Goal: Check status: Check status

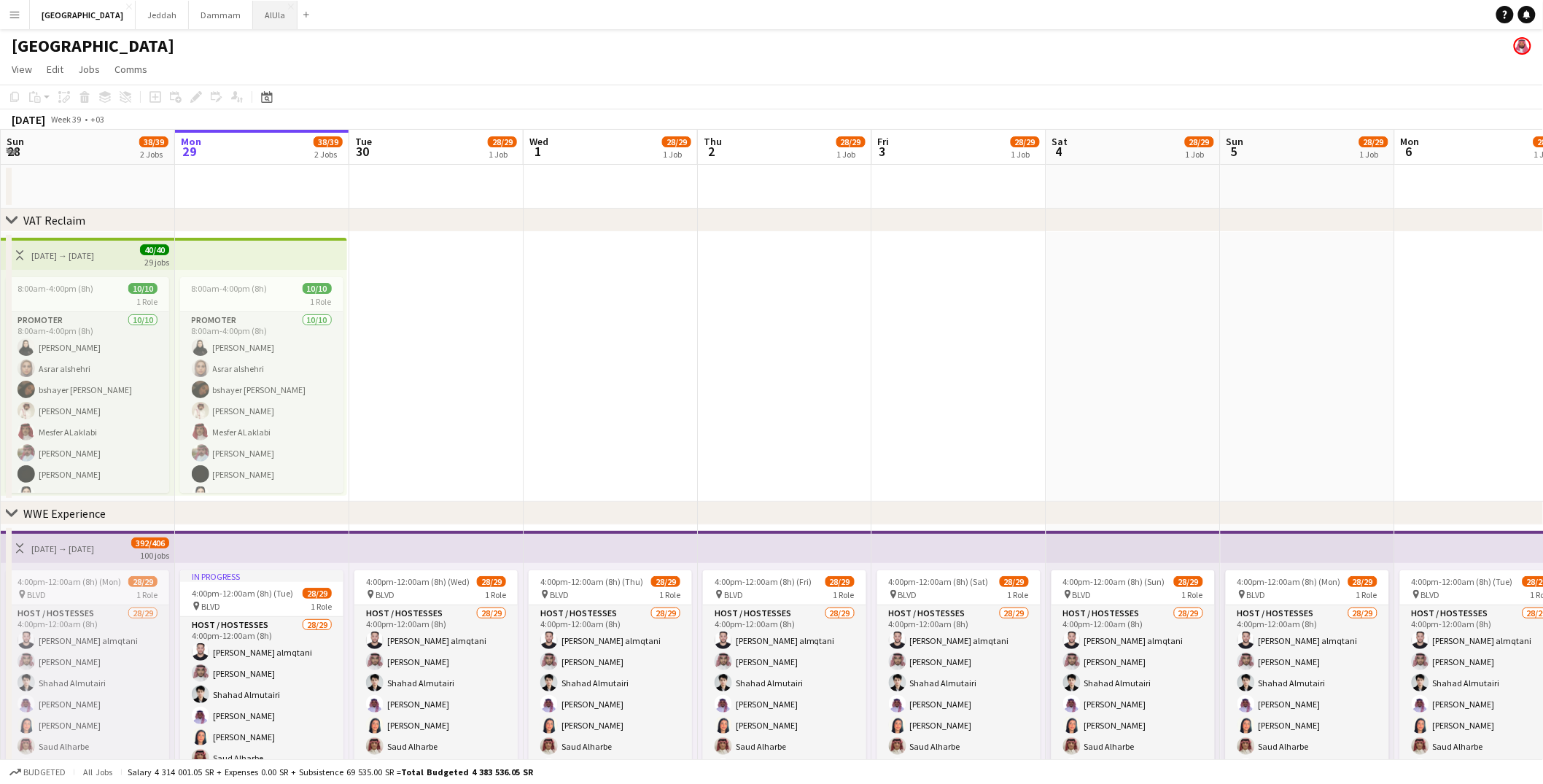
click at [253, 13] on button "AlUla Close" at bounding box center [275, 15] width 44 height 29
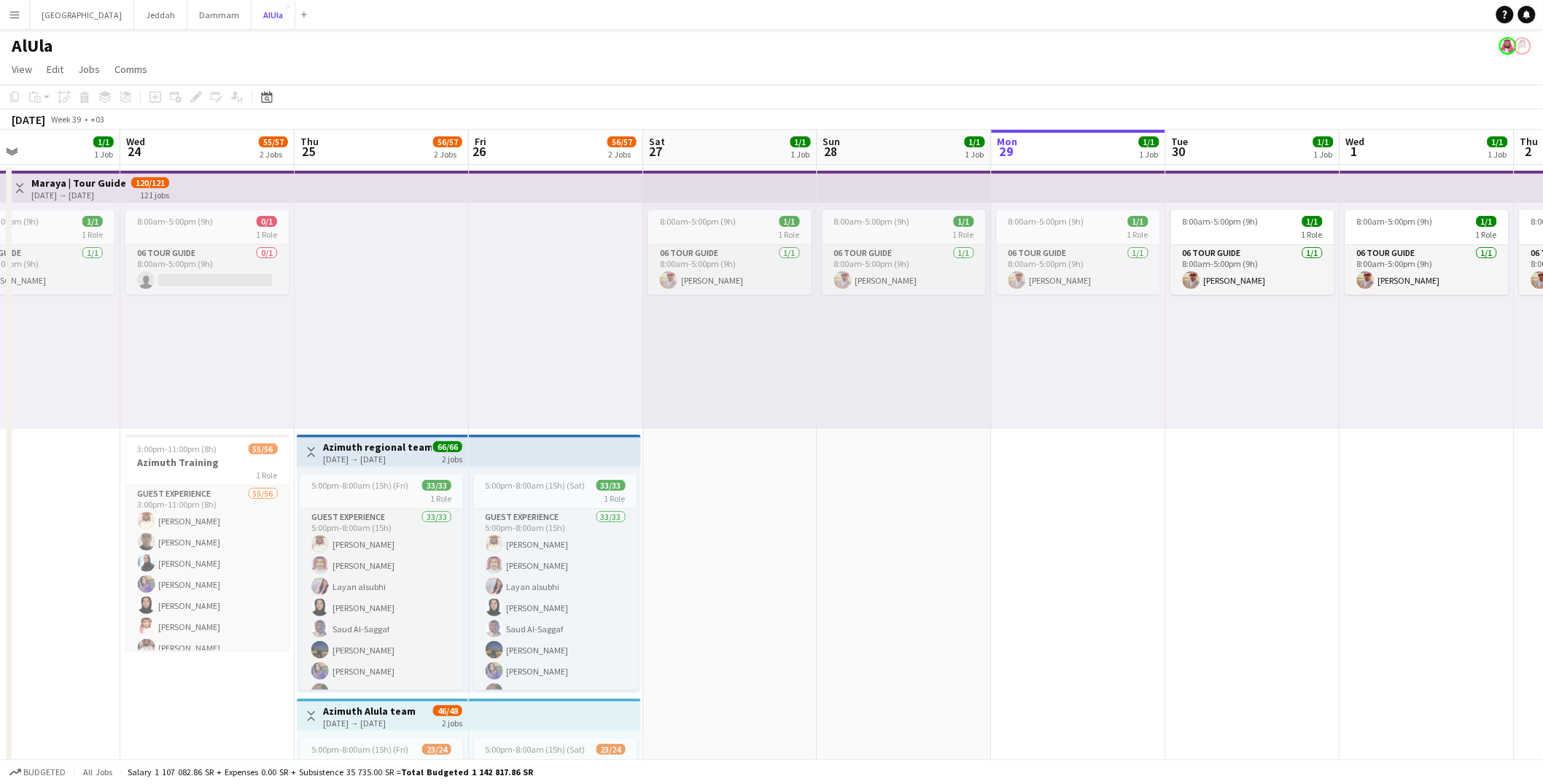
scroll to position [0, 372]
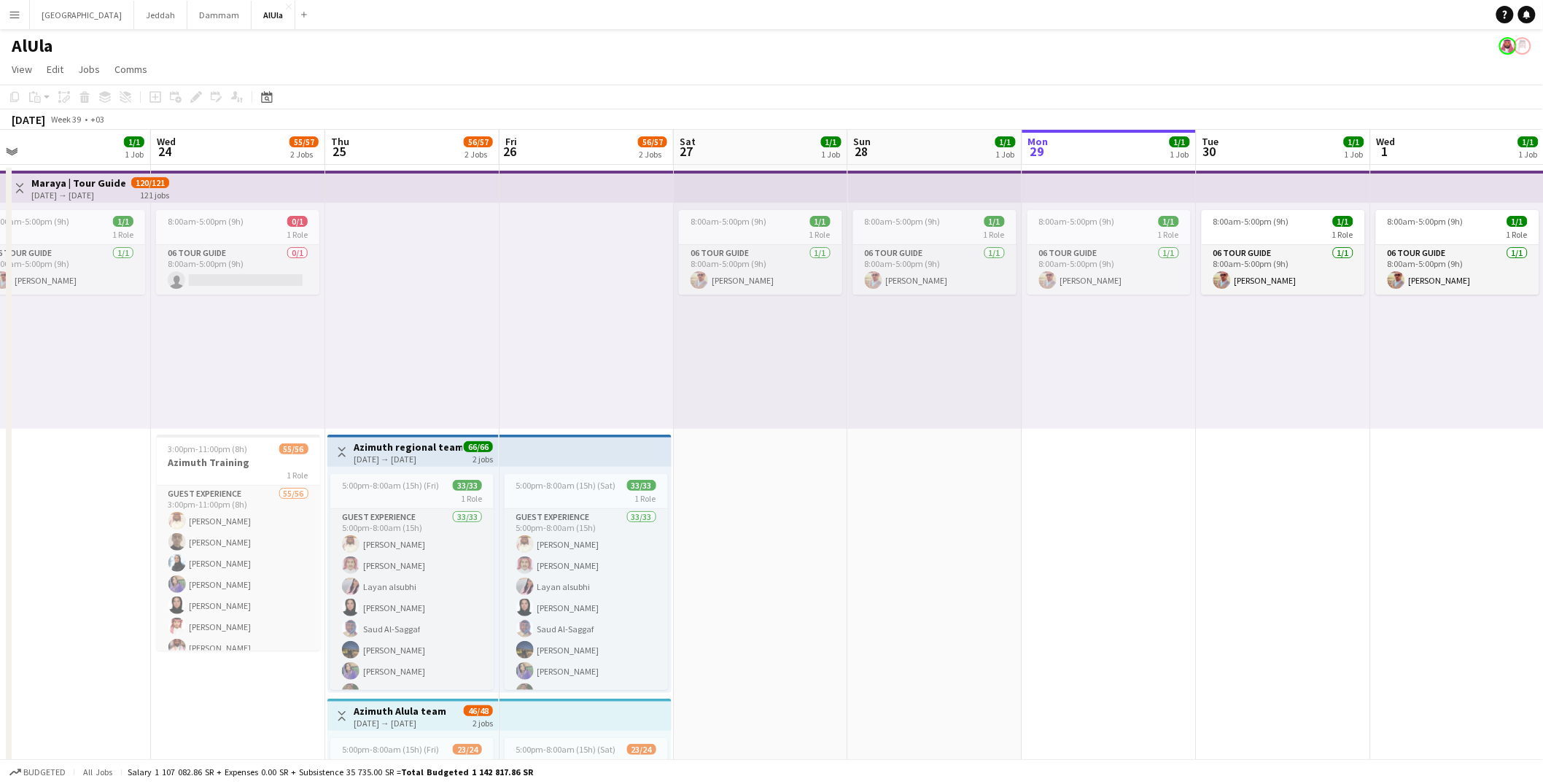
click at [418, 448] on h3 "Azimuth regional team" at bounding box center [408, 447] width 109 height 13
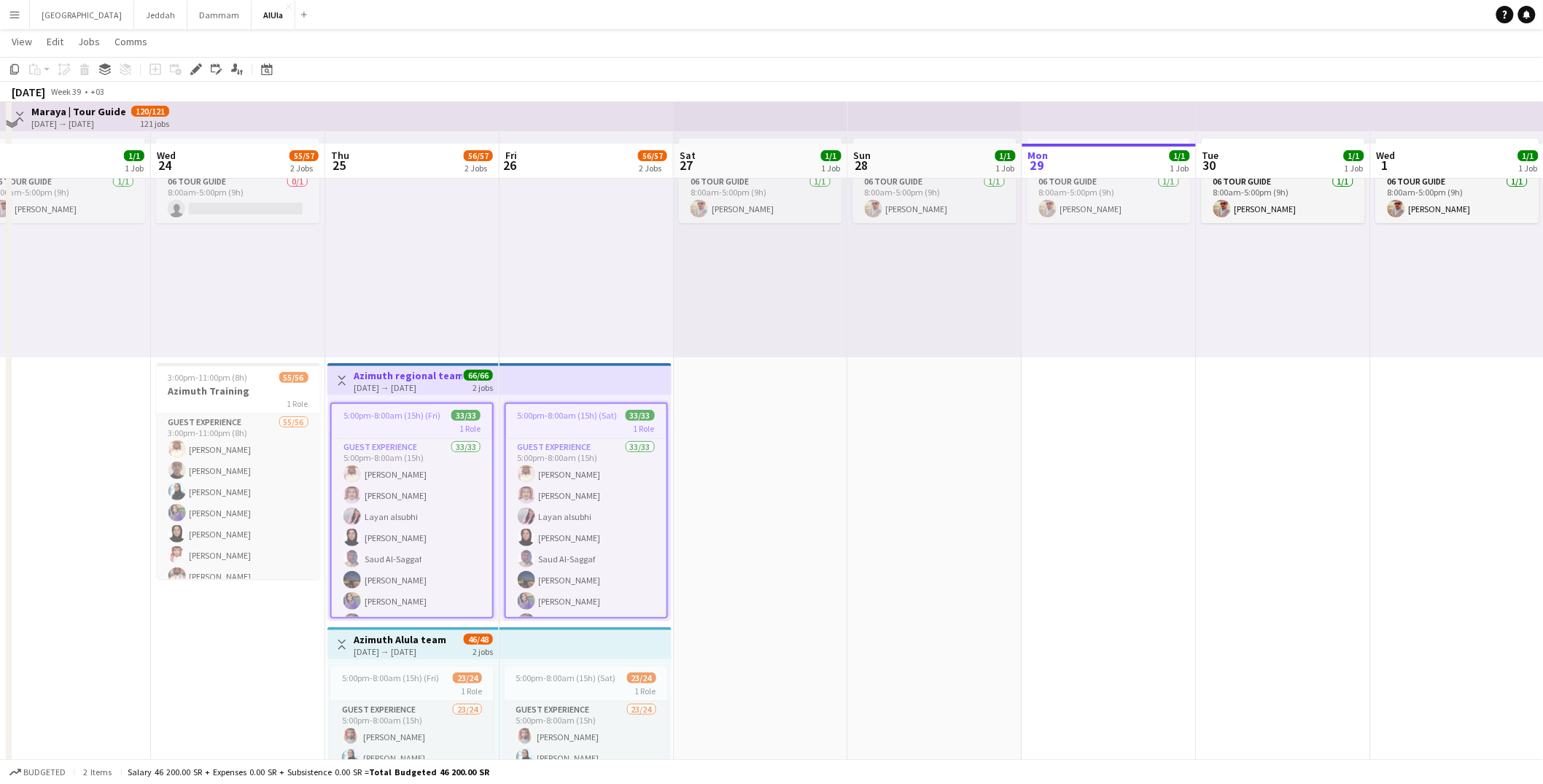
scroll to position [112, 0]
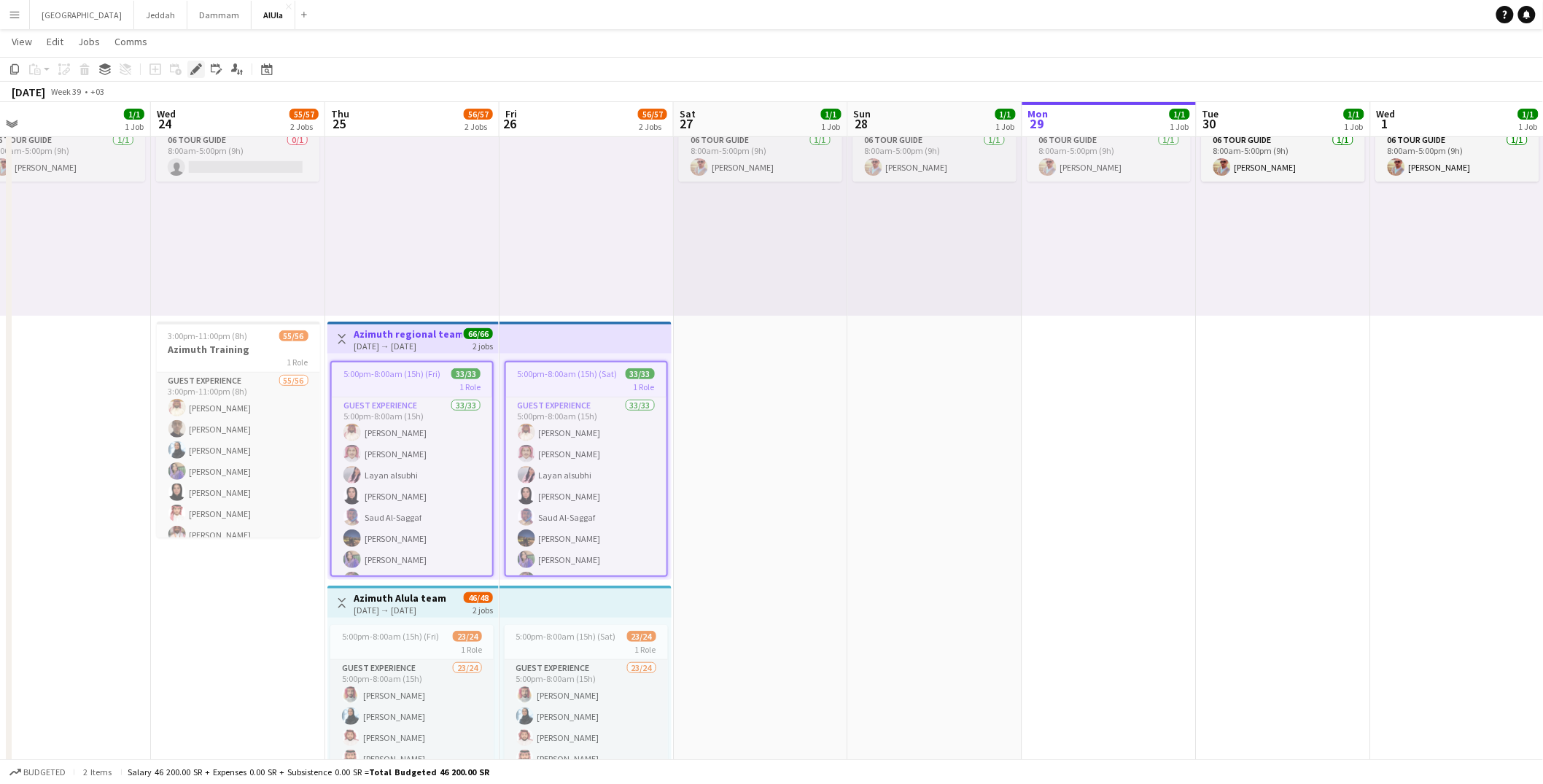
click at [196, 64] on icon "Edit" at bounding box center [196, 69] width 12 height 12
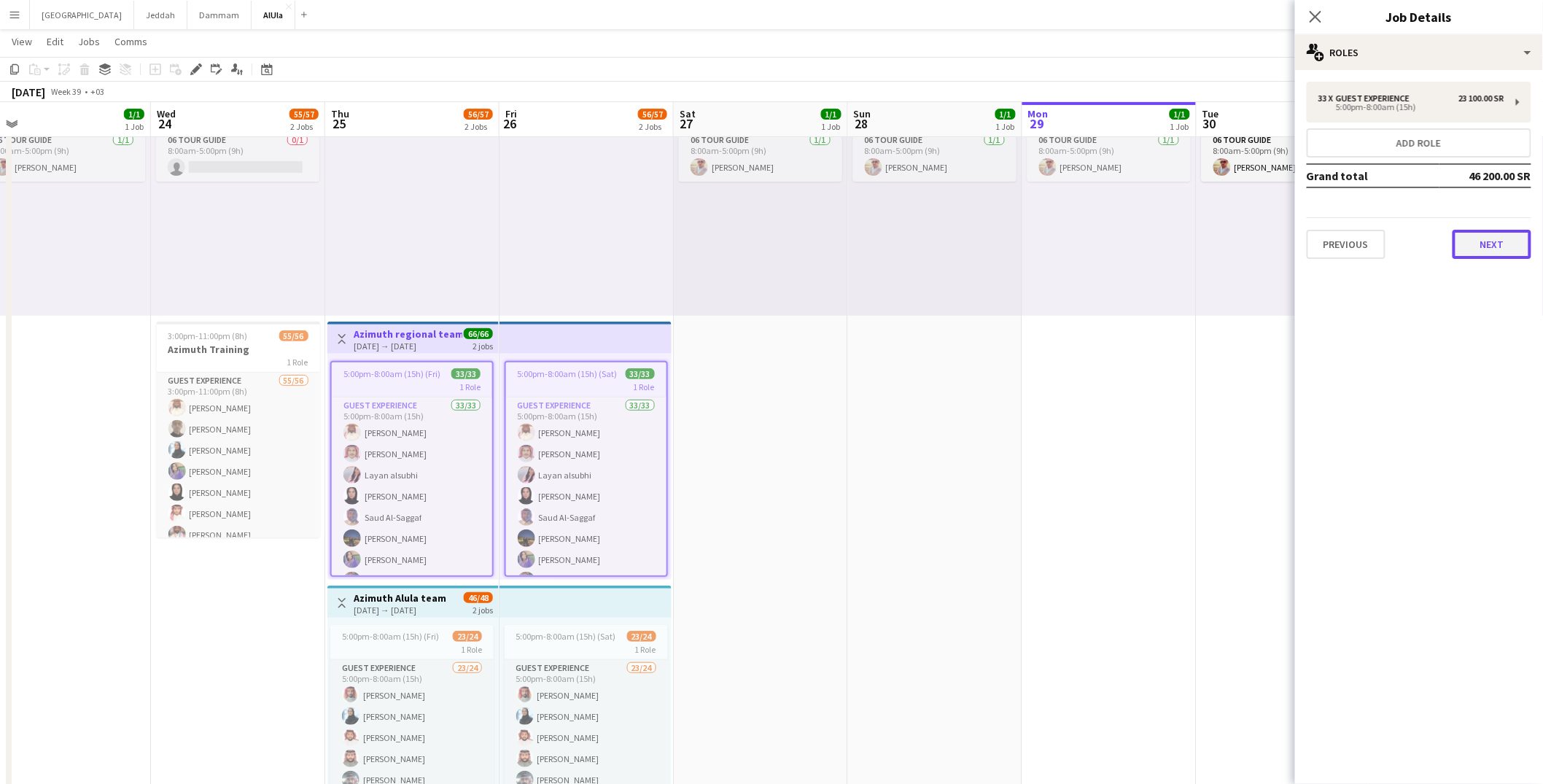
click at [1457, 234] on button "Next" at bounding box center [1491, 244] width 79 height 29
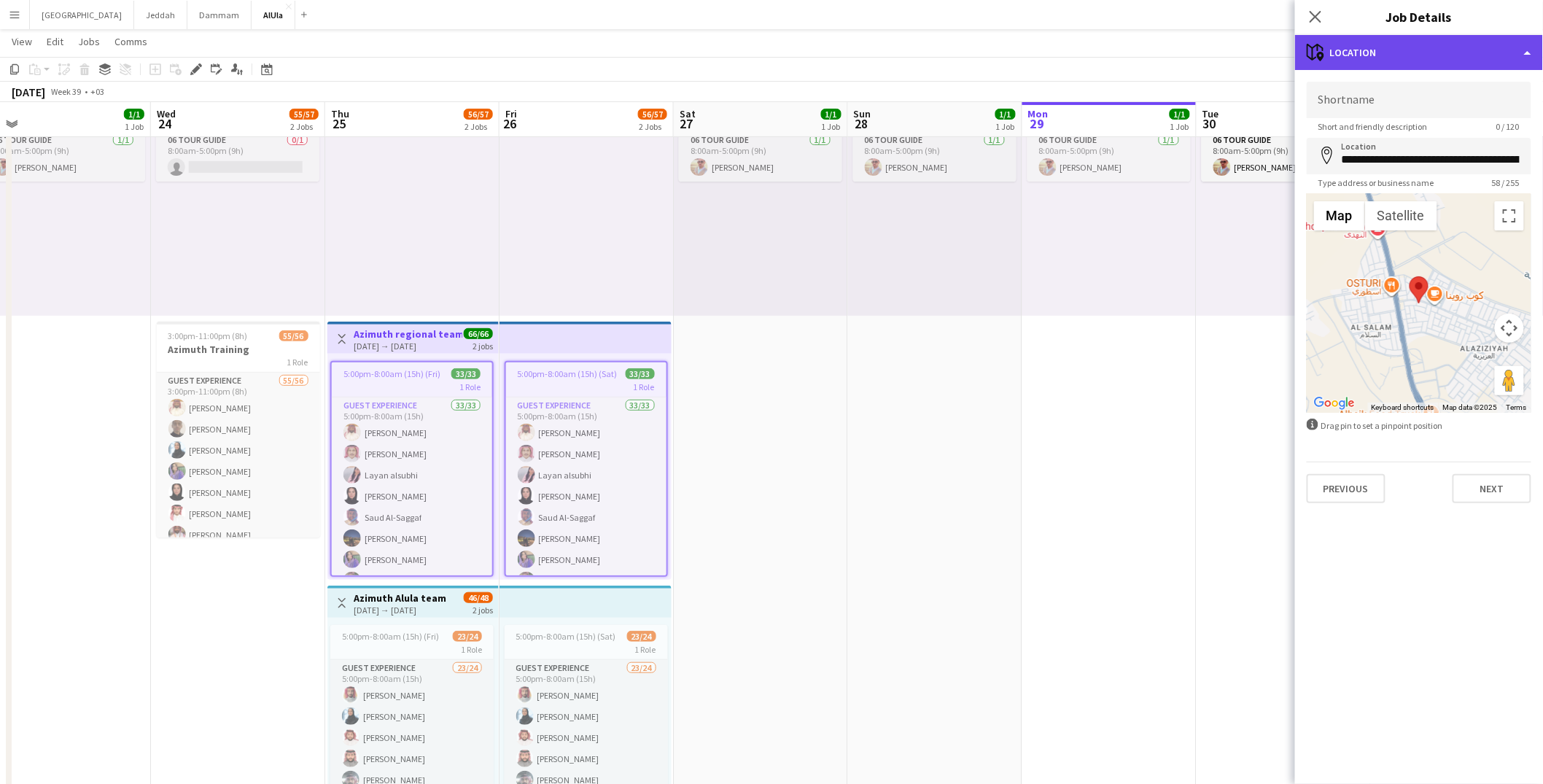
click at [1461, 55] on div "maps-pin-1 Location" at bounding box center [1419, 52] width 248 height 35
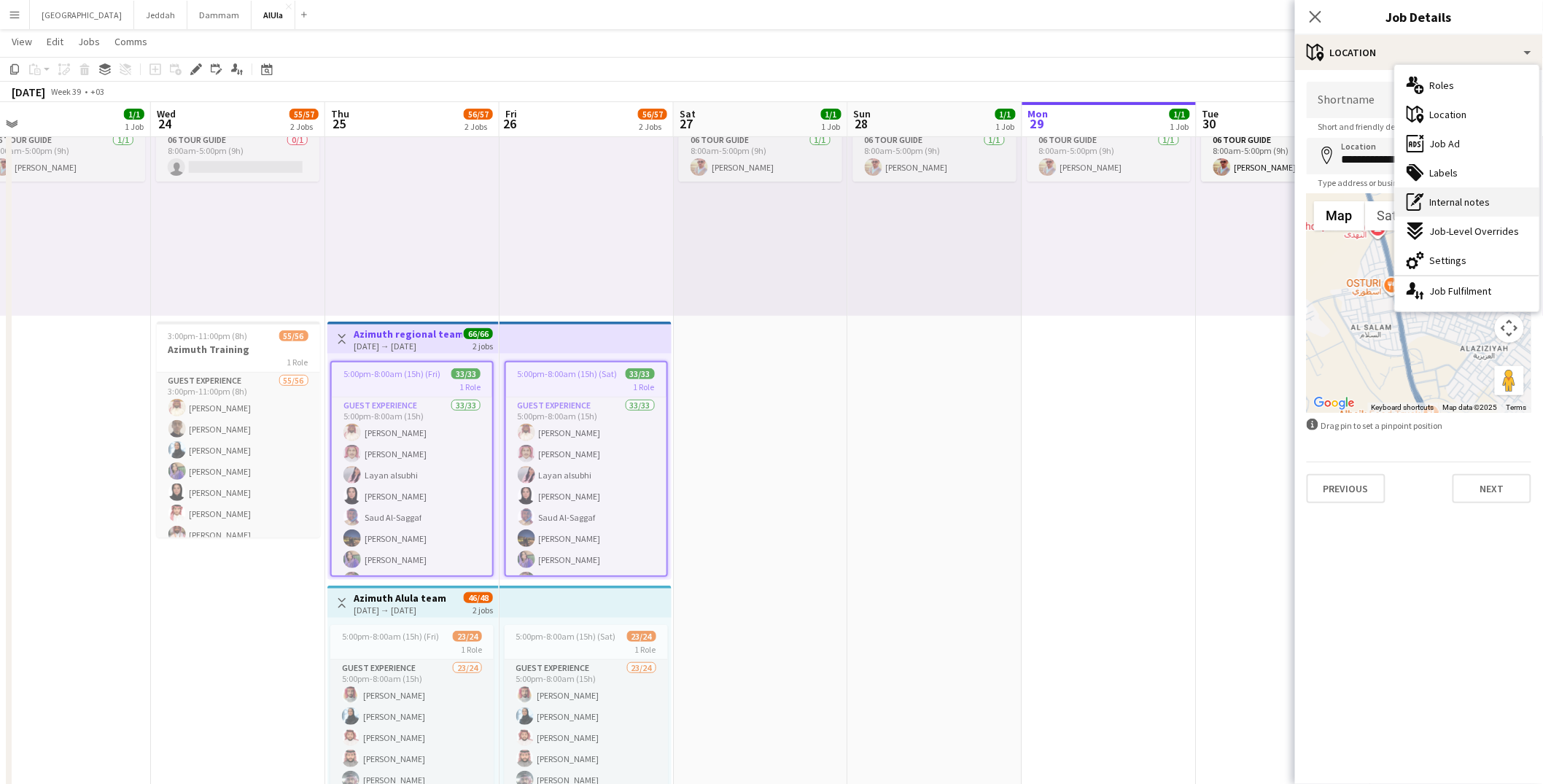
click at [1450, 206] on span "Internal notes" at bounding box center [1460, 202] width 60 height 13
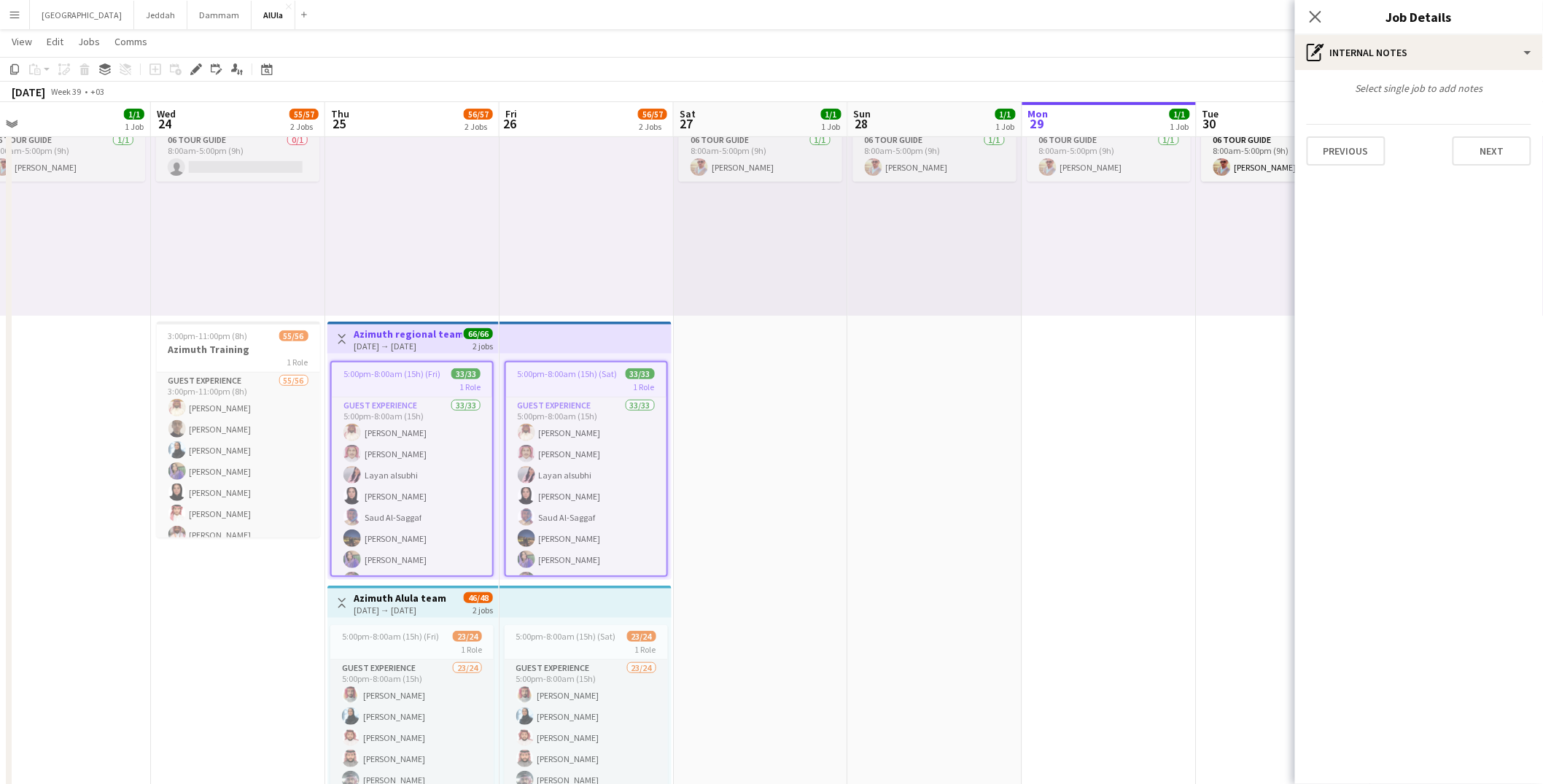
drag, startPoint x: 1427, startPoint y: 102, endPoint x: 1418, endPoint y: 91, distance: 14.2
click at [1427, 102] on div "Select single job to add notes Previous Next" at bounding box center [1419, 123] width 248 height 107
click at [1418, 89] on div "Select single job to add notes" at bounding box center [1419, 88] width 248 height 13
click at [417, 386] on div "1 Role" at bounding box center [412, 386] width 160 height 12
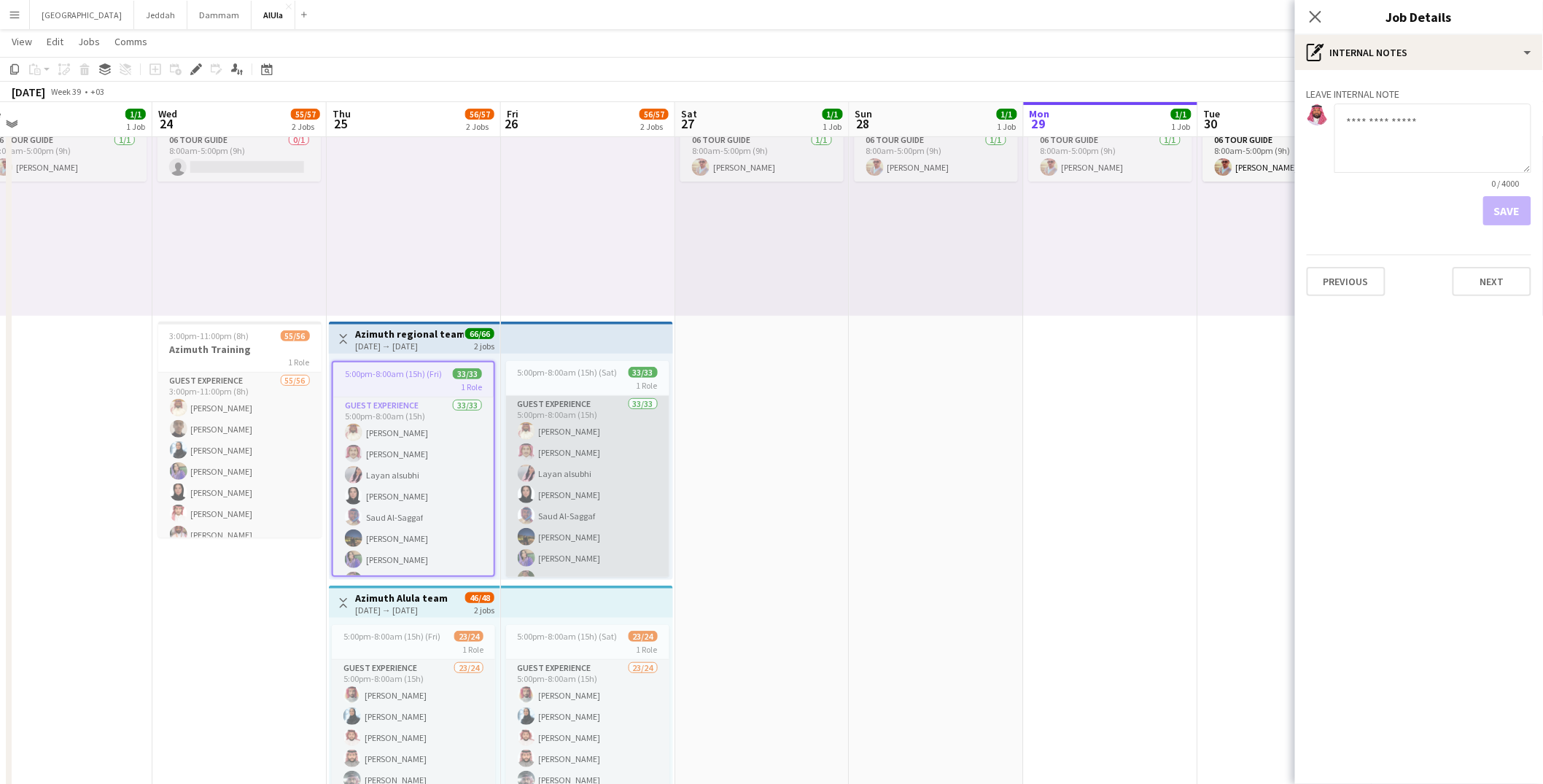
click at [582, 418] on app-card-role "Guest Experience 33/33 5:00pm-8:00am (15h) [PERSON_NAME] Almohaser [PERSON_NAME…" at bounding box center [588, 759] width 164 height 726
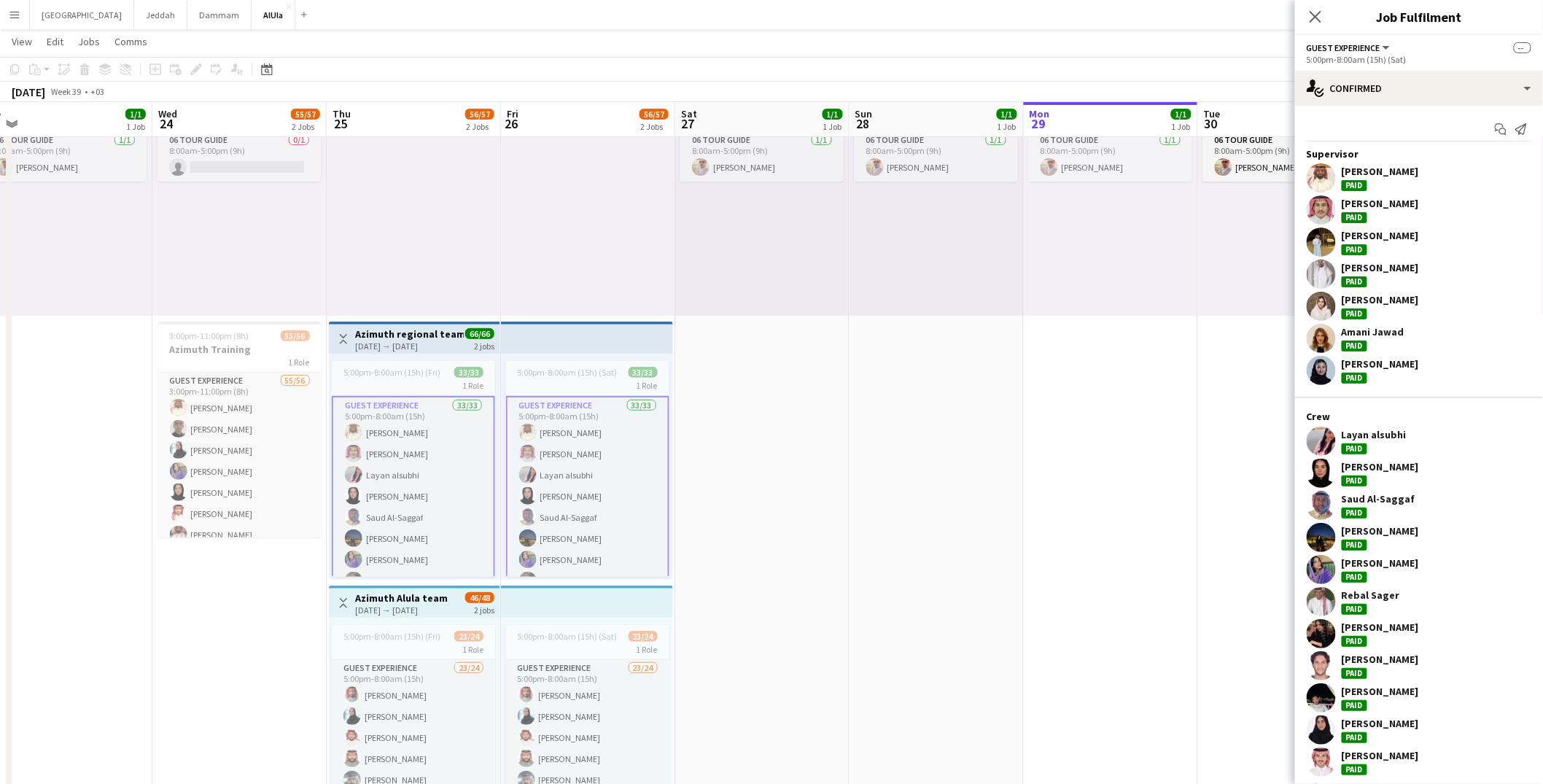
click at [594, 425] on app-card-role "Guest Experience 33/33 5:00pm-8:00am (15h) [PERSON_NAME] Almohaser [PERSON_NAME…" at bounding box center [588, 760] width 164 height 729
click at [593, 383] on div "1 Role" at bounding box center [588, 385] width 164 height 12
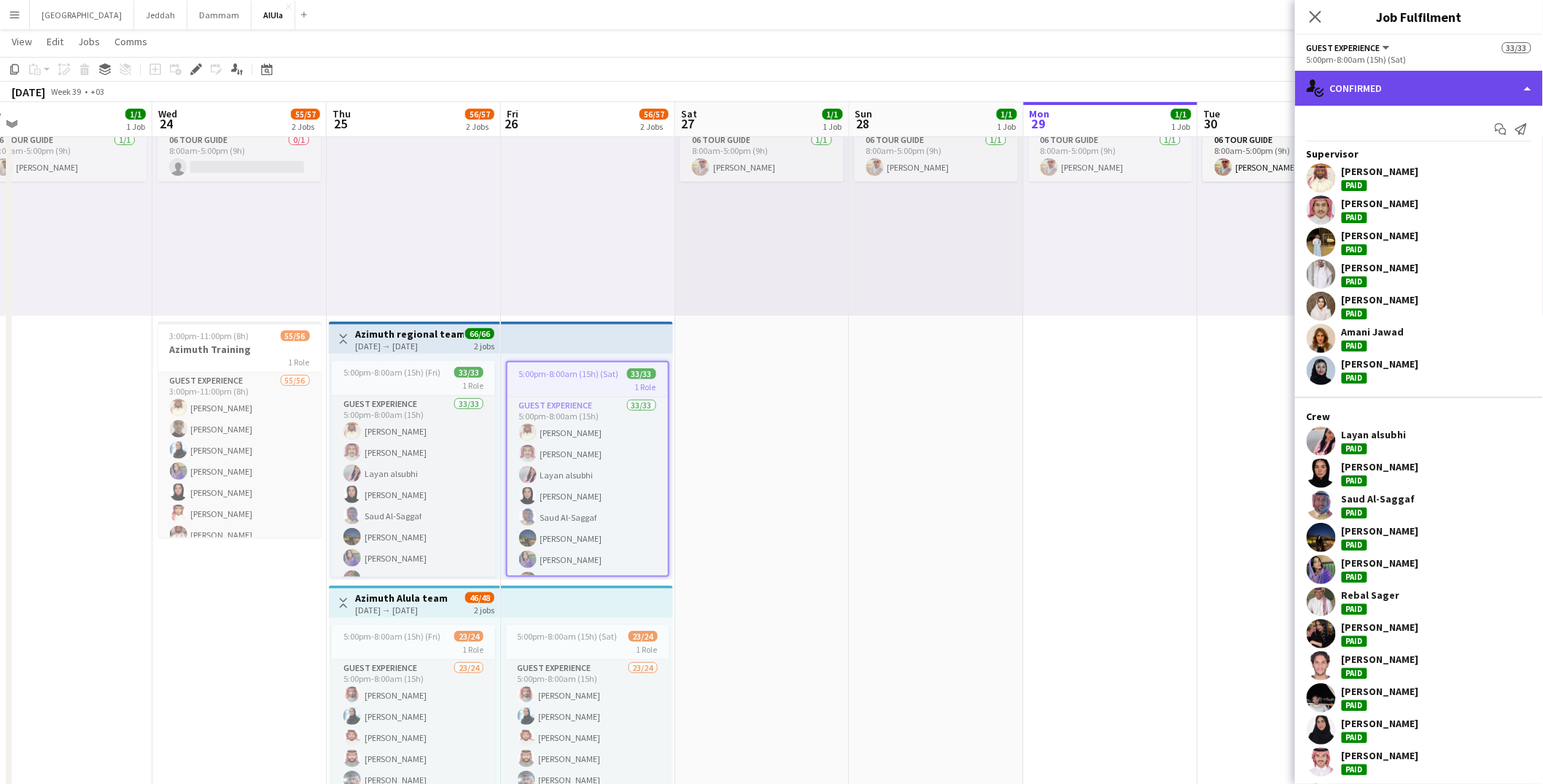
click at [1354, 86] on div "single-neutral-actions-check-2 Confirmed" at bounding box center [1419, 88] width 248 height 35
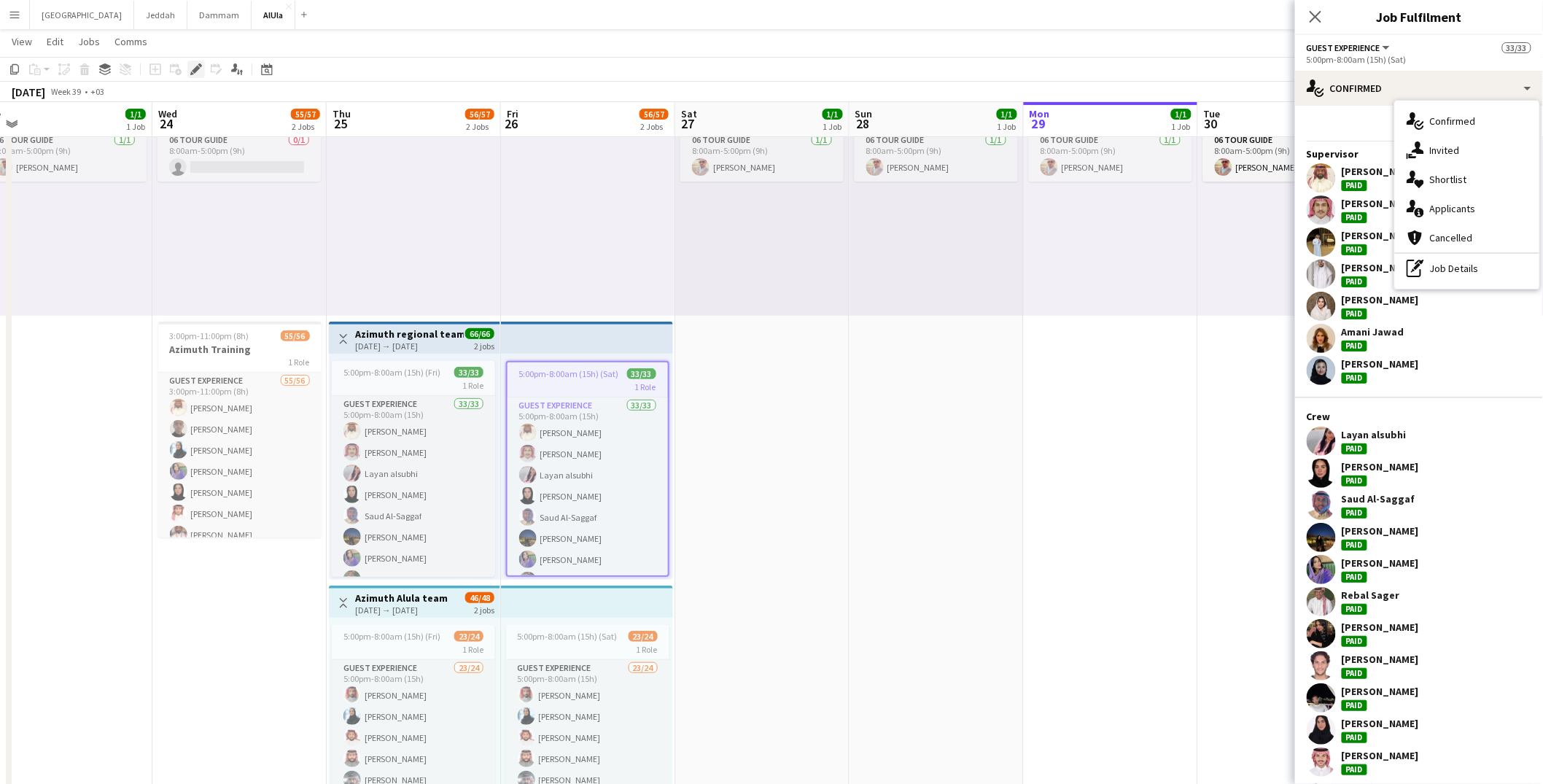
click at [196, 73] on icon "Edit" at bounding box center [196, 69] width 12 height 12
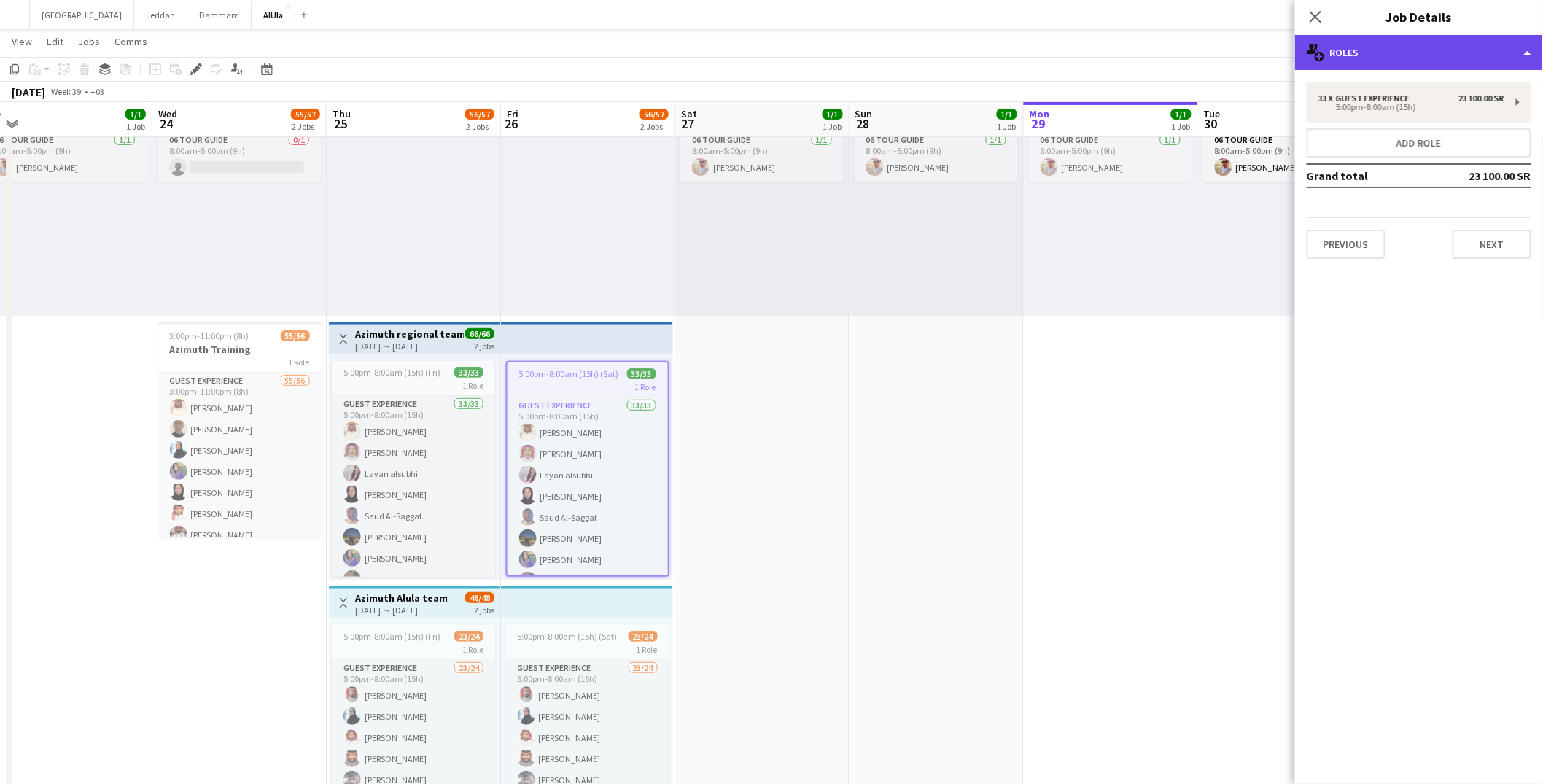
click at [1387, 56] on div "multiple-users-add Roles" at bounding box center [1419, 52] width 248 height 35
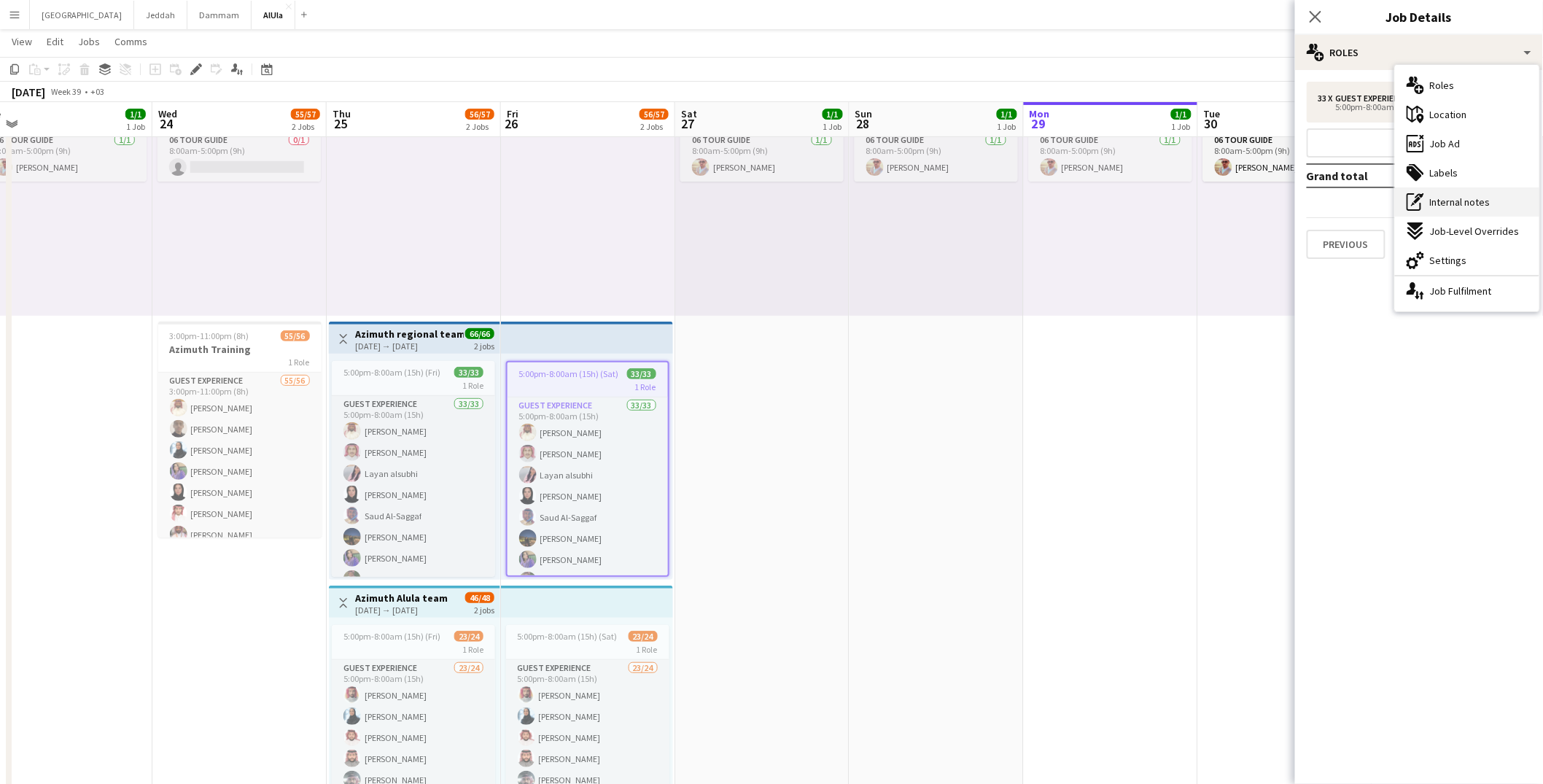
click at [1445, 200] on span "Internal notes" at bounding box center [1460, 202] width 60 height 13
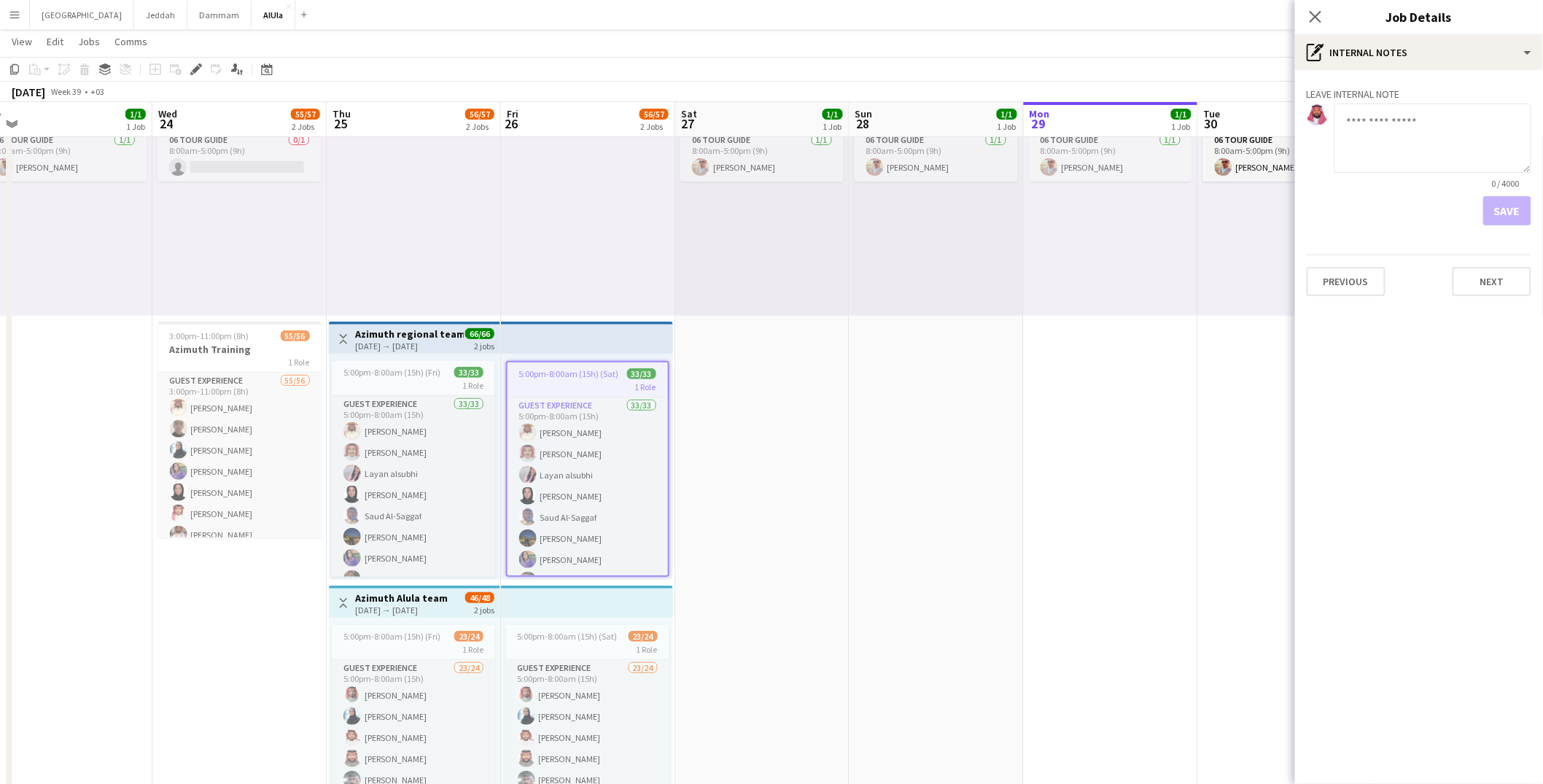
click at [1407, 129] on textarea at bounding box center [1433, 137] width 197 height 69
click at [1393, 144] on textarea at bounding box center [1433, 137] width 197 height 69
paste textarea "**********"
click at [1388, 119] on textarea "**********" at bounding box center [1433, 137] width 197 height 69
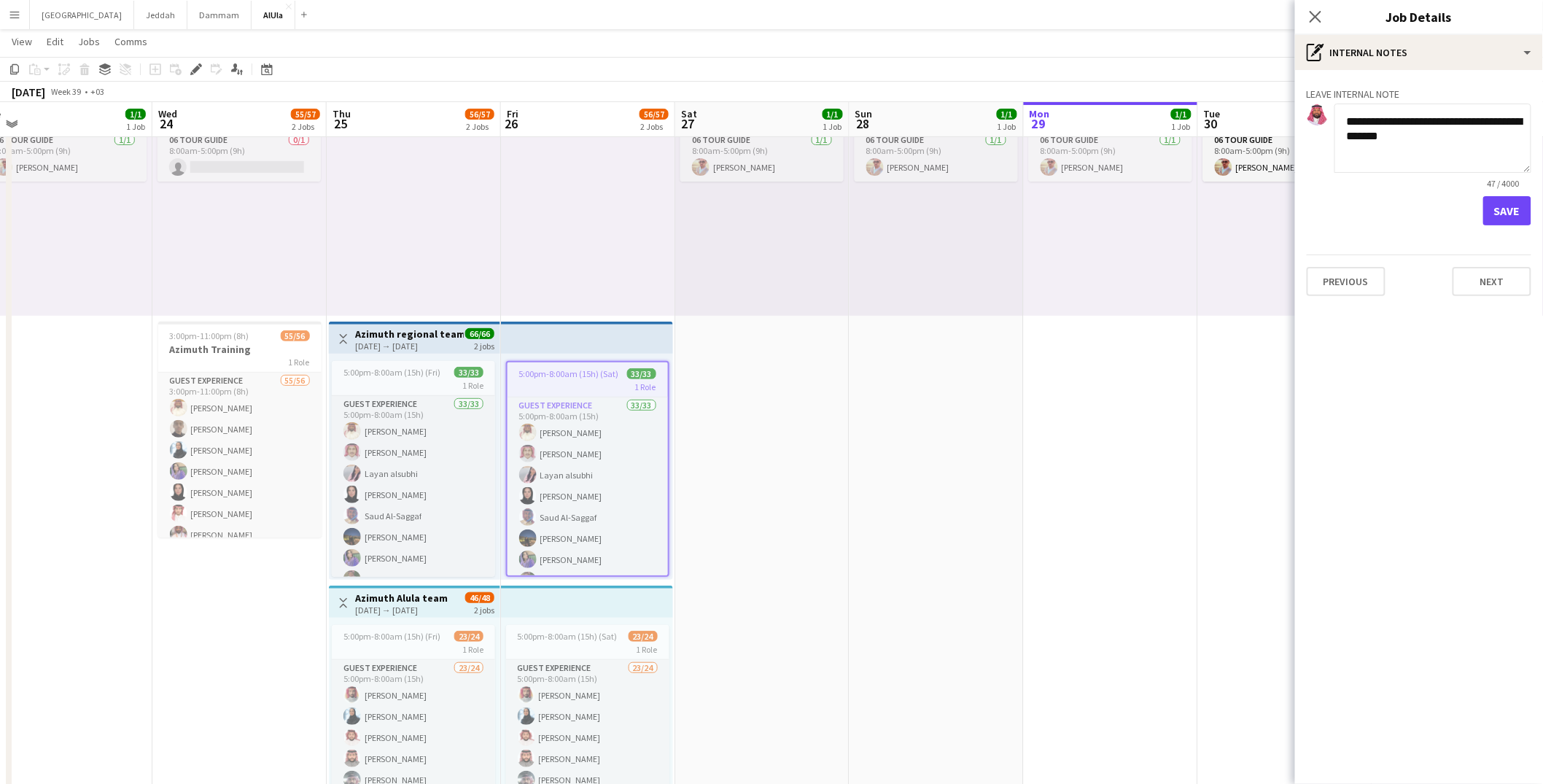
click at [1482, 121] on textarea "**********" at bounding box center [1433, 137] width 197 height 69
click at [1451, 138] on textarea "**********" at bounding box center [1433, 137] width 197 height 69
type textarea "**********"
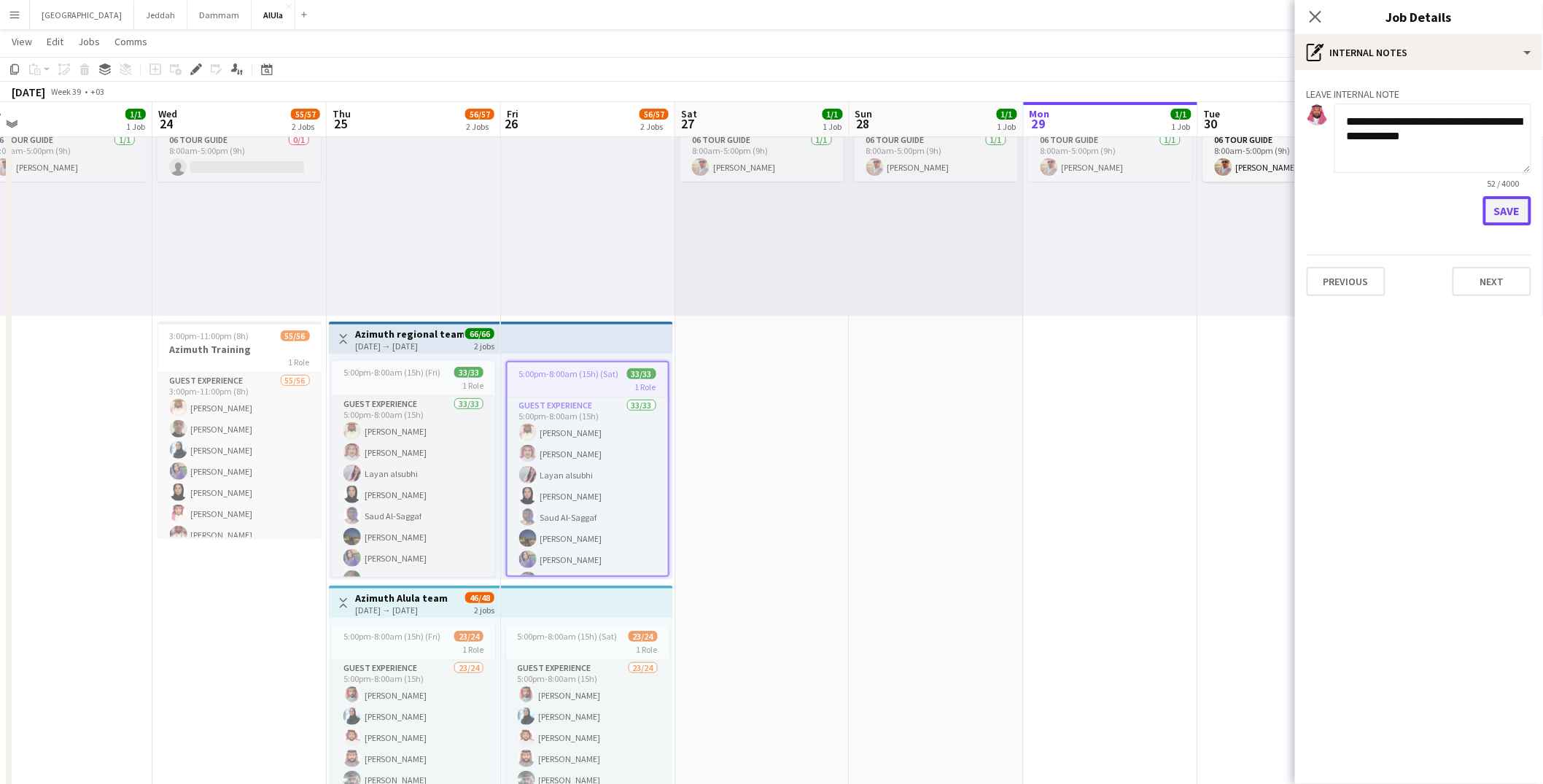
click at [1500, 212] on button "Save" at bounding box center [1507, 210] width 48 height 29
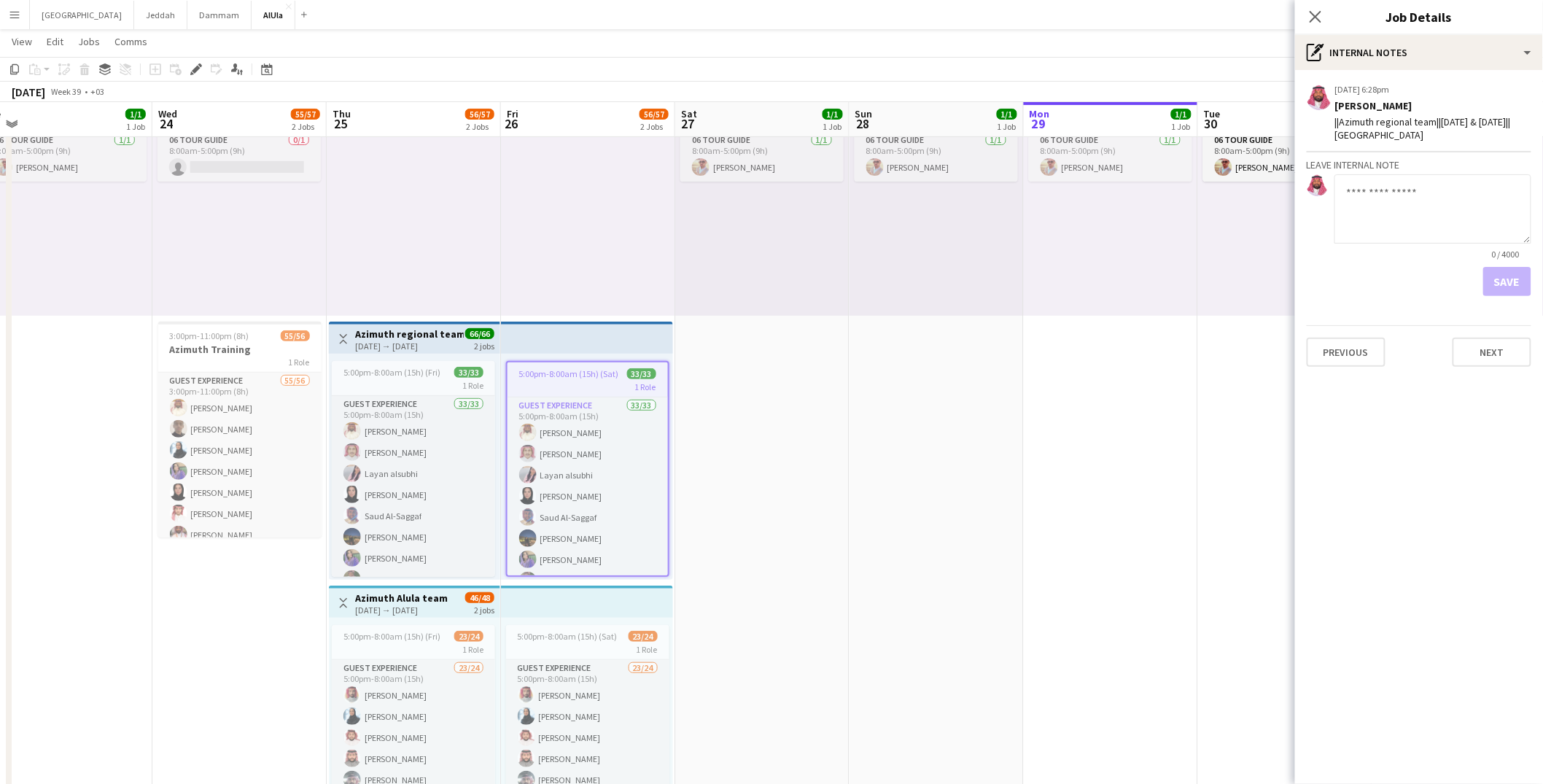
click at [444, 596] on h3 "Azimuth Alula team" at bounding box center [401, 598] width 93 height 13
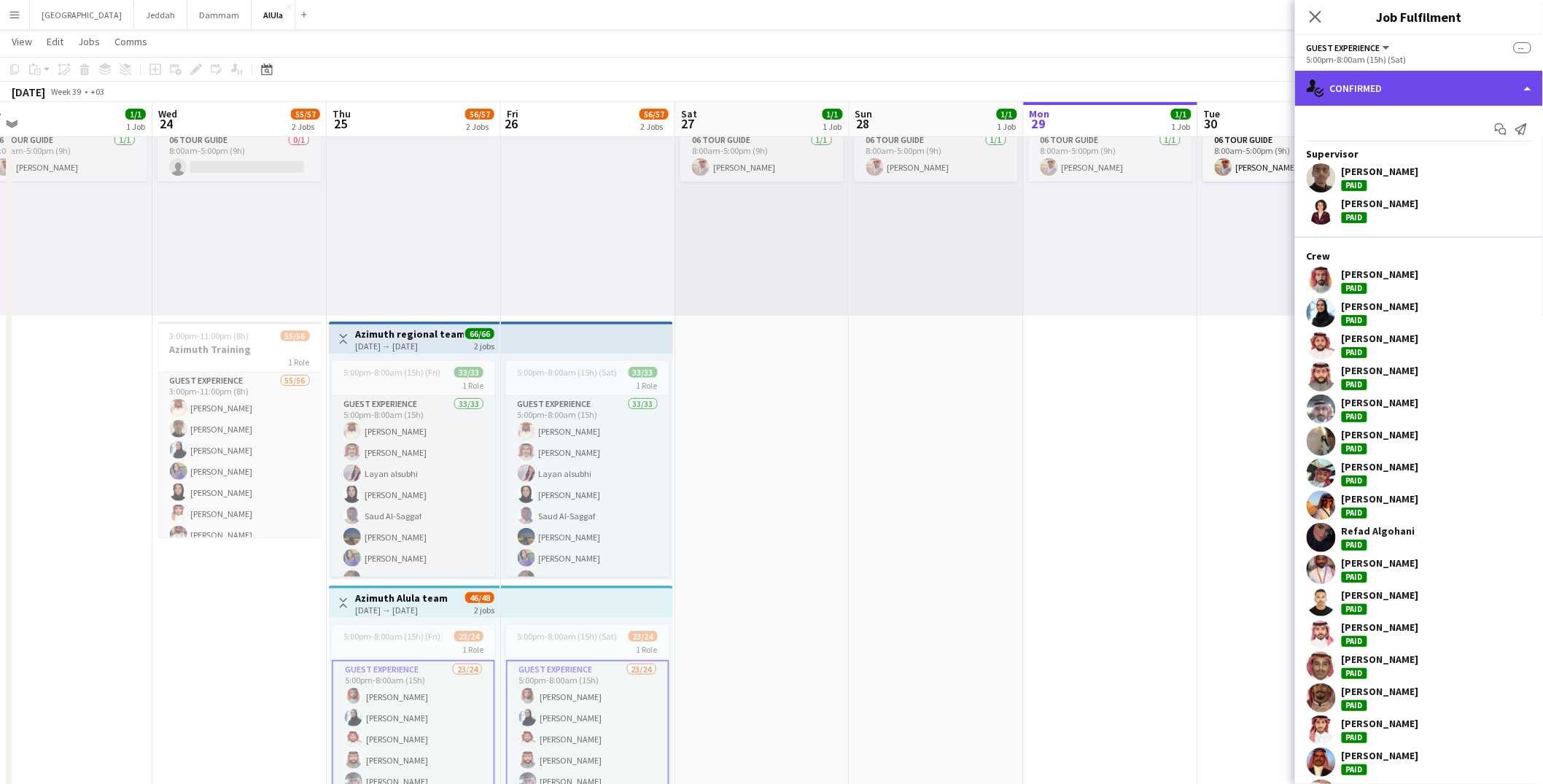
click at [1367, 85] on div "single-neutral-actions-check-2 Confirmed" at bounding box center [1419, 88] width 248 height 35
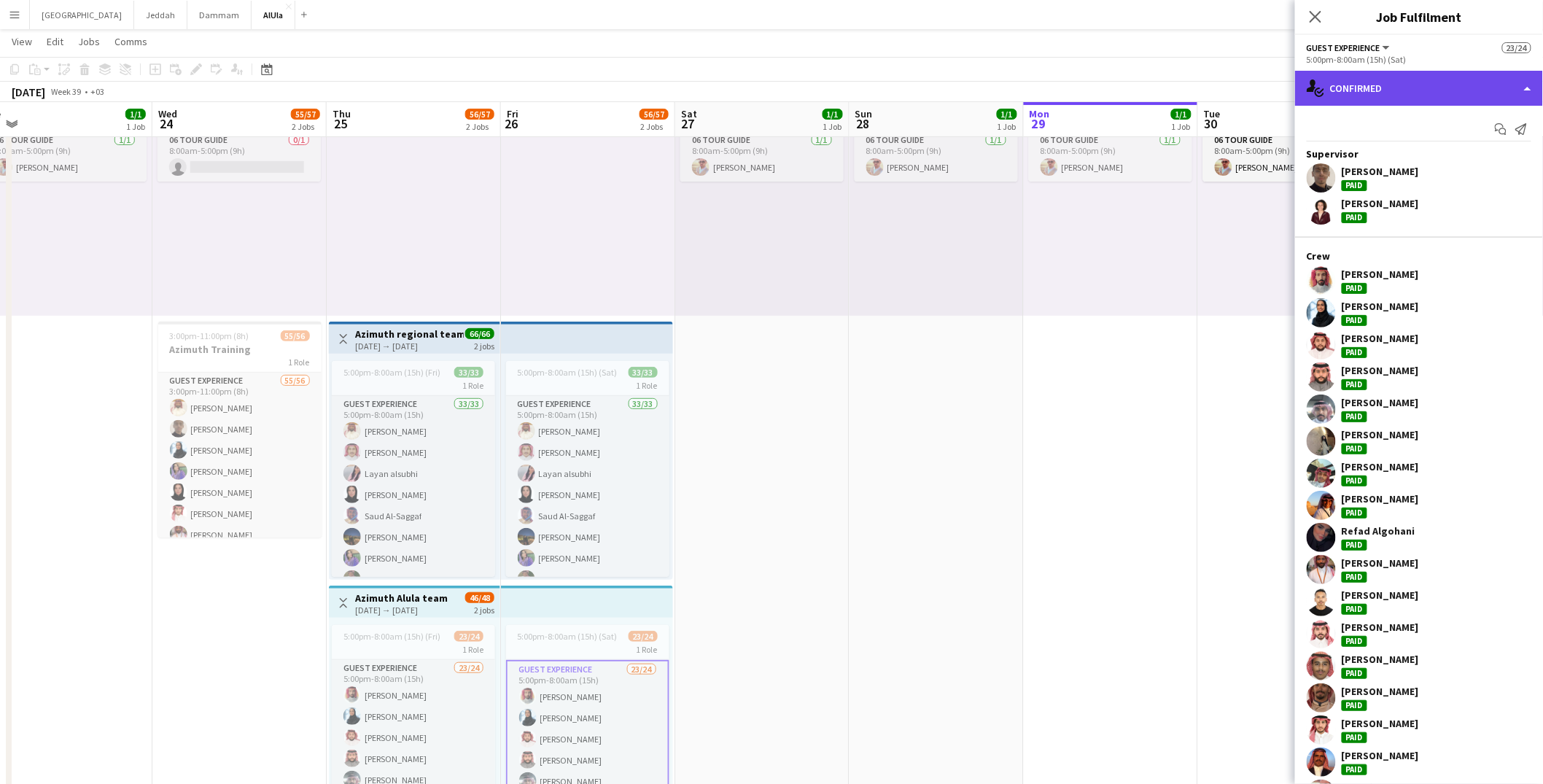
click at [1400, 88] on div "single-neutral-actions-check-2 Confirmed" at bounding box center [1419, 88] width 248 height 35
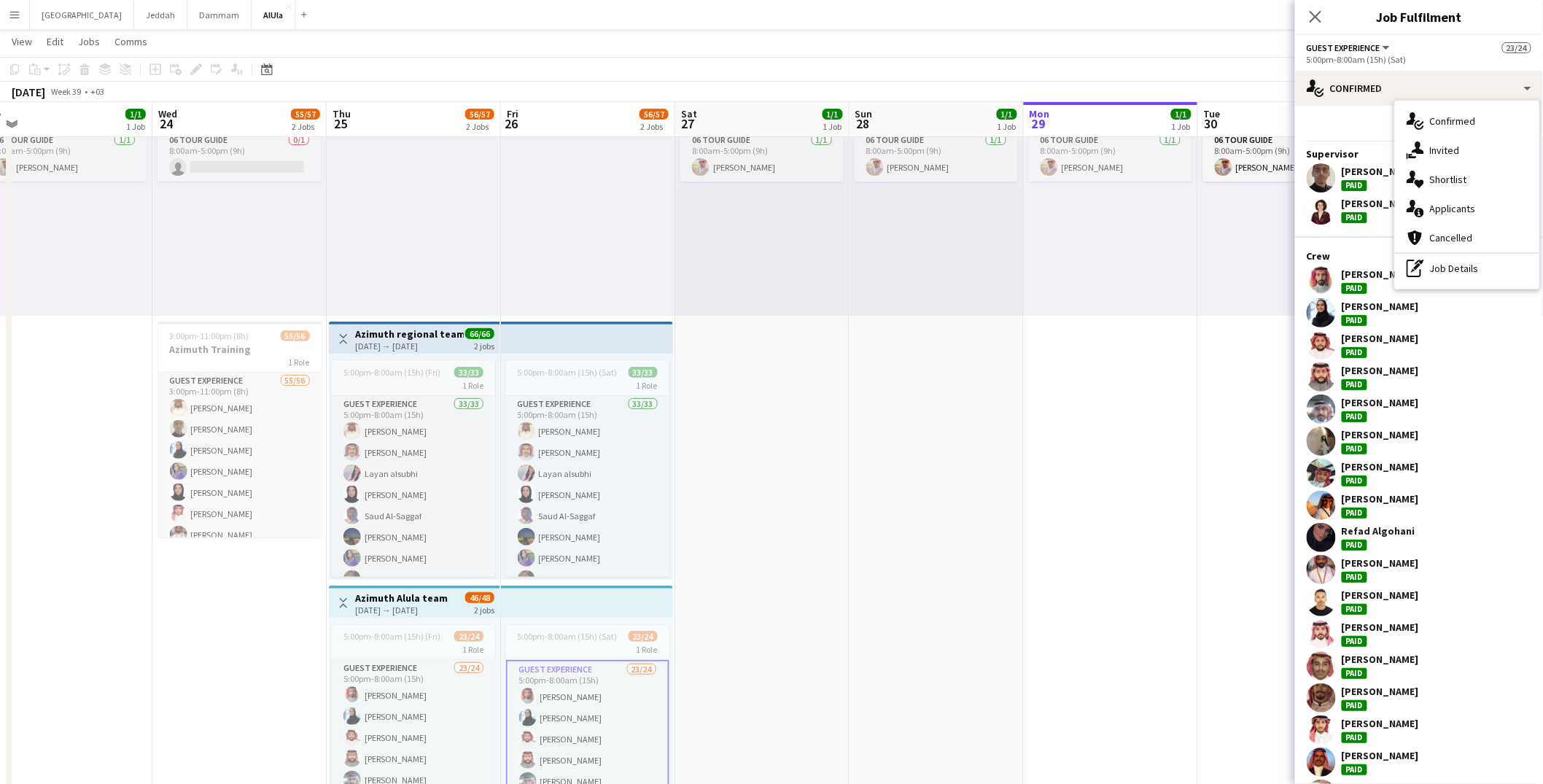
click at [593, 598] on app-top-bar at bounding box center [587, 601] width 172 height 32
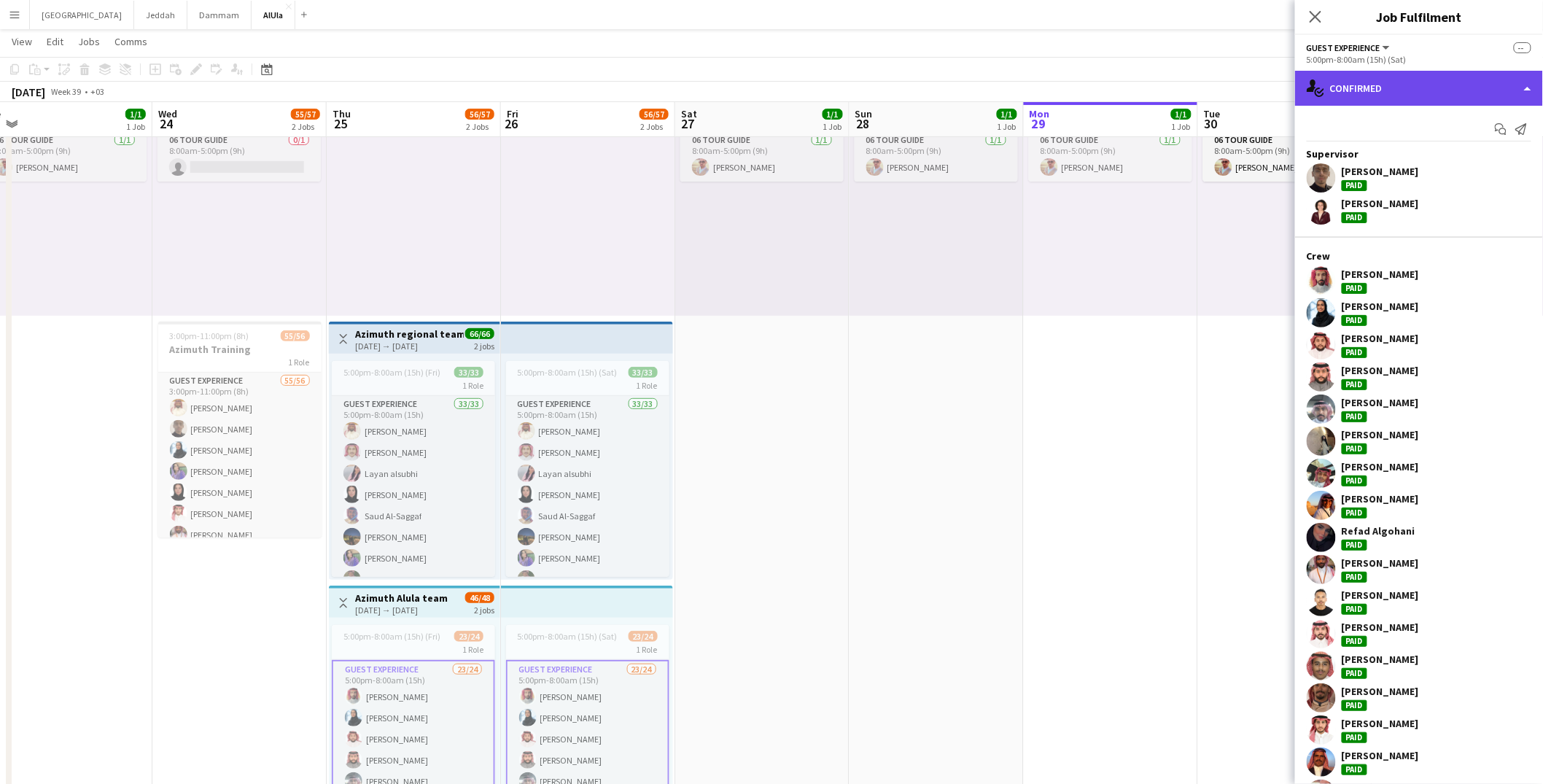
click at [1353, 102] on div "single-neutral-actions-check-2 Confirmed" at bounding box center [1419, 88] width 248 height 35
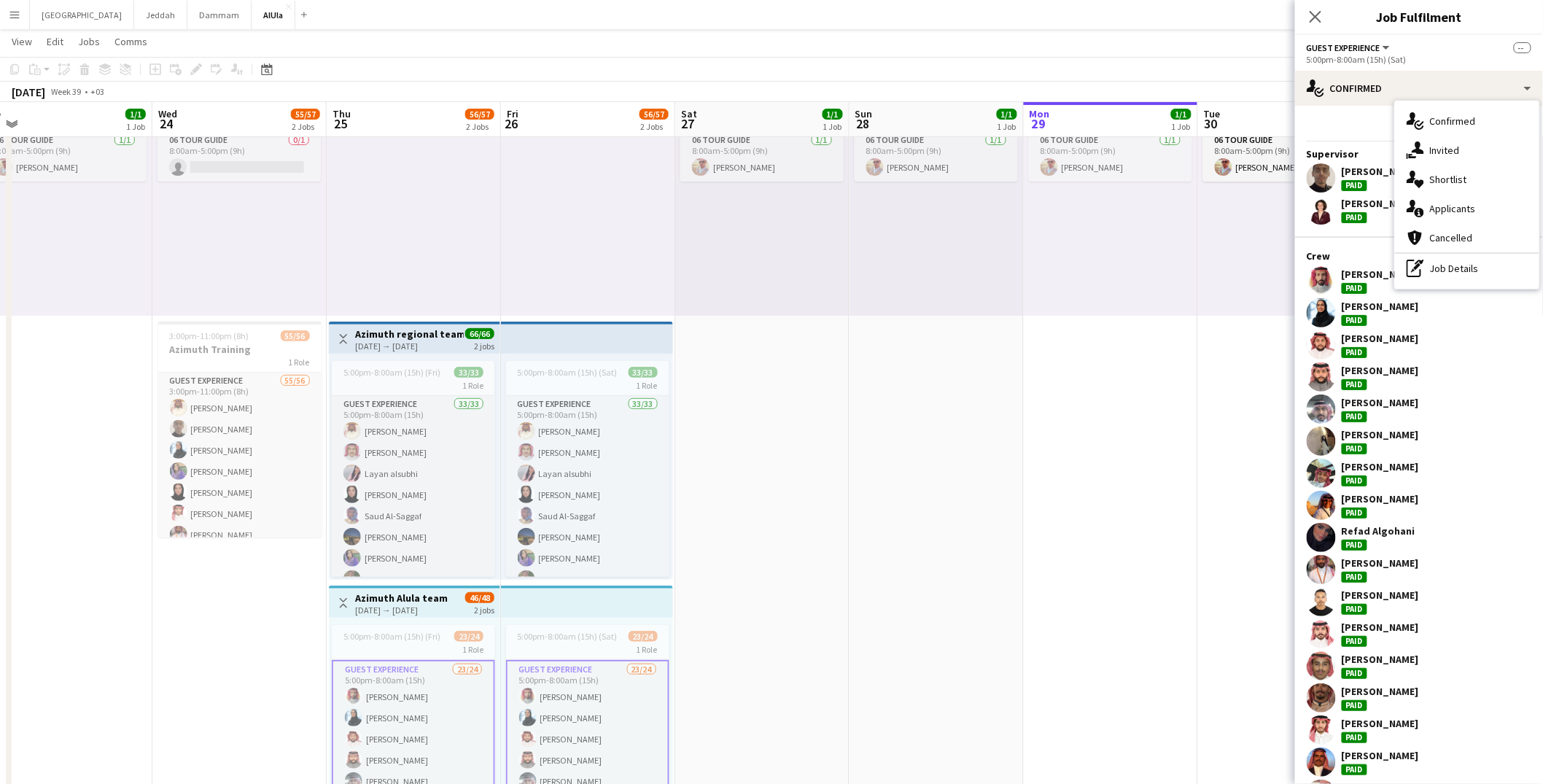
click at [217, 67] on div "Add job Add linked Job Edit Edit linked Job Applicants" at bounding box center [190, 69] width 112 height 17
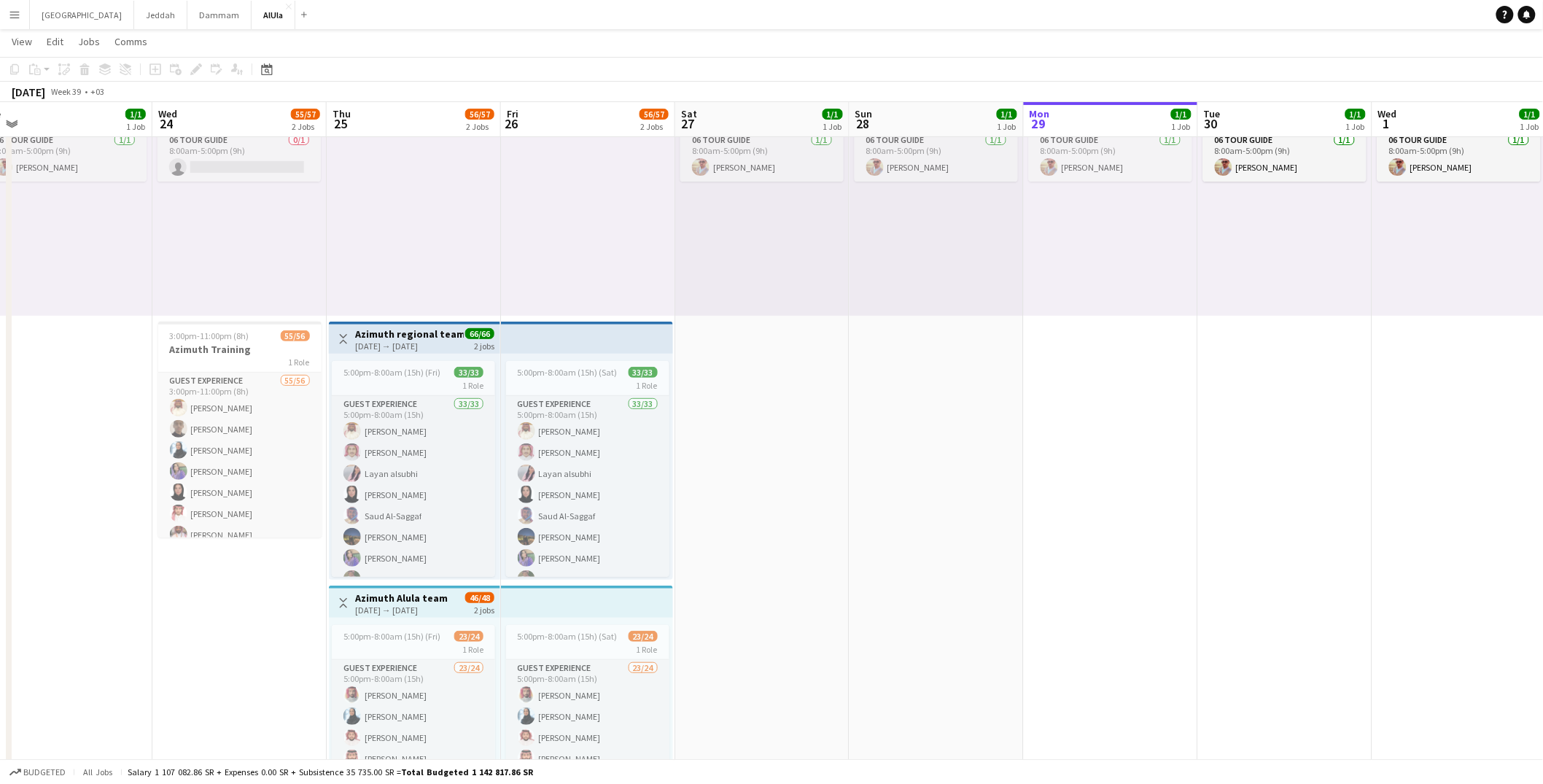
click at [531, 614] on app-top-bar at bounding box center [587, 601] width 172 height 32
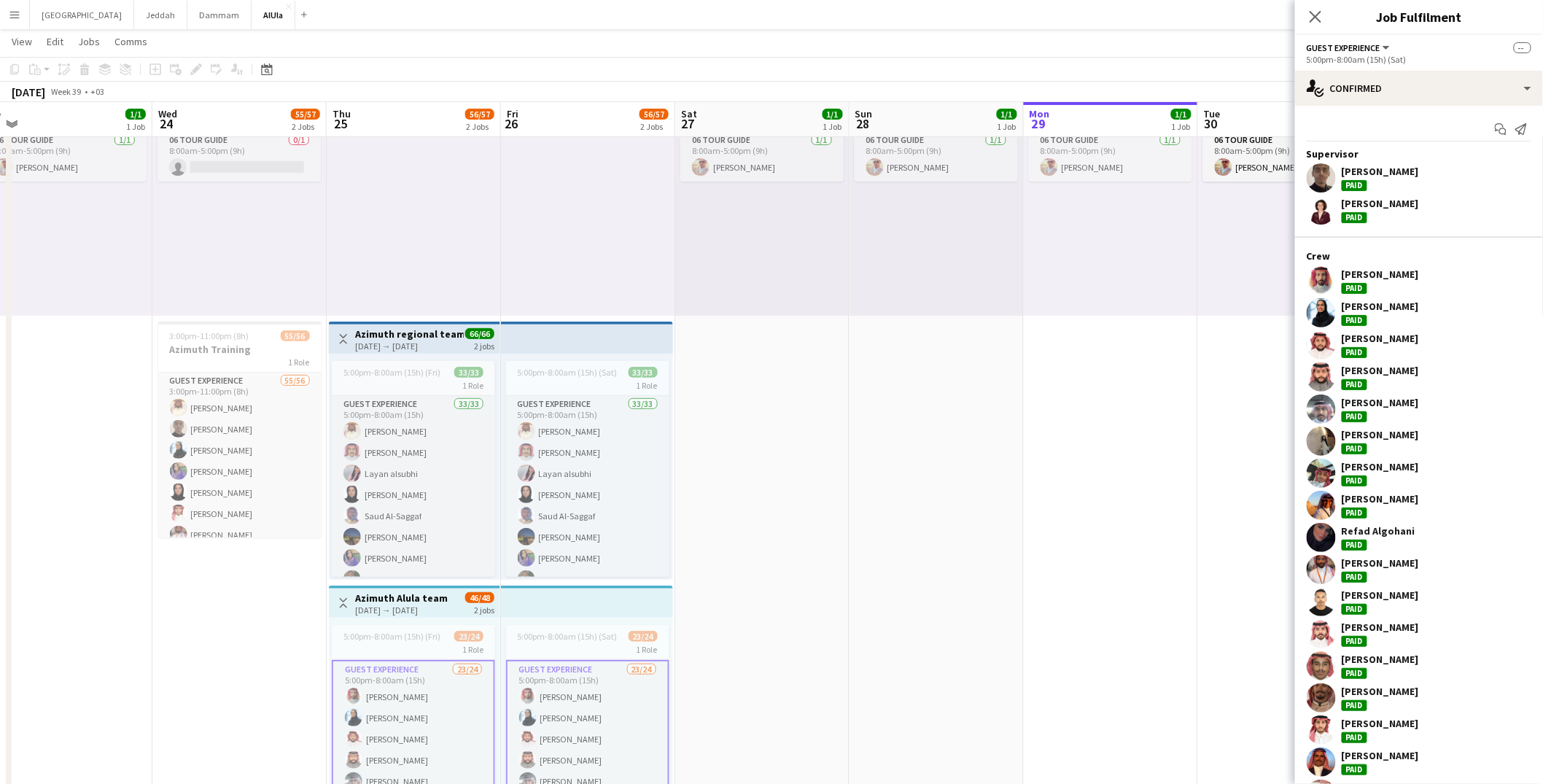
click at [524, 601] on app-top-bar at bounding box center [587, 601] width 172 height 32
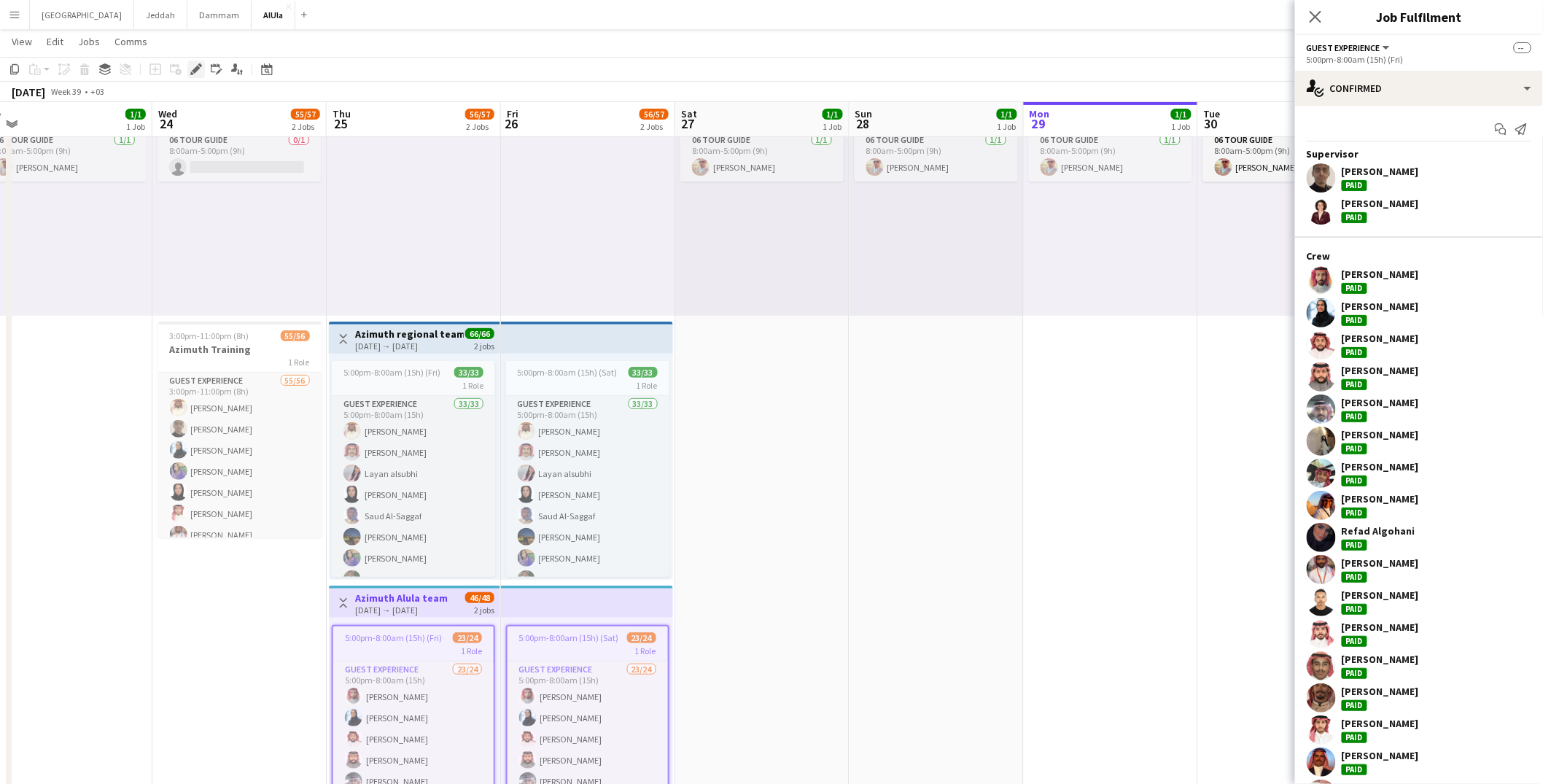
click at [194, 69] on icon at bounding box center [196, 70] width 8 height 8
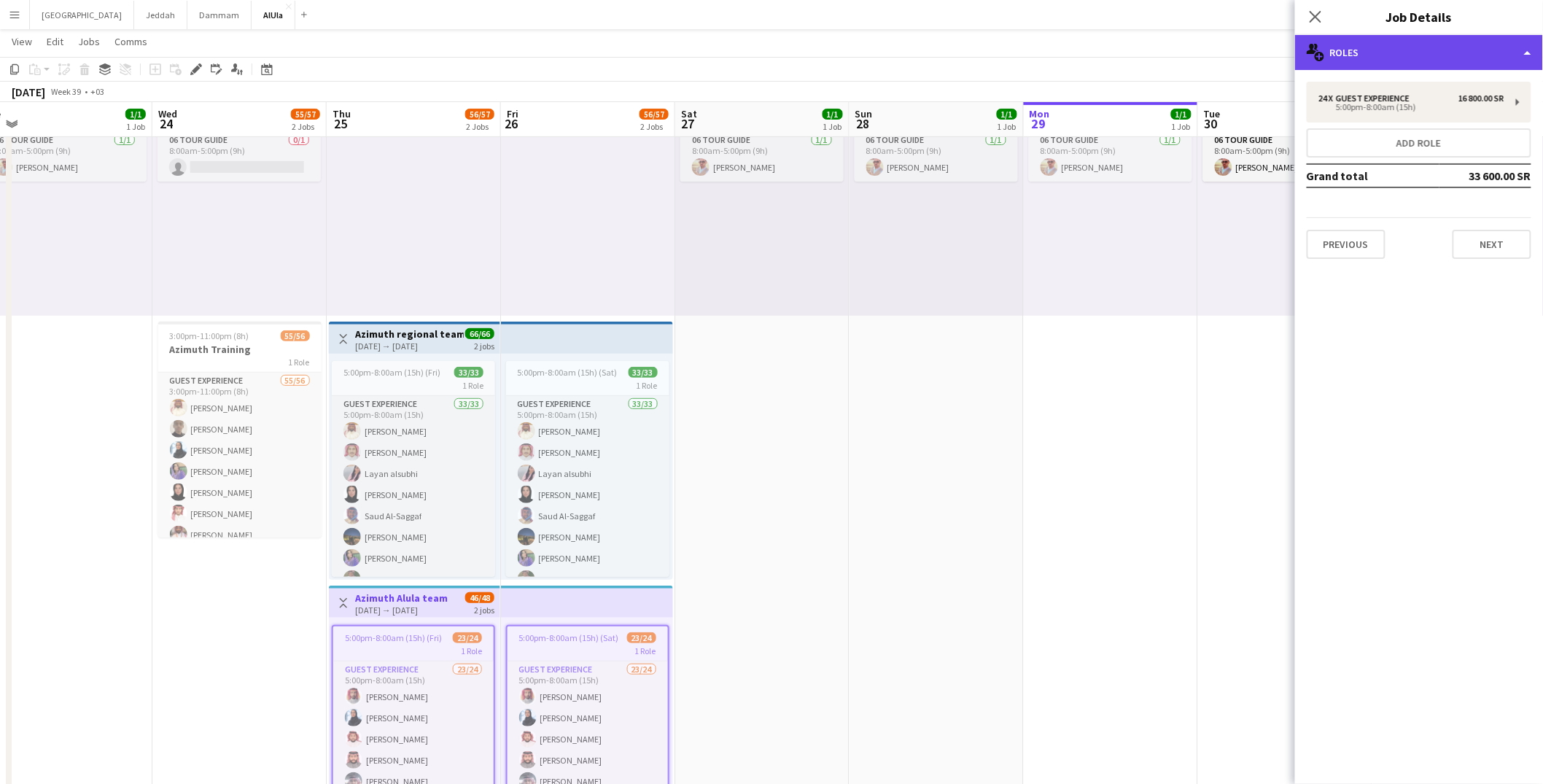
click at [1438, 56] on div "multiple-users-add Roles" at bounding box center [1419, 52] width 248 height 35
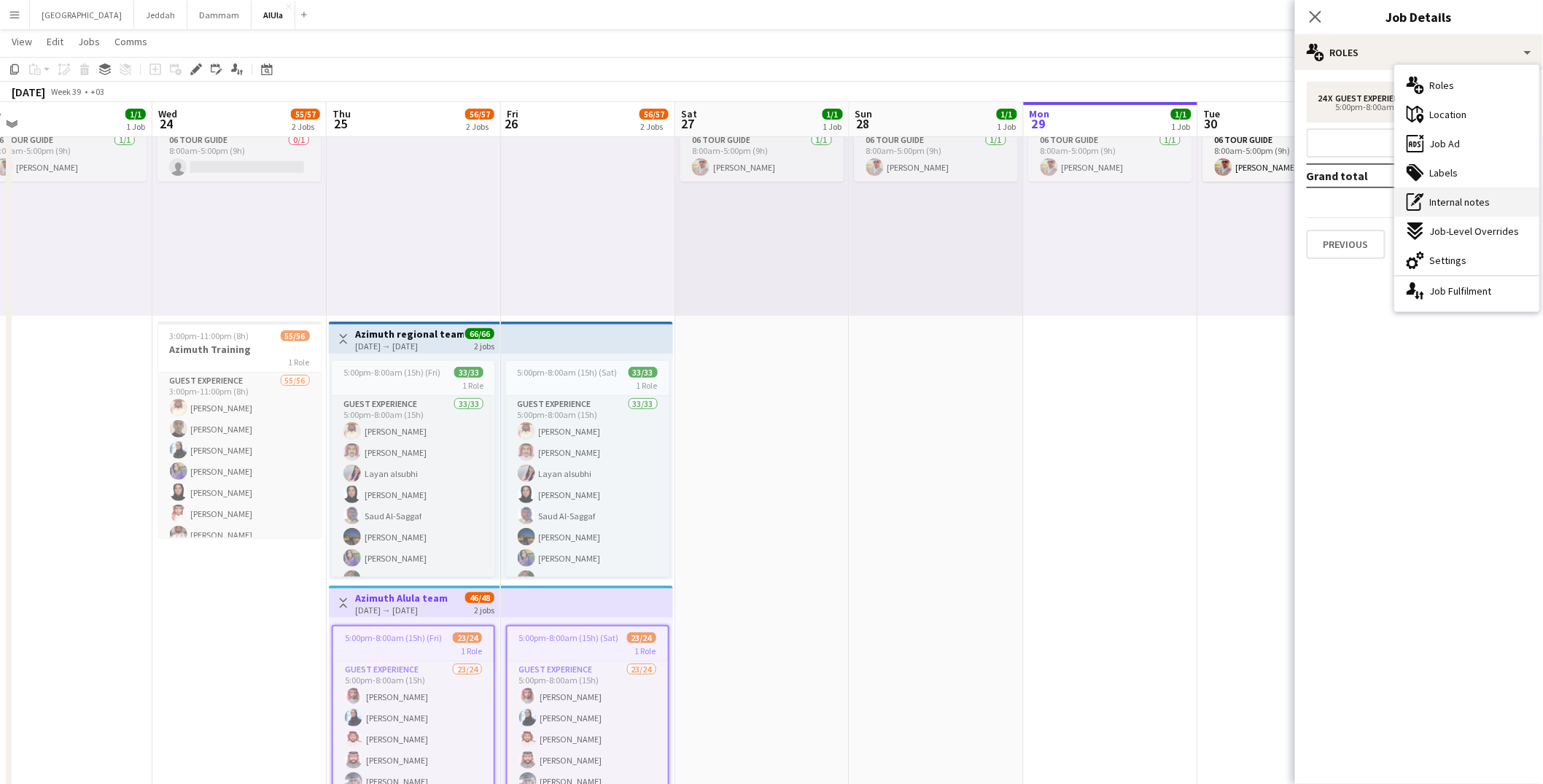
click at [1469, 198] on span "Internal notes" at bounding box center [1460, 202] width 60 height 13
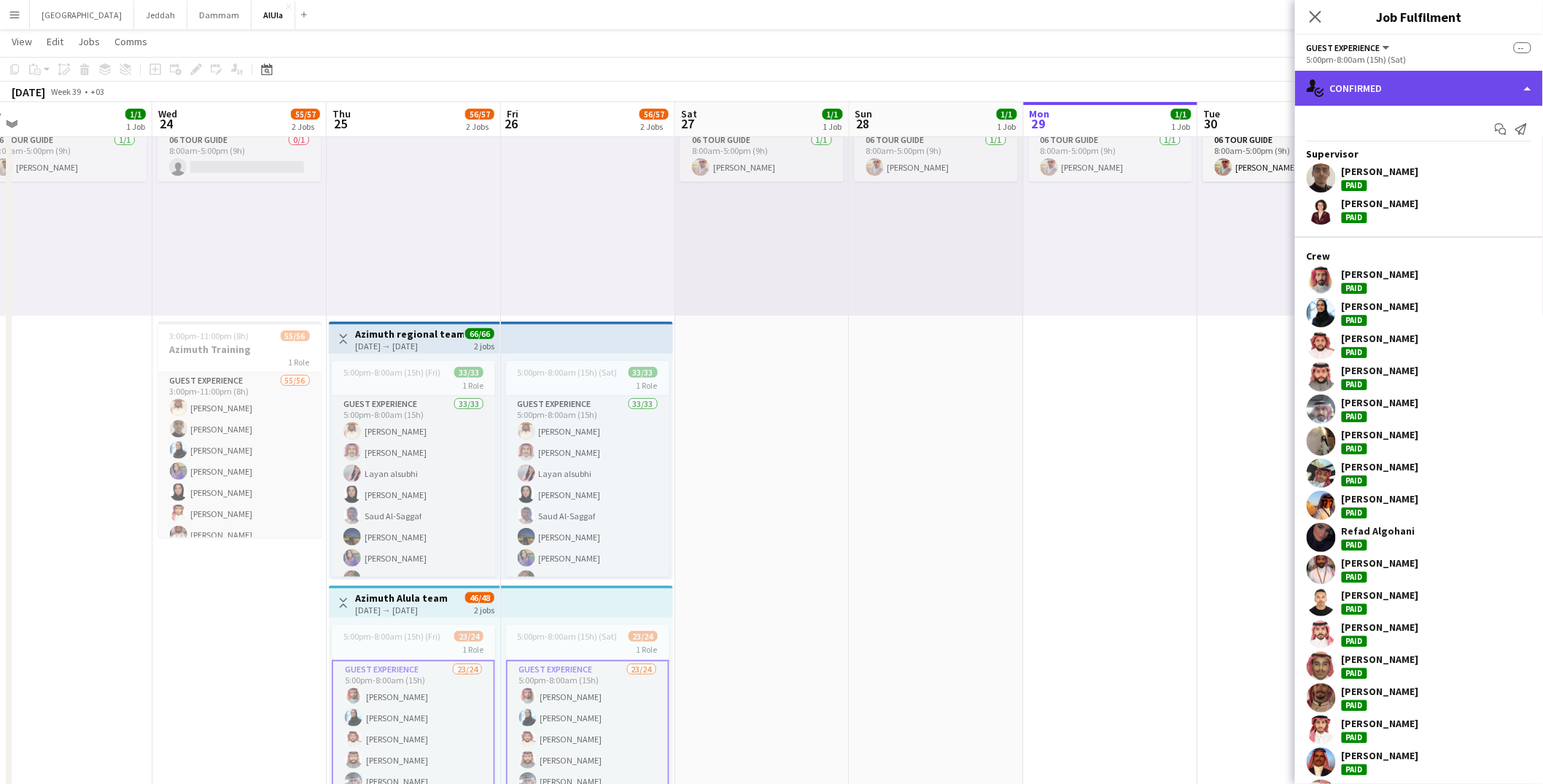
click at [1399, 93] on div "single-neutral-actions-check-2 Confirmed" at bounding box center [1419, 88] width 248 height 35
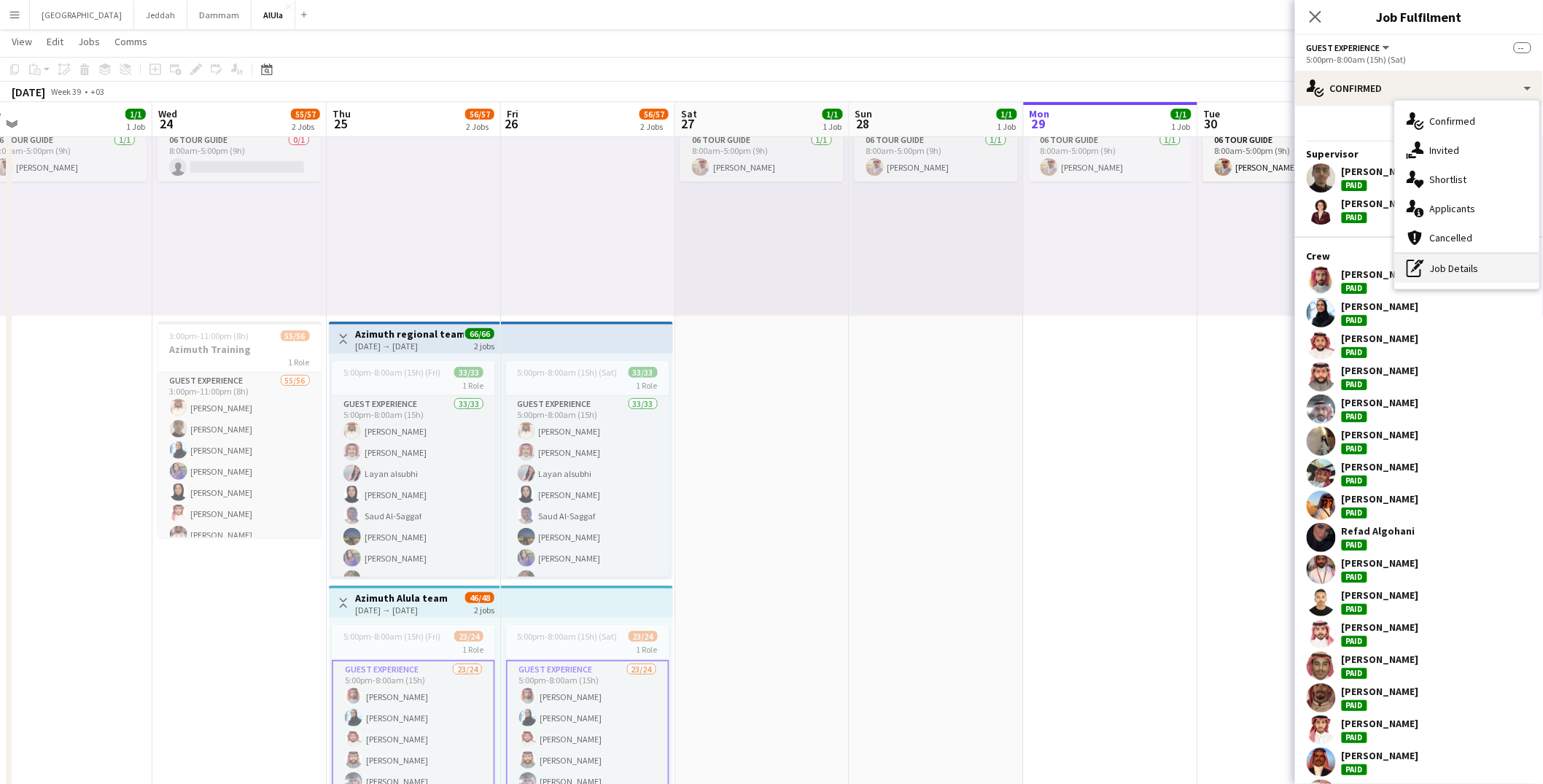
click at [1445, 260] on div "pen-write Job Details" at bounding box center [1467, 268] width 144 height 29
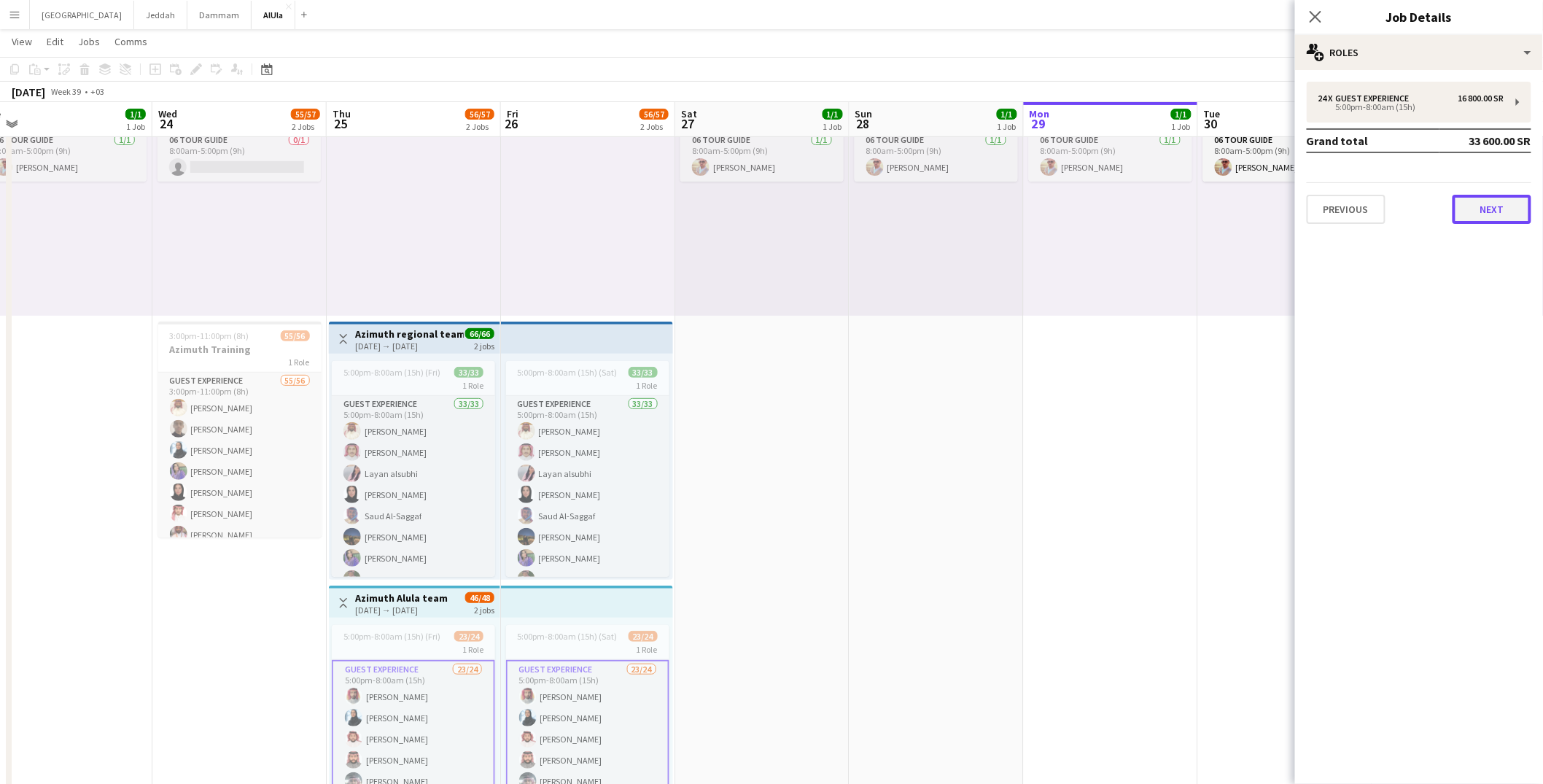
click at [1489, 209] on button "Next" at bounding box center [1491, 209] width 79 height 29
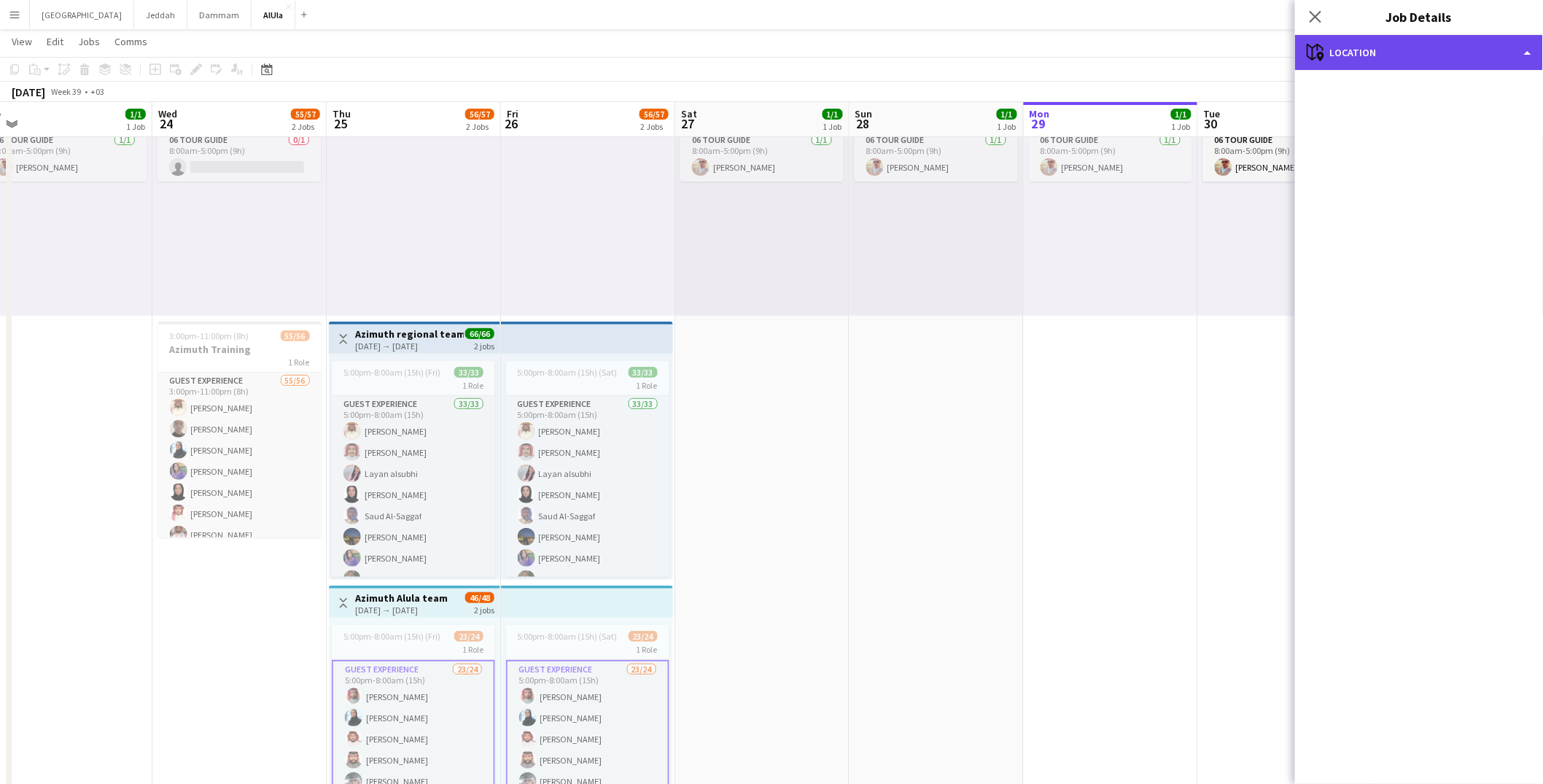
click at [1477, 56] on div "maps-pin-1 Location" at bounding box center [1419, 52] width 248 height 35
click at [1322, 16] on icon "Close pop-in" at bounding box center [1314, 16] width 13 height 13
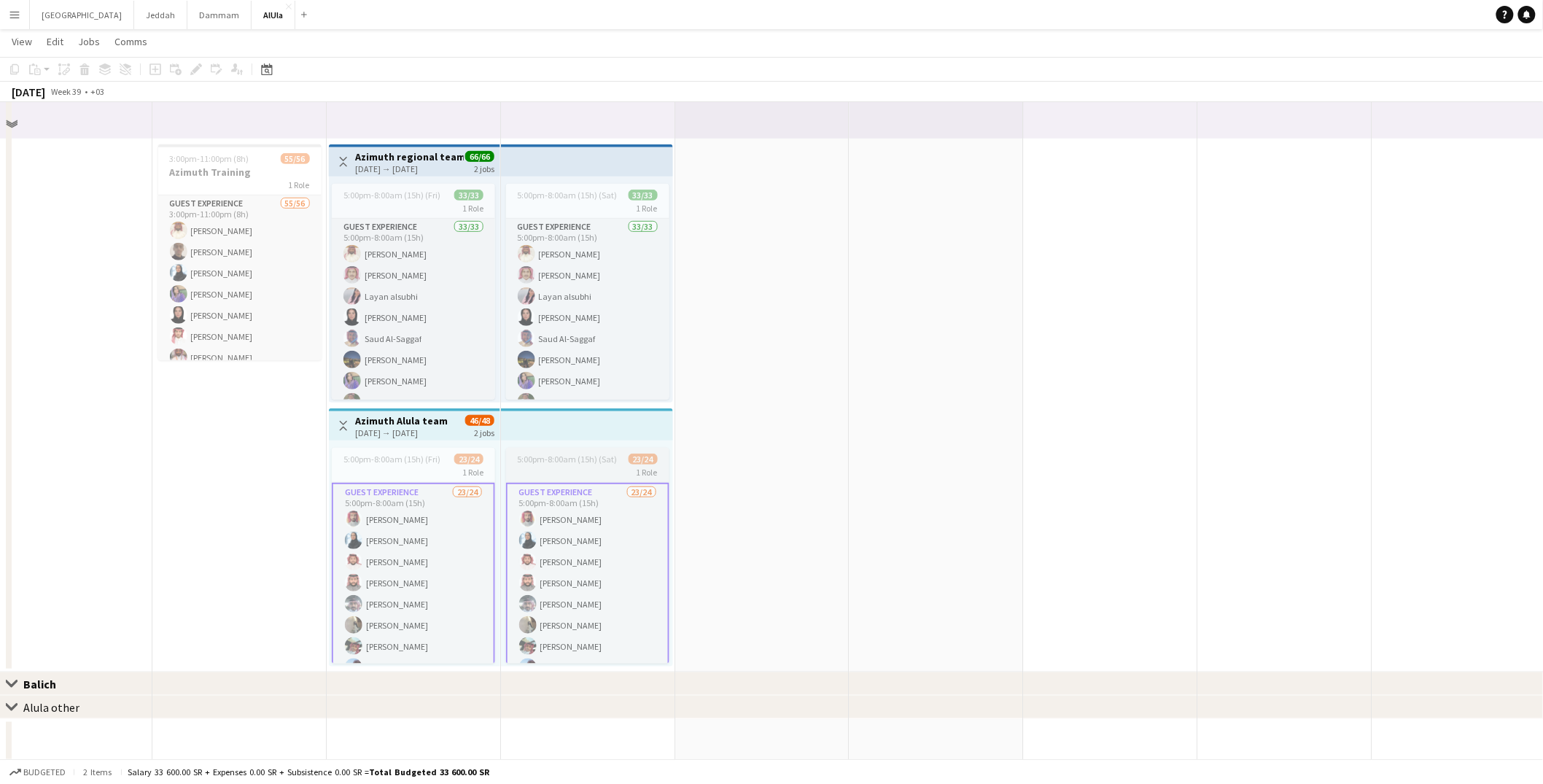
scroll to position [291, 0]
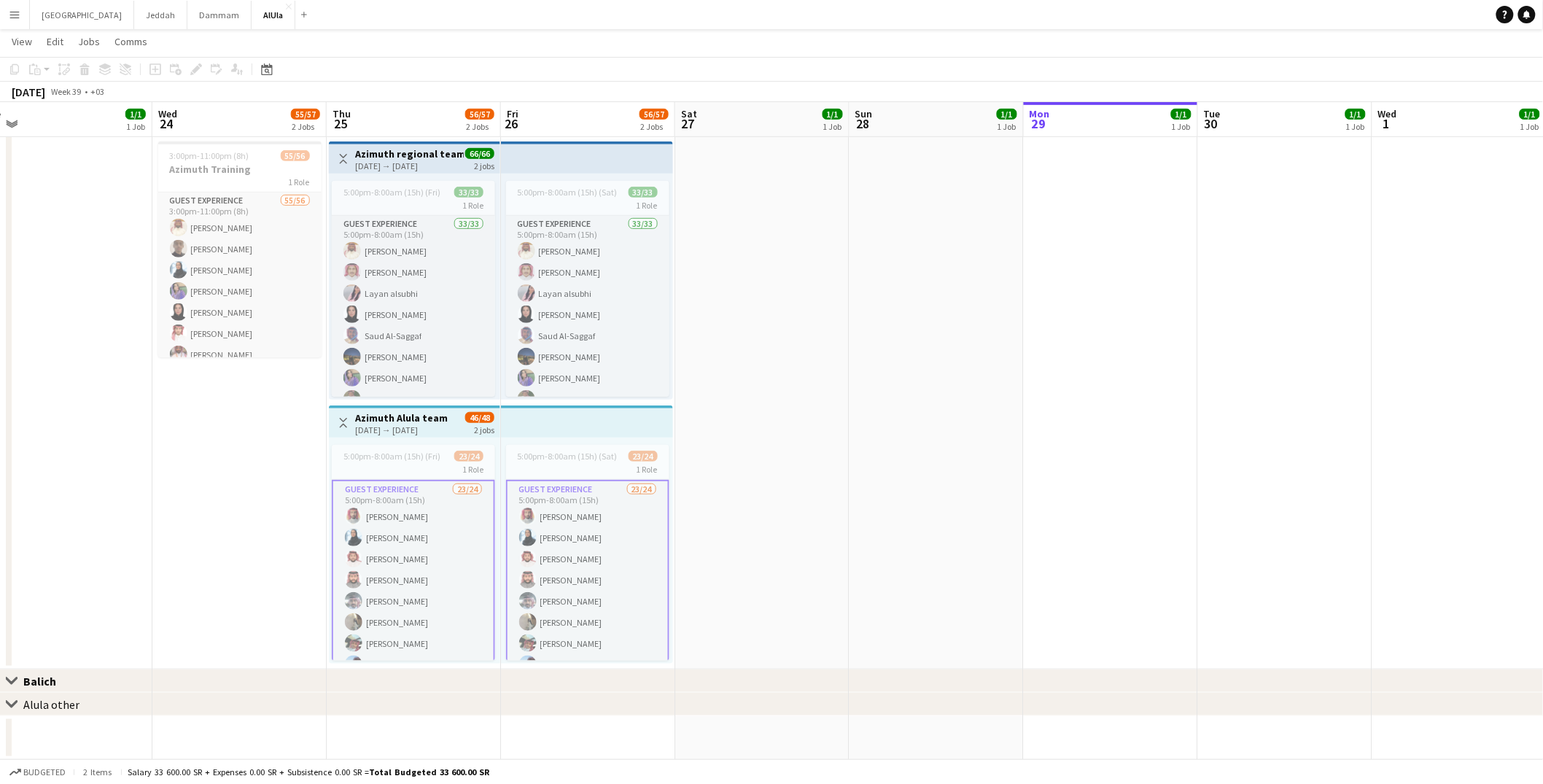
click at [619, 547] on app-card-role "Guest Experience 23/24 5:00pm-8:00am (15h) [PERSON_NAME] [PERSON_NAME] [PERSON_…" at bounding box center [588, 748] width 164 height 539
click at [785, 438] on app-date-cell "8:00am-5:00pm (9h) 1/1 1 Role 06 Tour Guide [DATE] 8:00am-5:00pm (9h) [PERSON_N…" at bounding box center [763, 270] width 175 height 797
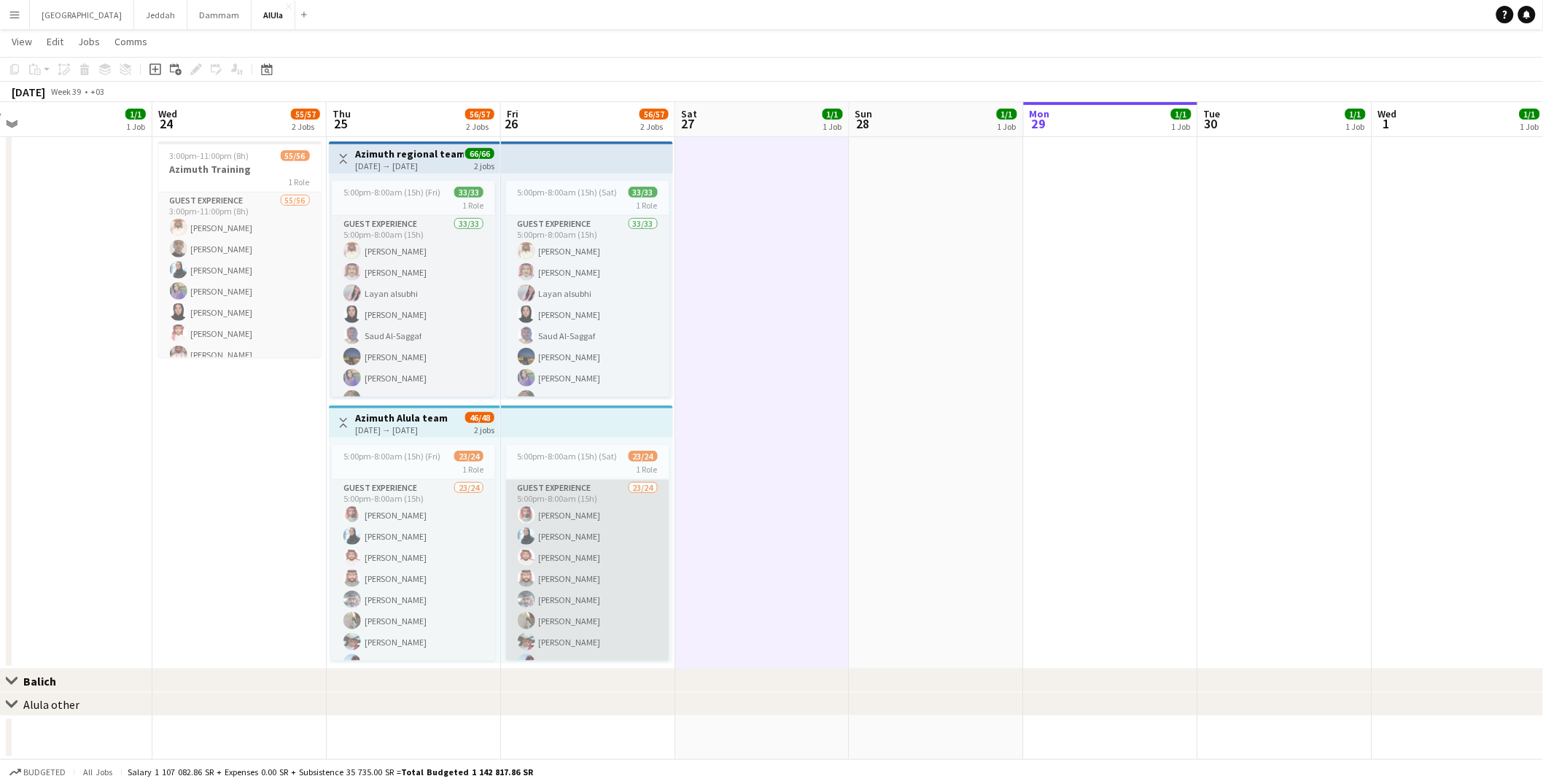
click at [581, 525] on app-card-role "Guest Experience 23/24 5:00pm-8:00am (15h) [PERSON_NAME] [PERSON_NAME] [PERSON_…" at bounding box center [588, 747] width 164 height 536
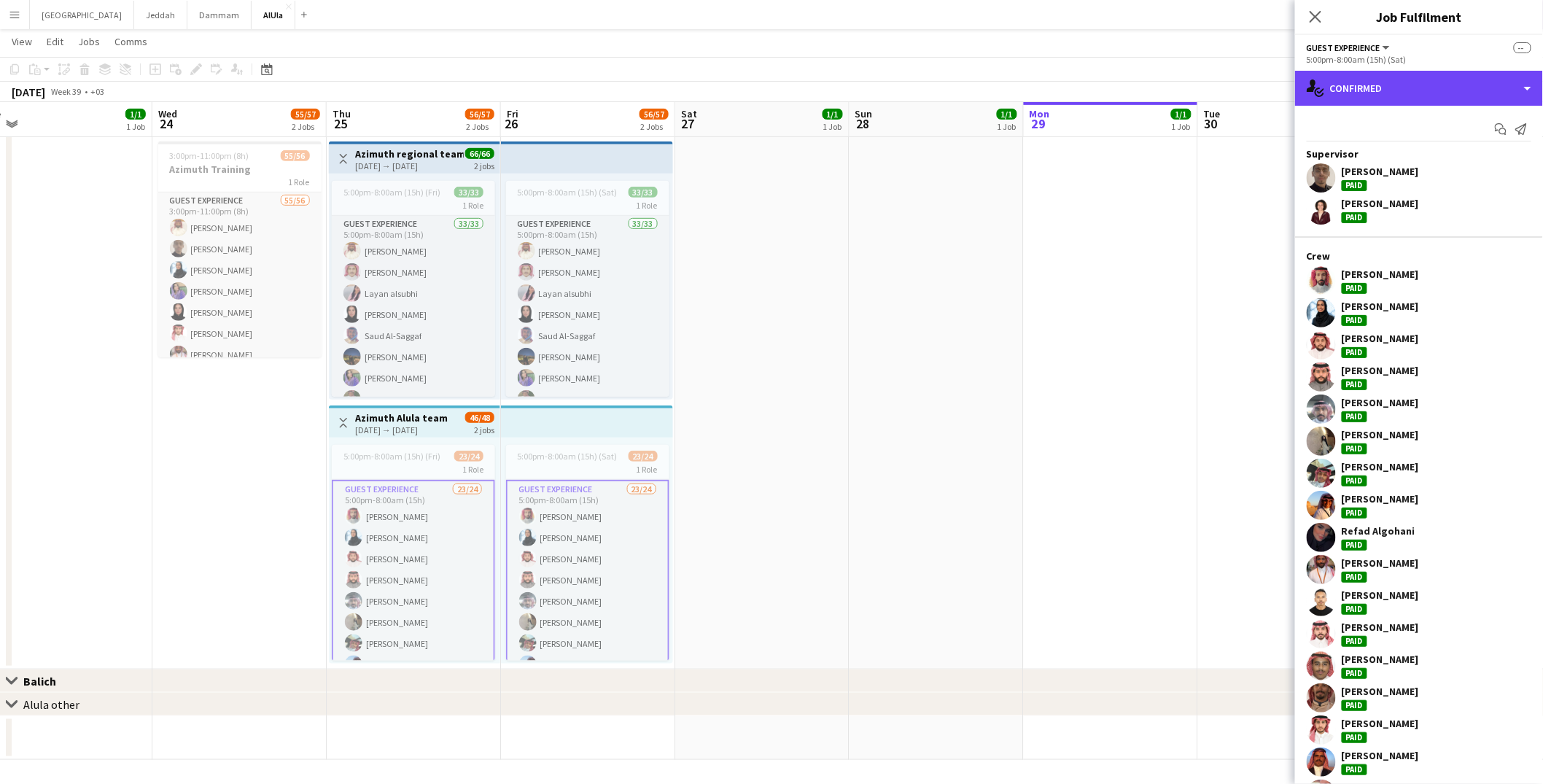
drag, startPoint x: 1386, startPoint y: 91, endPoint x: 1395, endPoint y: 115, distance: 25.6
click at [1386, 91] on div "single-neutral-actions-check-2 Confirmed" at bounding box center [1419, 88] width 248 height 35
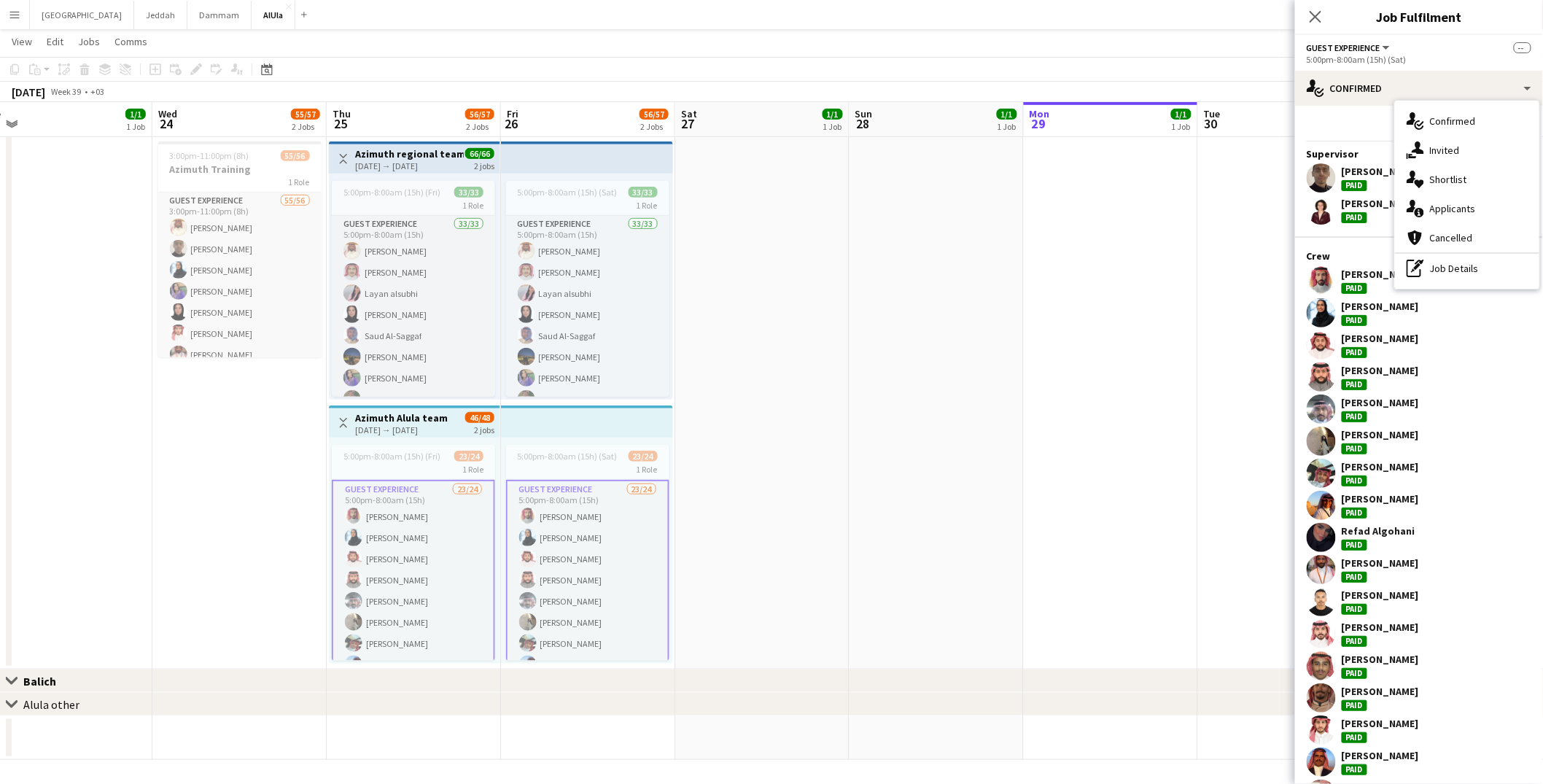
click at [200, 69] on div "Add job Add linked Job Edit Edit linked Job Applicants" at bounding box center [190, 69] width 112 height 17
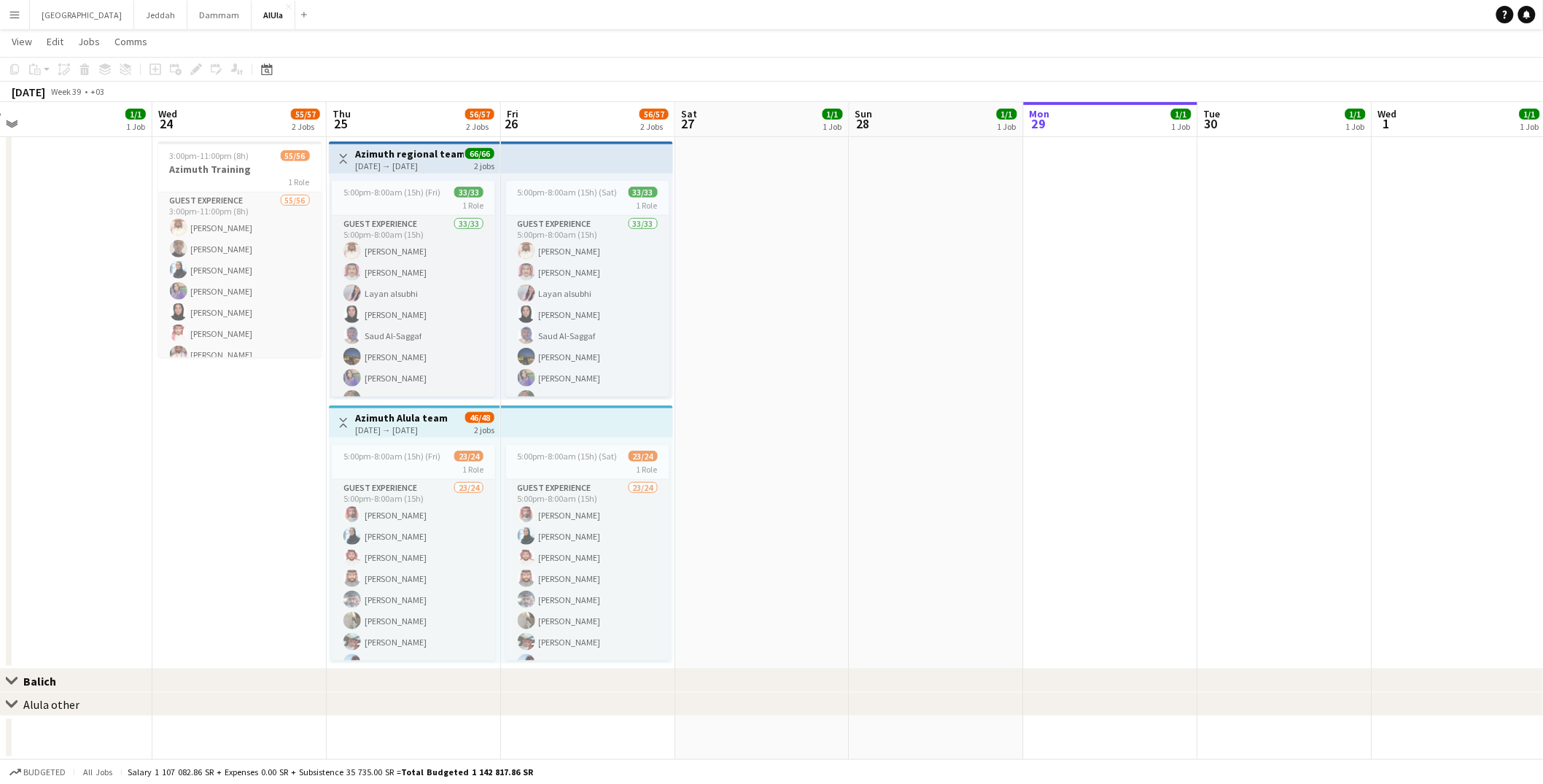
click at [191, 71] on div "Add job Add linked Job Edit Edit linked Job Applicants" at bounding box center [190, 69] width 112 height 17
click at [423, 425] on div "[DATE] → [DATE]" at bounding box center [401, 430] width 93 height 11
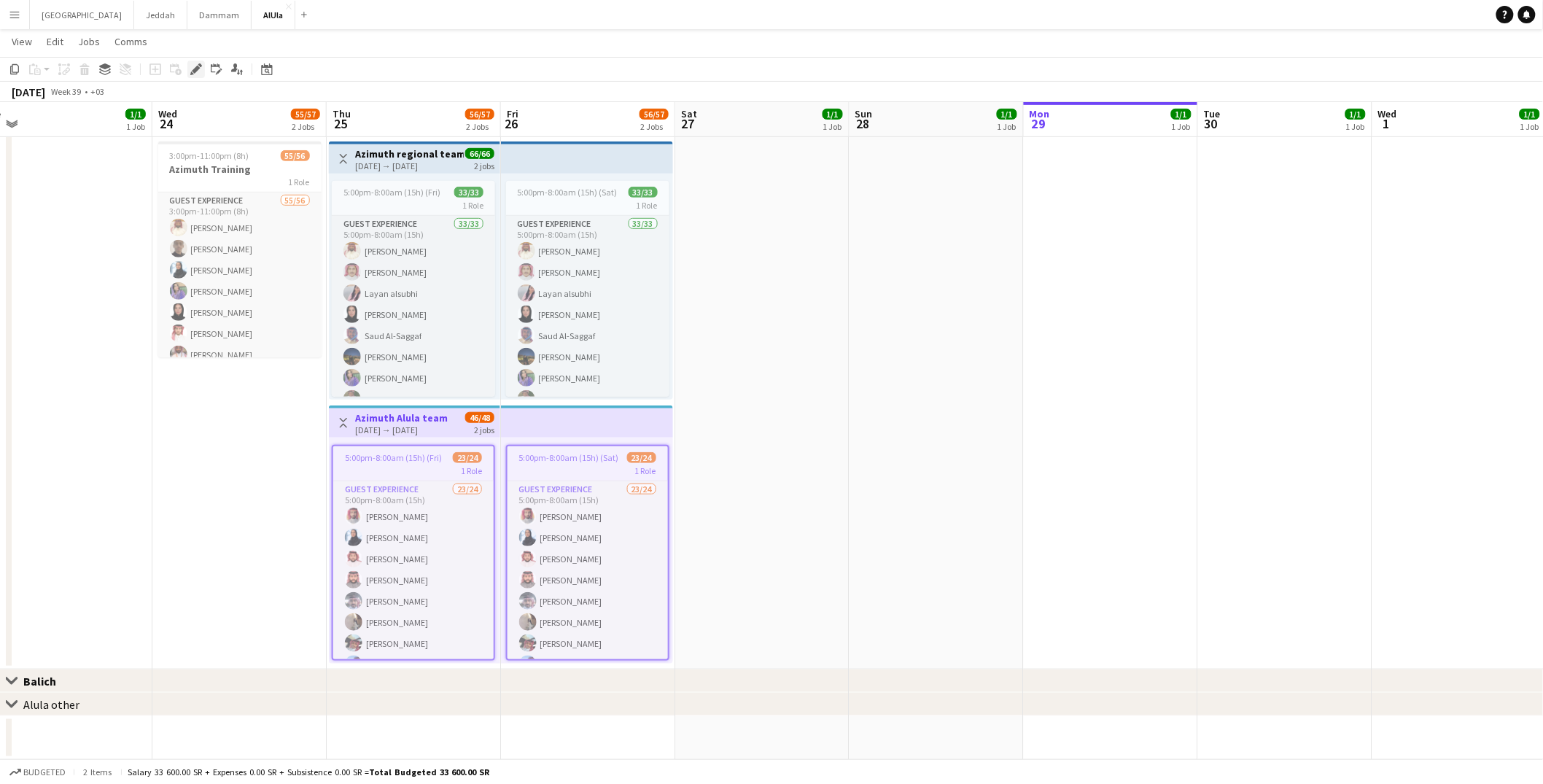
click at [195, 64] on icon "Edit" at bounding box center [196, 69] width 12 height 12
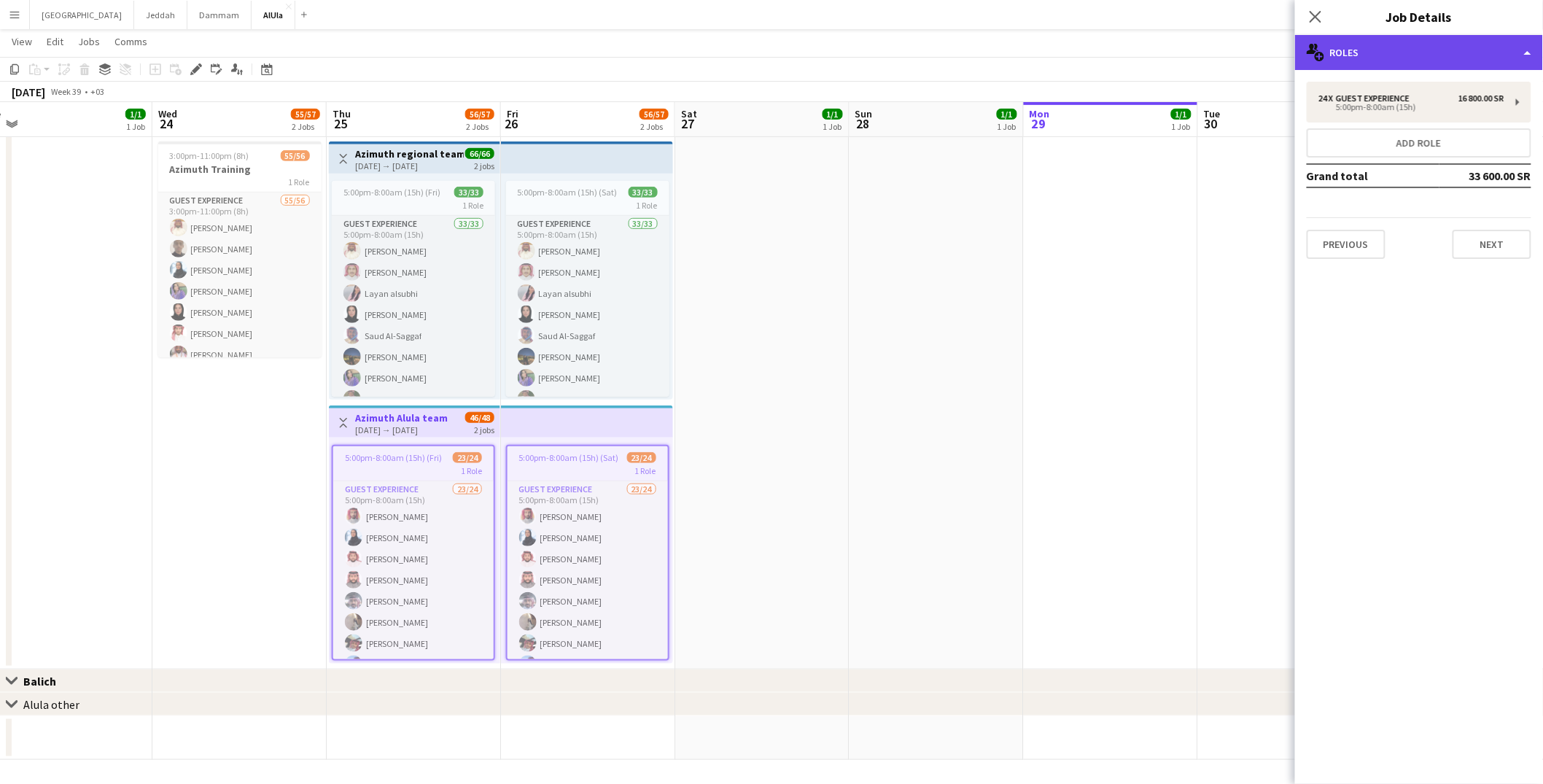
click at [1337, 43] on div "multiple-users-add Roles" at bounding box center [1419, 52] width 248 height 35
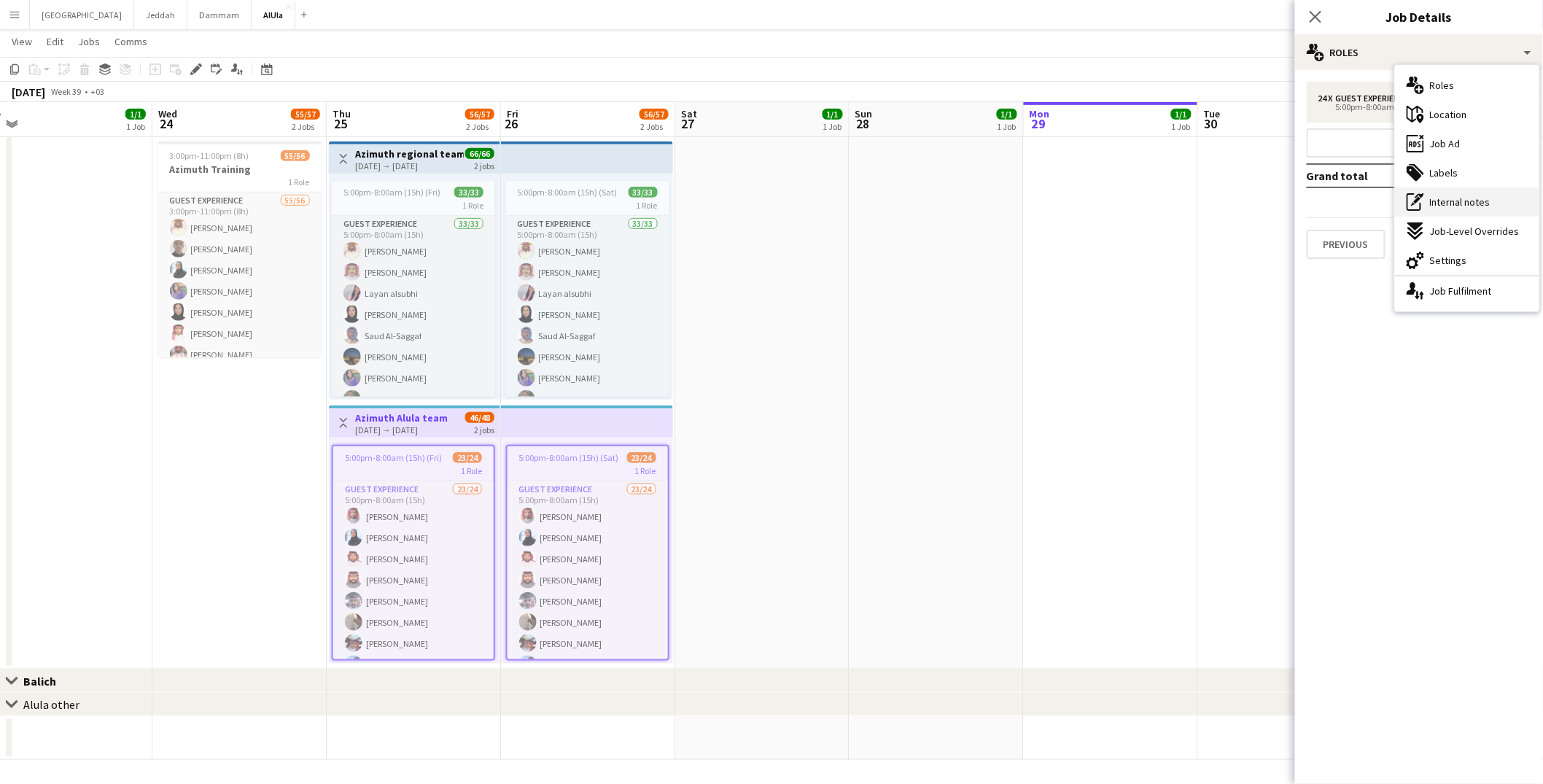
click at [1456, 206] on span "Internal notes" at bounding box center [1460, 202] width 60 height 13
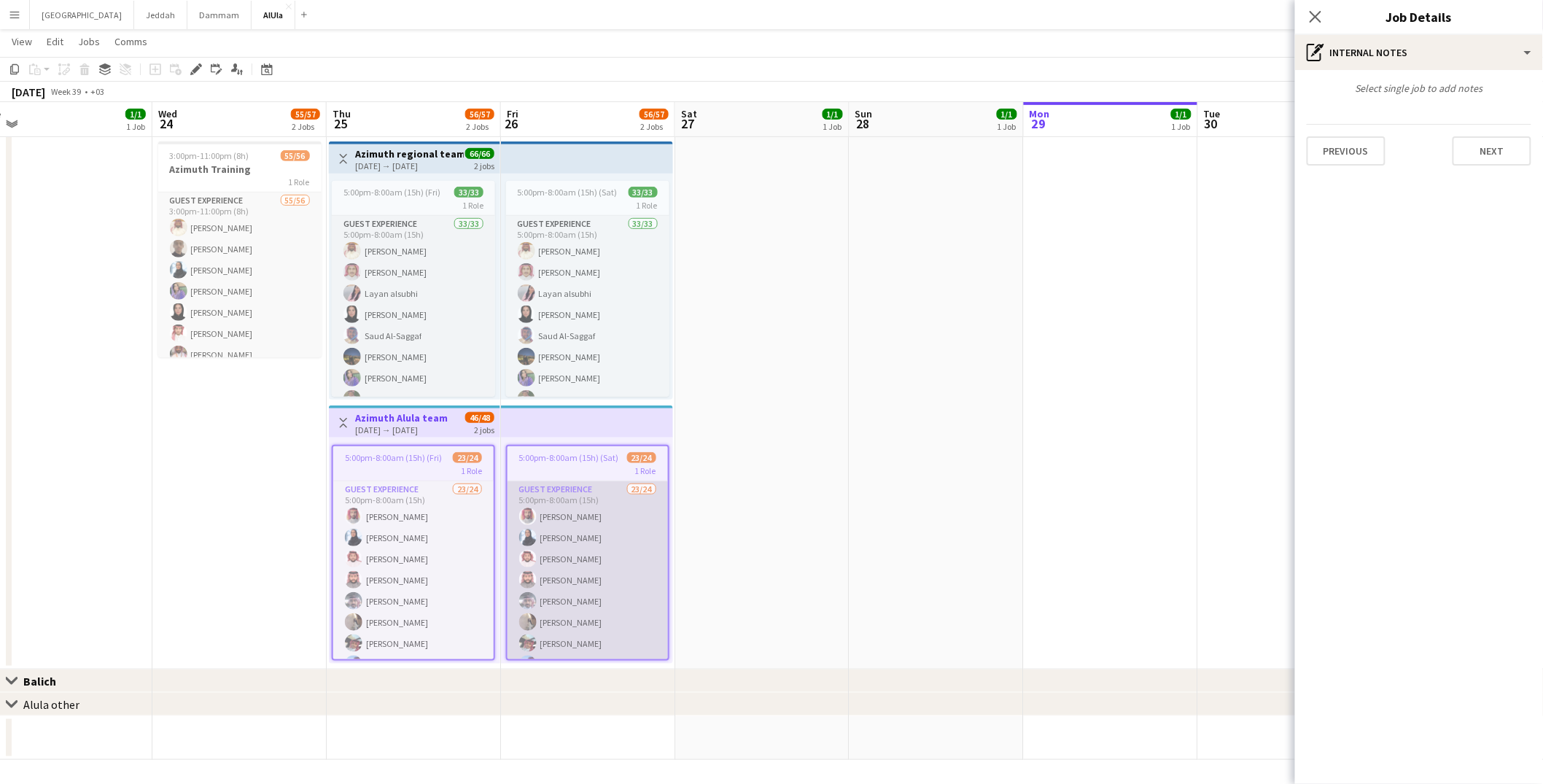
scroll to position [156, 0]
click at [568, 601] on app-card-role "Guest Experience 23/24 5:00pm-8:00am (15h) [PERSON_NAME] [PERSON_NAME] [PERSON_…" at bounding box center [587, 593] width 160 height 536
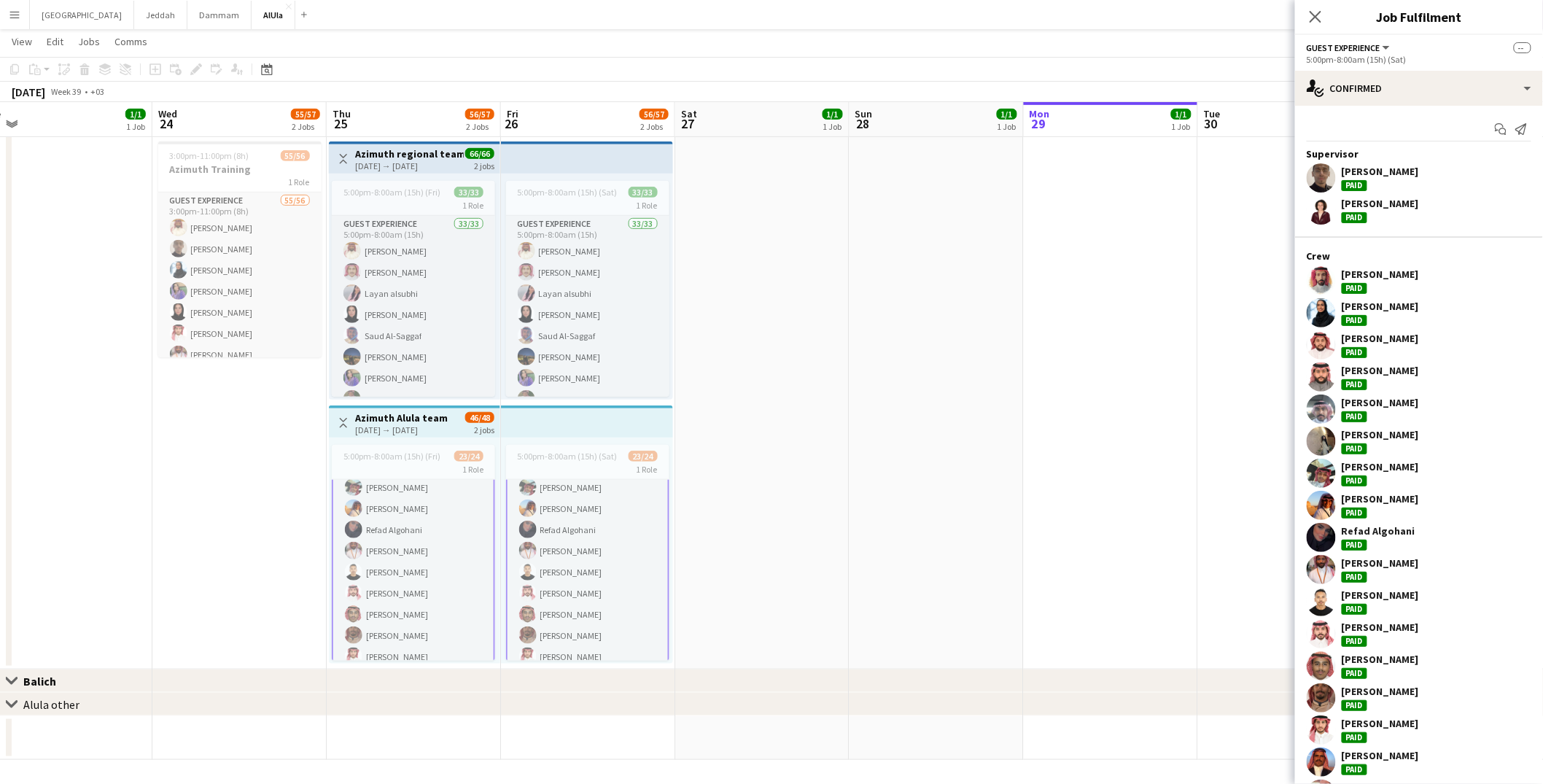
scroll to position [157, 0]
click at [1375, 81] on div "single-neutral-actions-check-2 Confirmed" at bounding box center [1419, 88] width 248 height 35
click at [193, 67] on div "Add job Add linked Job Edit Edit linked Job Applicants" at bounding box center [190, 69] width 112 height 17
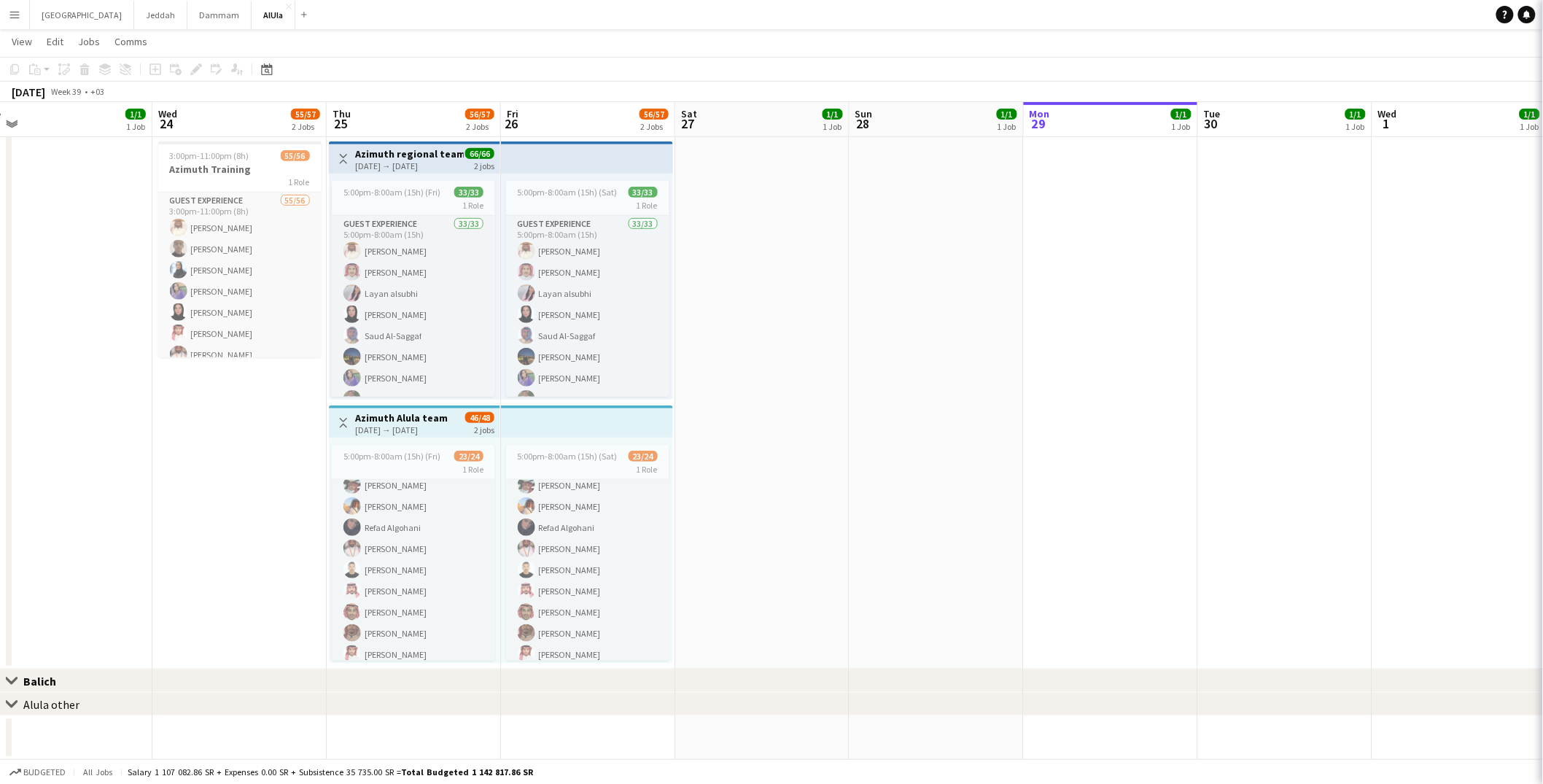
scroll to position [156, 0]
click at [193, 68] on div "Add job Add linked Job Edit Edit linked Job Applicants" at bounding box center [190, 69] width 112 height 17
click at [528, 452] on span "5:00pm-8:00am (15h) (Sat)" at bounding box center [568, 456] width 100 height 11
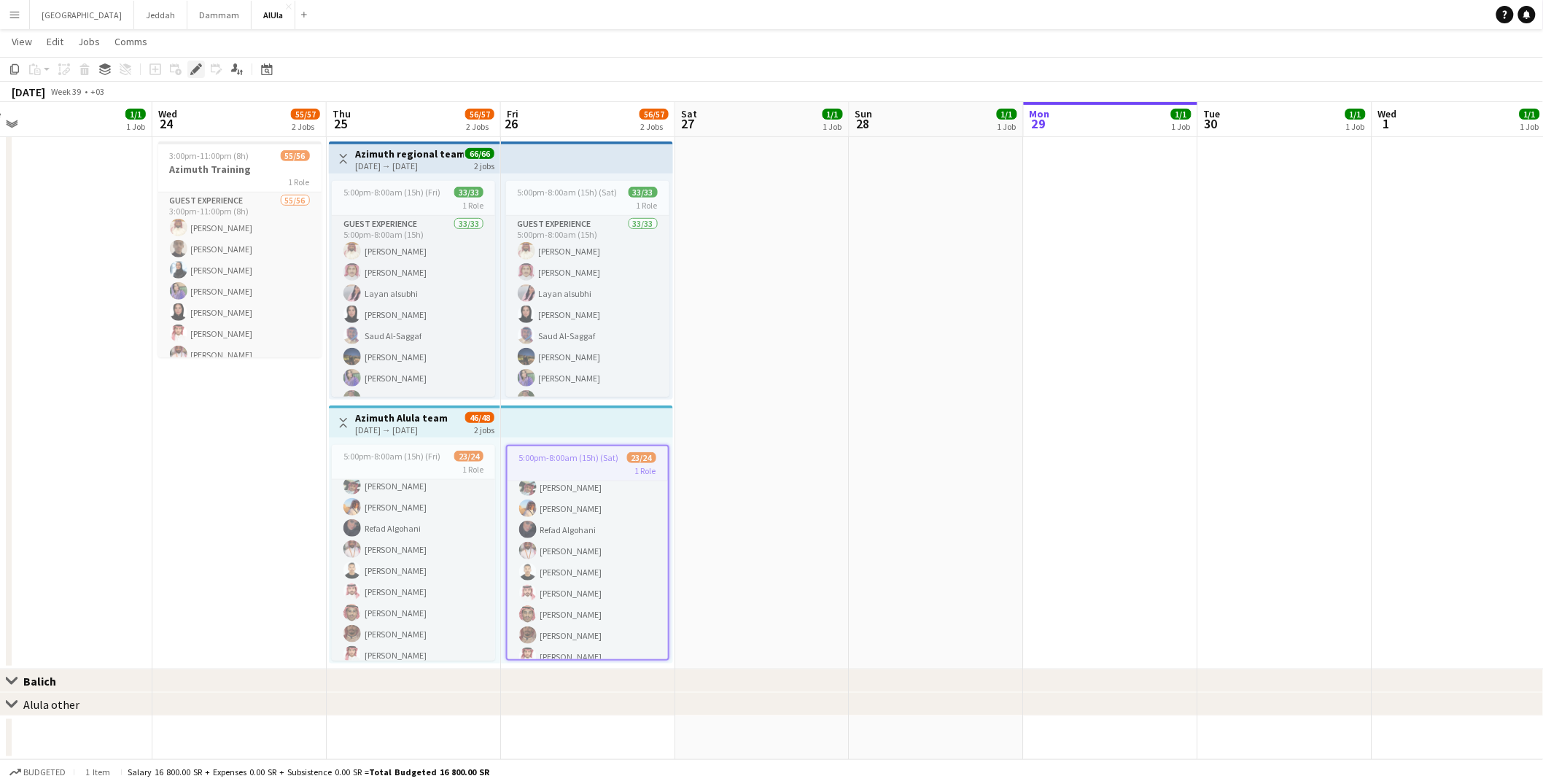
click at [191, 67] on icon "Edit" at bounding box center [196, 69] width 12 height 12
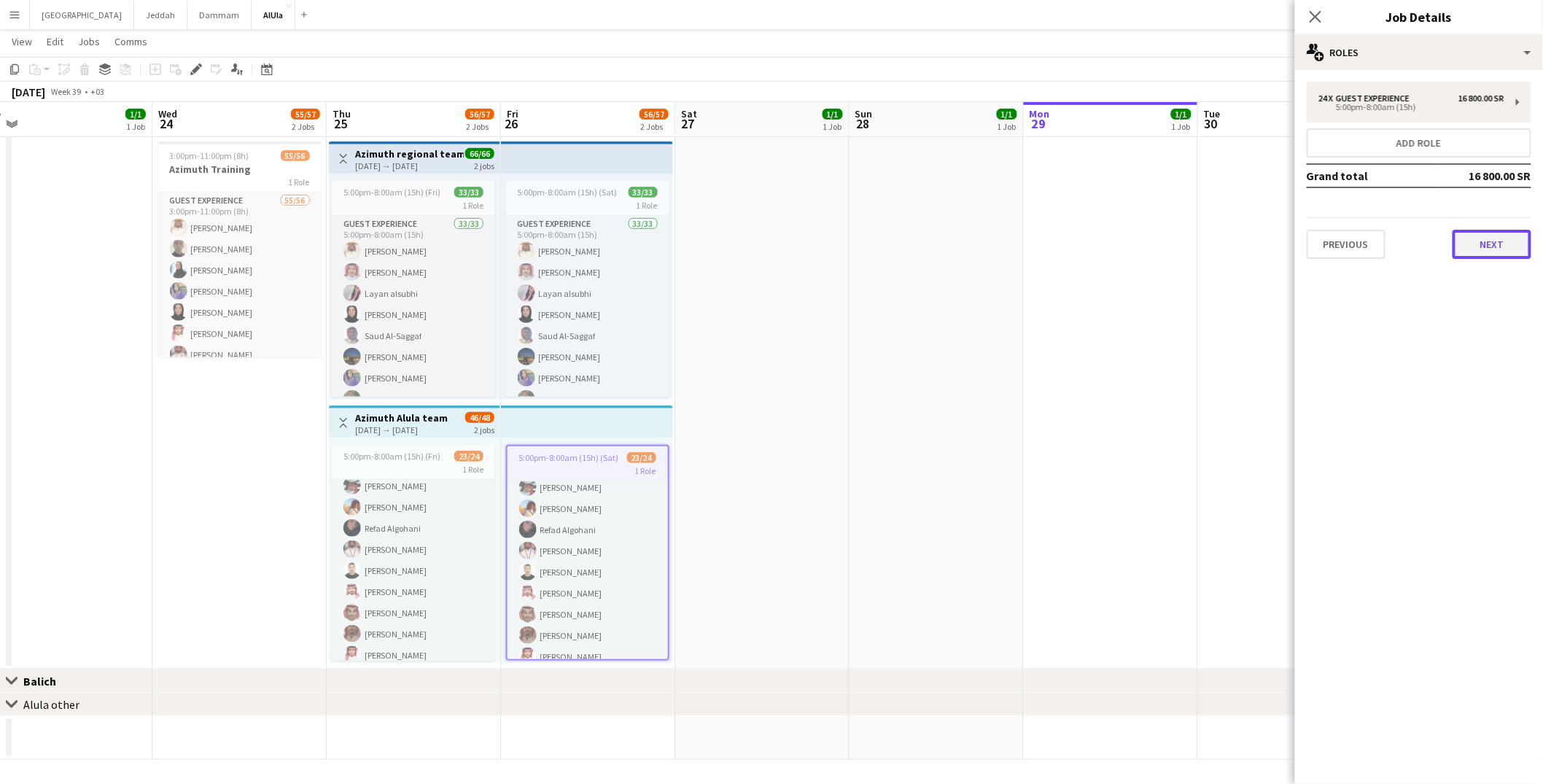
click at [1473, 244] on button "Next" at bounding box center [1491, 244] width 79 height 29
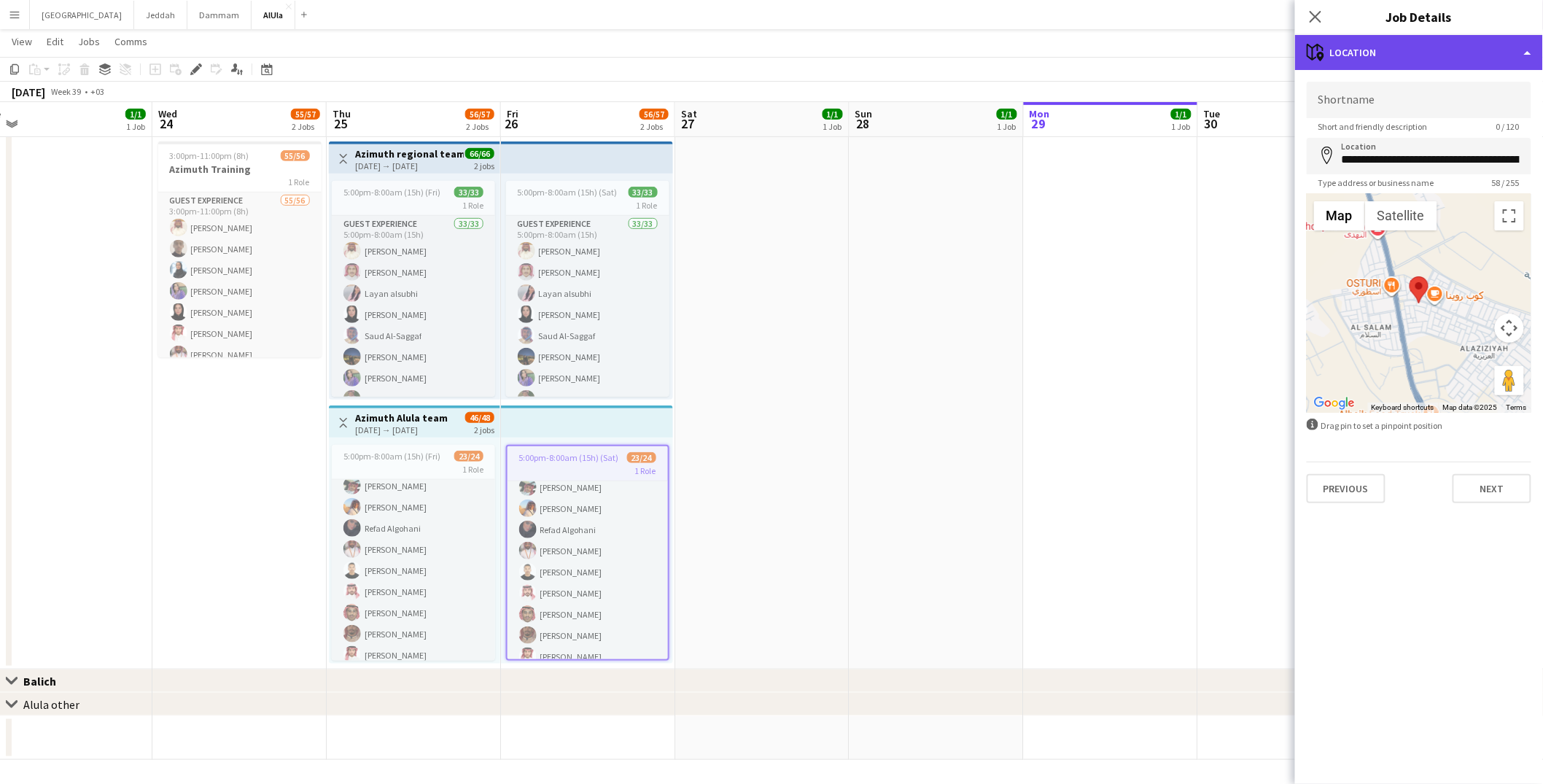
click at [1433, 53] on div "maps-pin-1 Location" at bounding box center [1419, 52] width 248 height 35
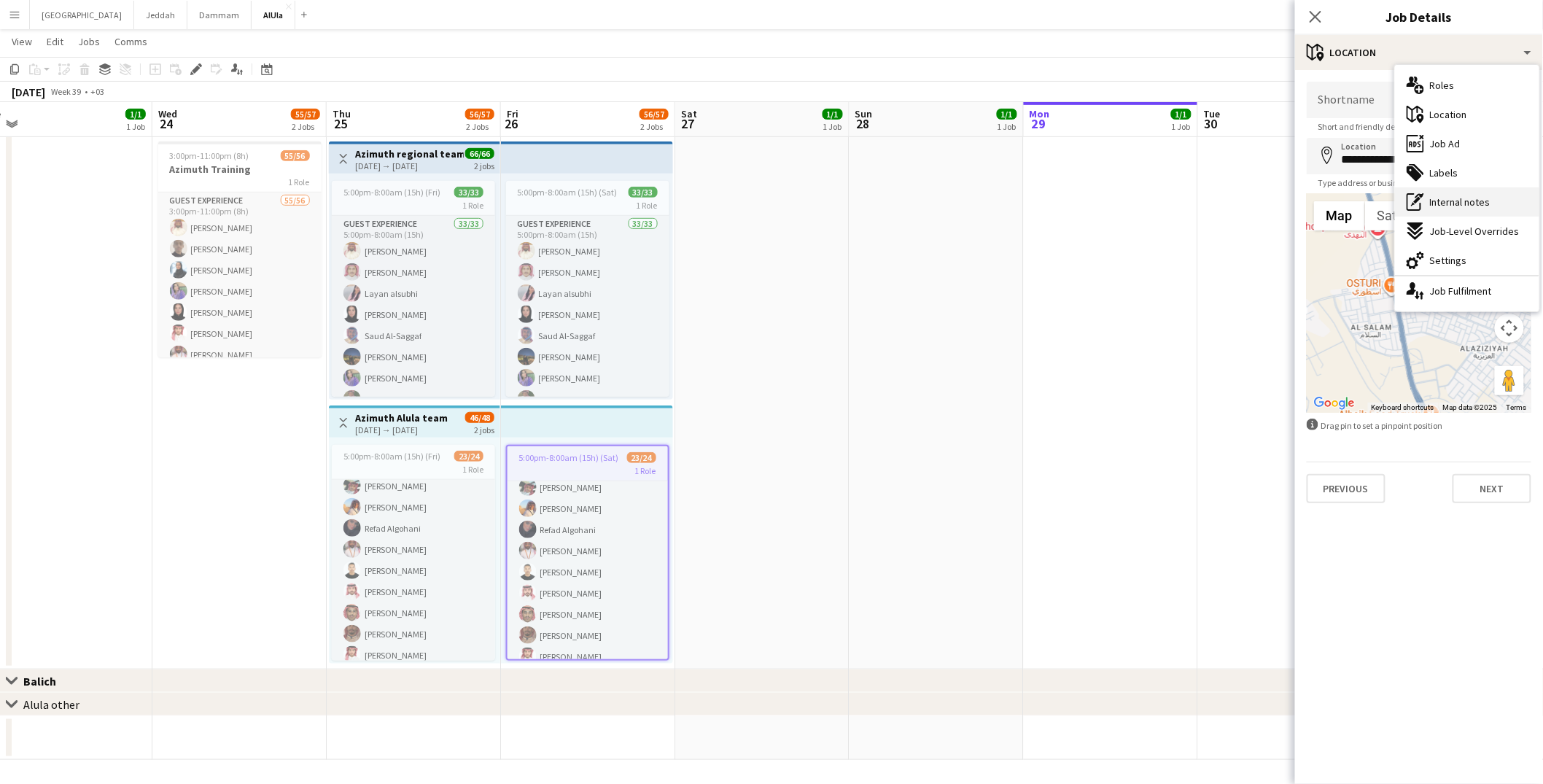
click at [1472, 195] on span "Internal notes" at bounding box center [1460, 202] width 60 height 13
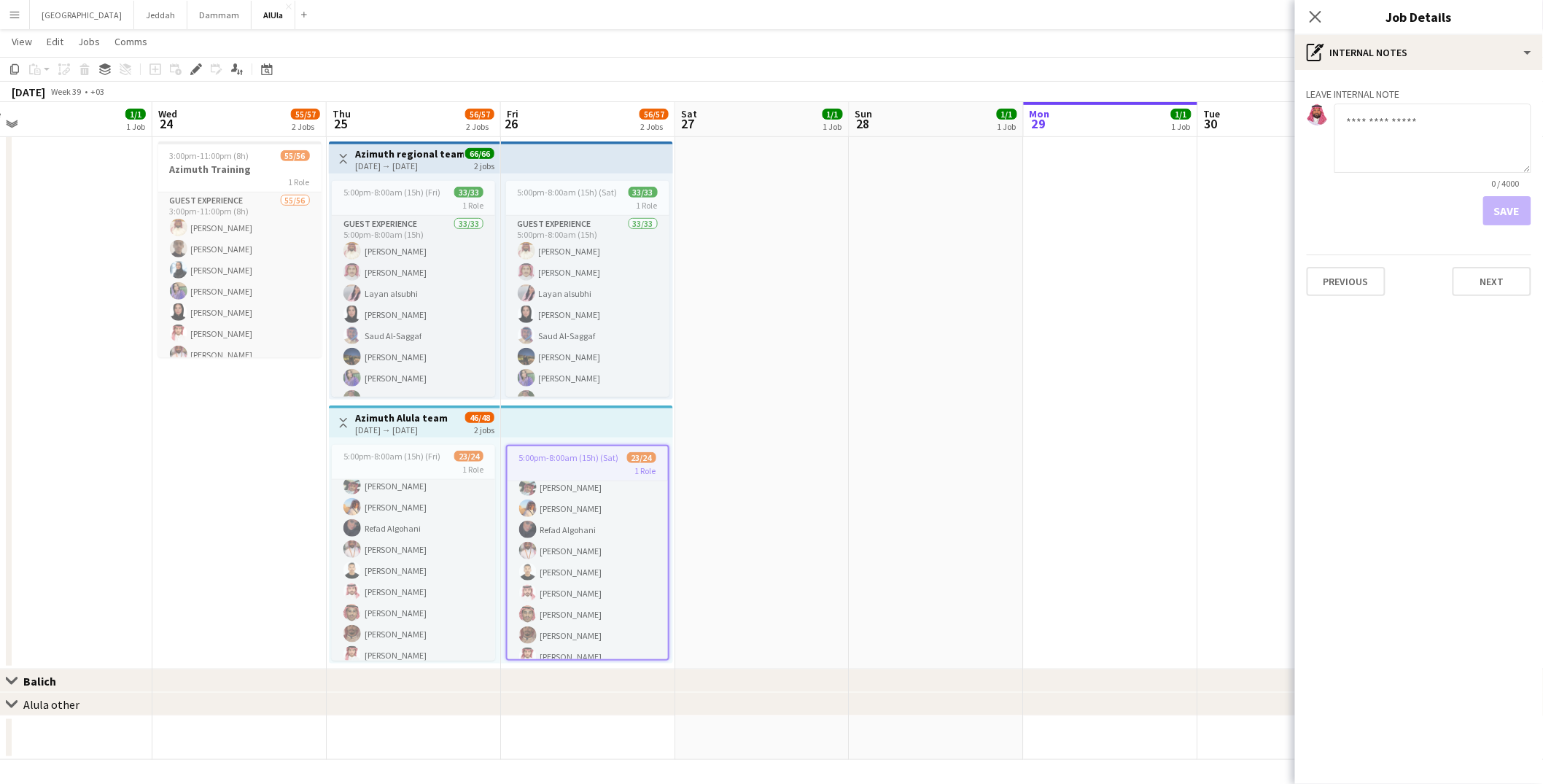
click at [1401, 126] on textarea at bounding box center [1433, 137] width 197 height 69
paste textarea "**********"
click at [1366, 117] on textarea "**********" at bounding box center [1433, 137] width 197 height 69
click at [1408, 138] on textarea "**********" at bounding box center [1433, 137] width 197 height 69
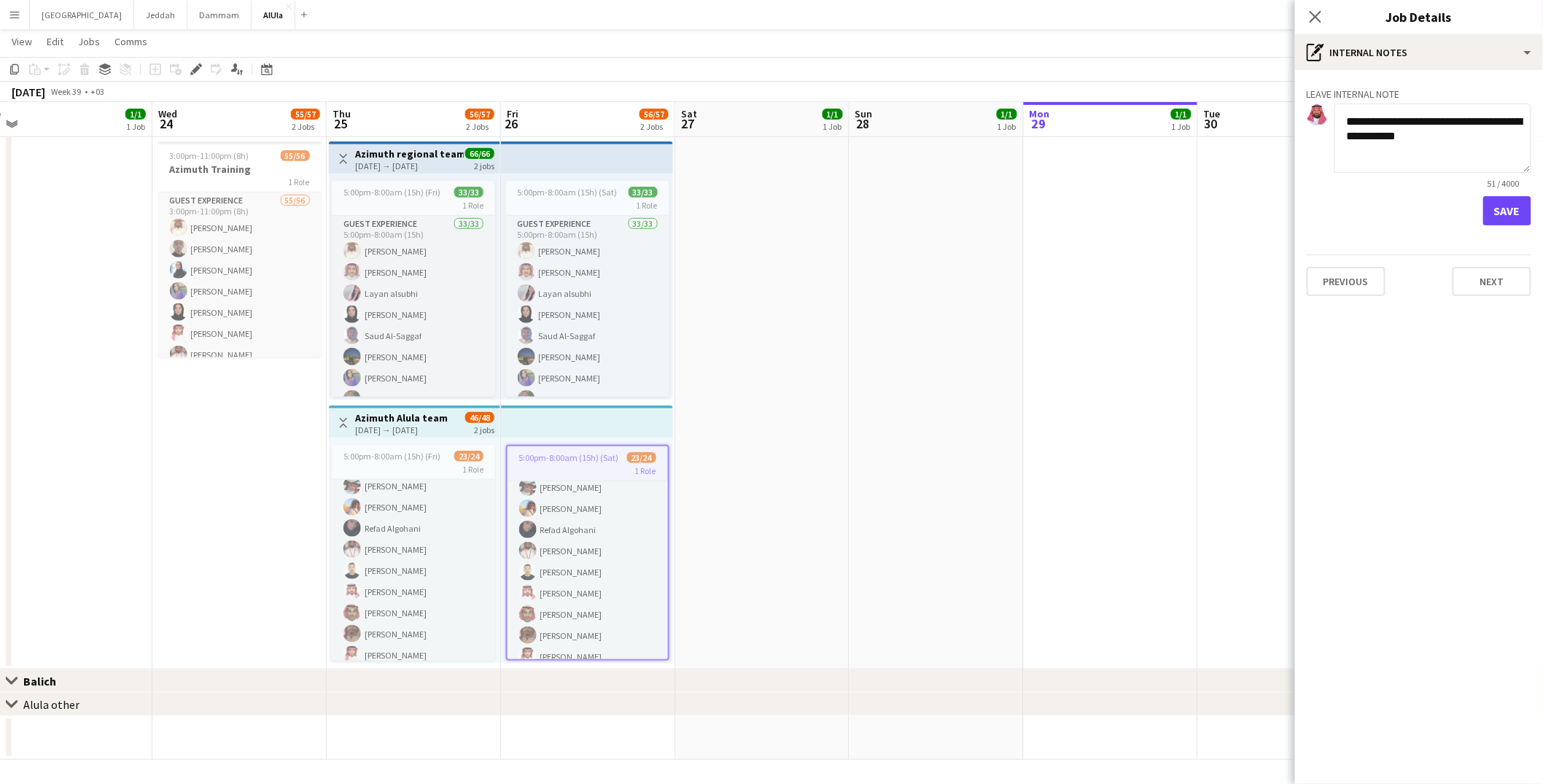
click at [1408, 138] on textarea "**********" at bounding box center [1433, 137] width 197 height 69
click at [1406, 155] on textarea "**********" at bounding box center [1433, 137] width 197 height 69
click at [1394, 139] on textarea "**********" at bounding box center [1433, 137] width 197 height 69
paste textarea "*"
type textarea "**********"
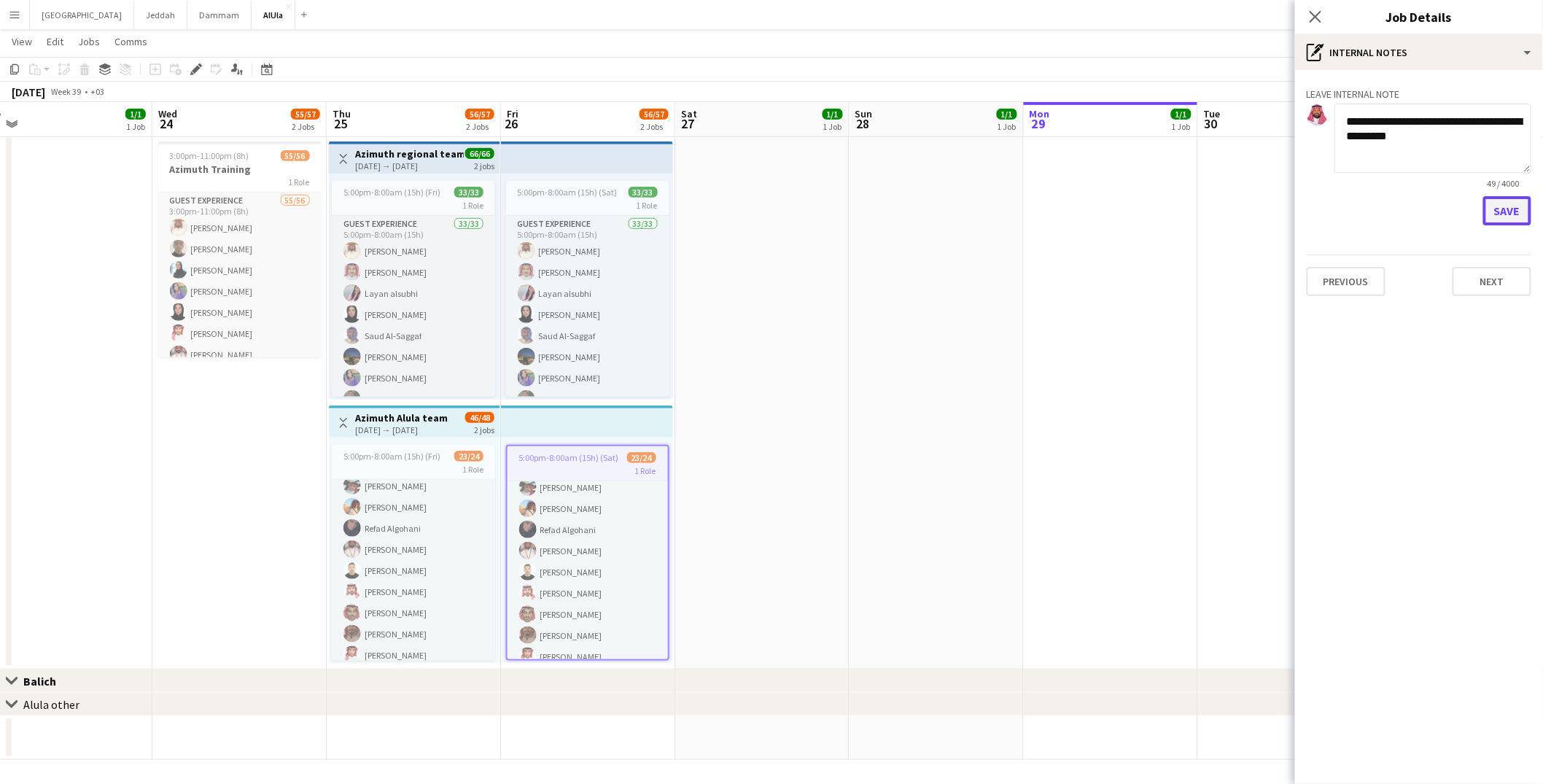
click at [1499, 202] on button "Save" at bounding box center [1507, 210] width 48 height 29
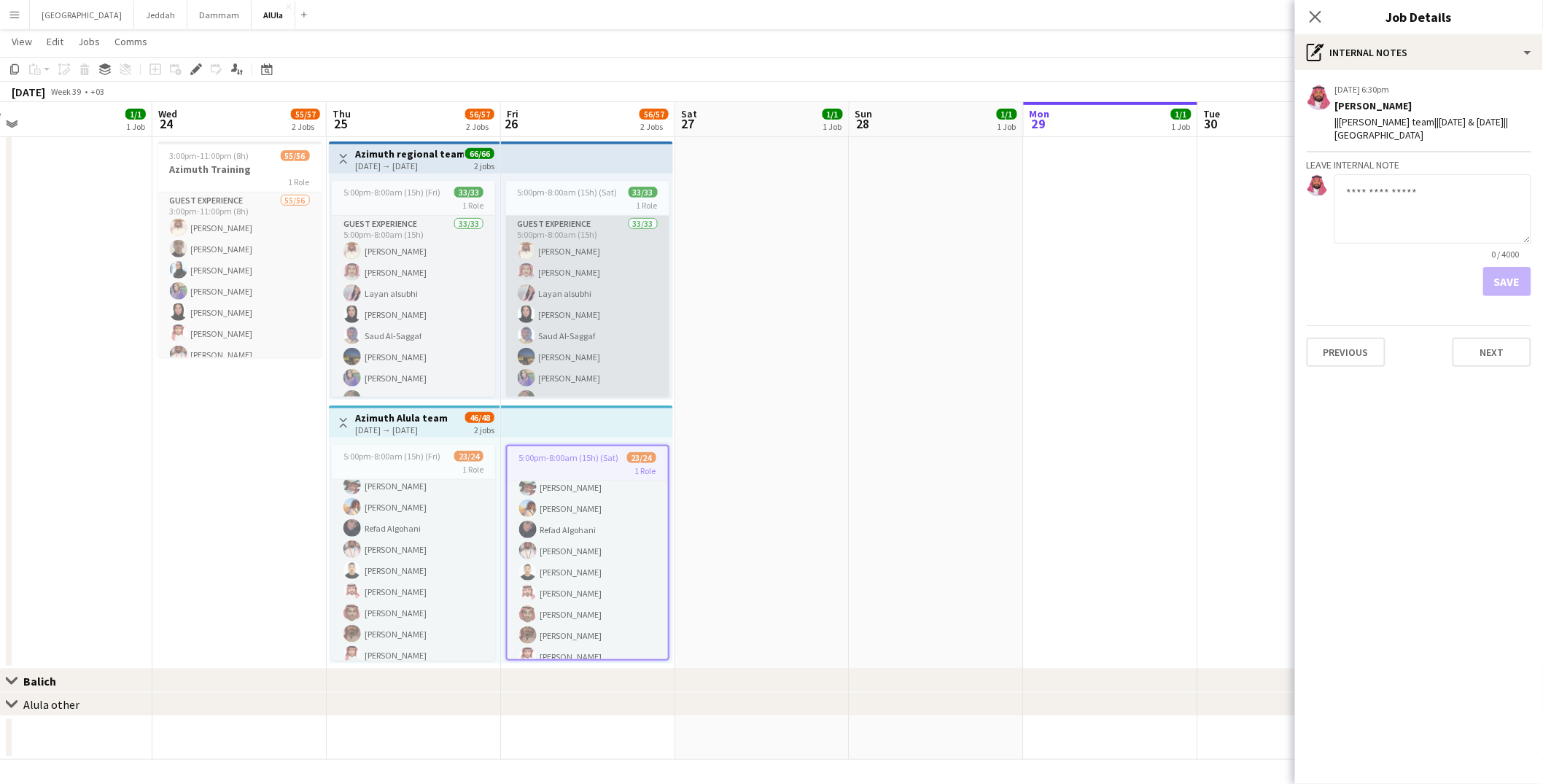
click at [568, 309] on app-card-role "Guest Experience 33/33 5:00pm-8:00am (15h) [PERSON_NAME] Almohaser [PERSON_NAME…" at bounding box center [588, 578] width 164 height 726
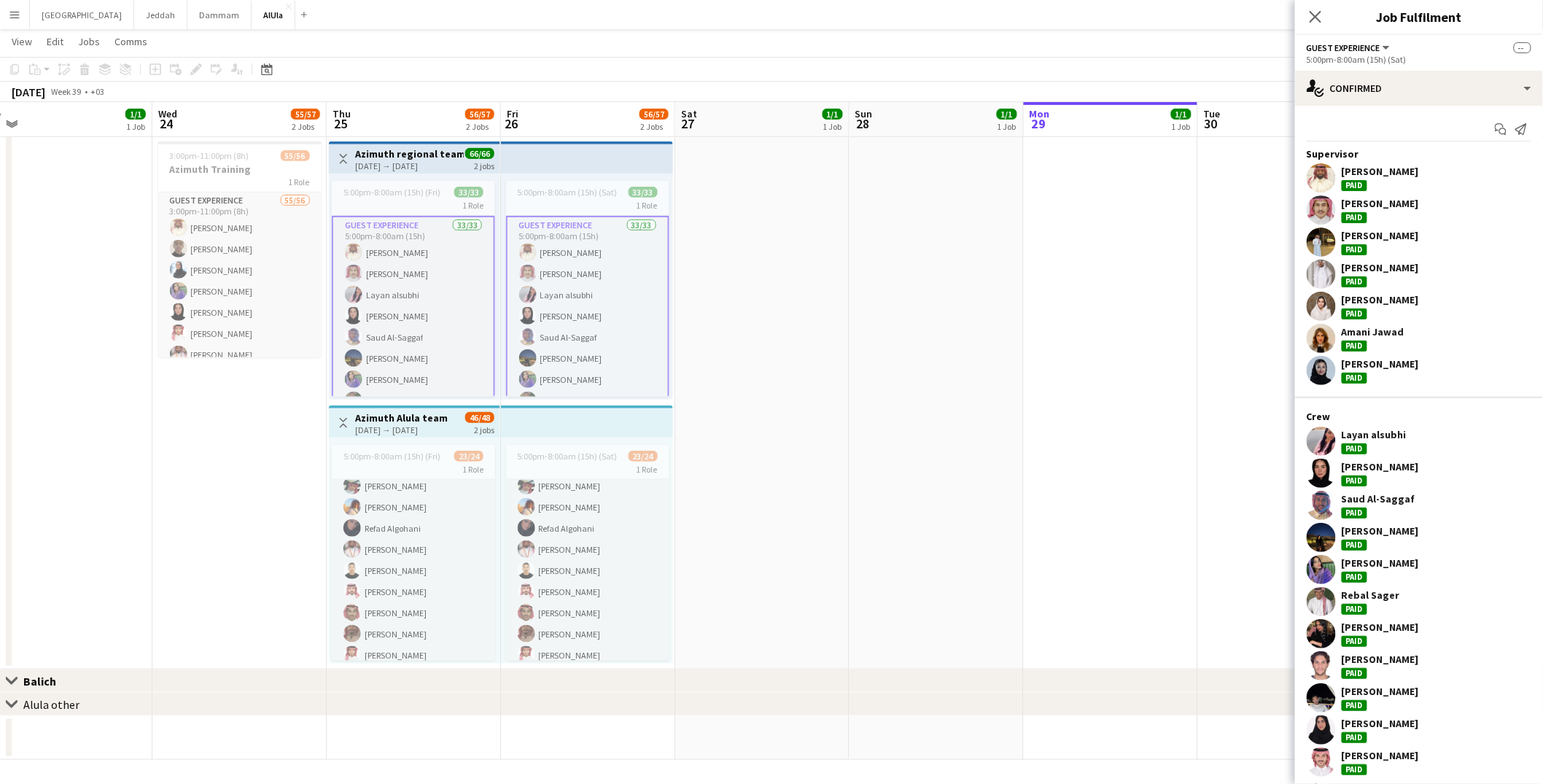
click at [1412, 108] on div "Start chat Send notification Supervisor [PERSON_NAME] Paid [PERSON_NAME] Paid […" at bounding box center [1419, 702] width 248 height 1193
click at [1403, 84] on div "single-neutral-actions-check-2 Confirmed" at bounding box center [1419, 88] width 248 height 35
click at [586, 286] on app-card-role "Guest Experience 33/33 5:00pm-8:00am (15h) [PERSON_NAME] Almohaser [PERSON_NAME…" at bounding box center [588, 580] width 164 height 729
click at [593, 169] on app-top-bar at bounding box center [587, 157] width 172 height 32
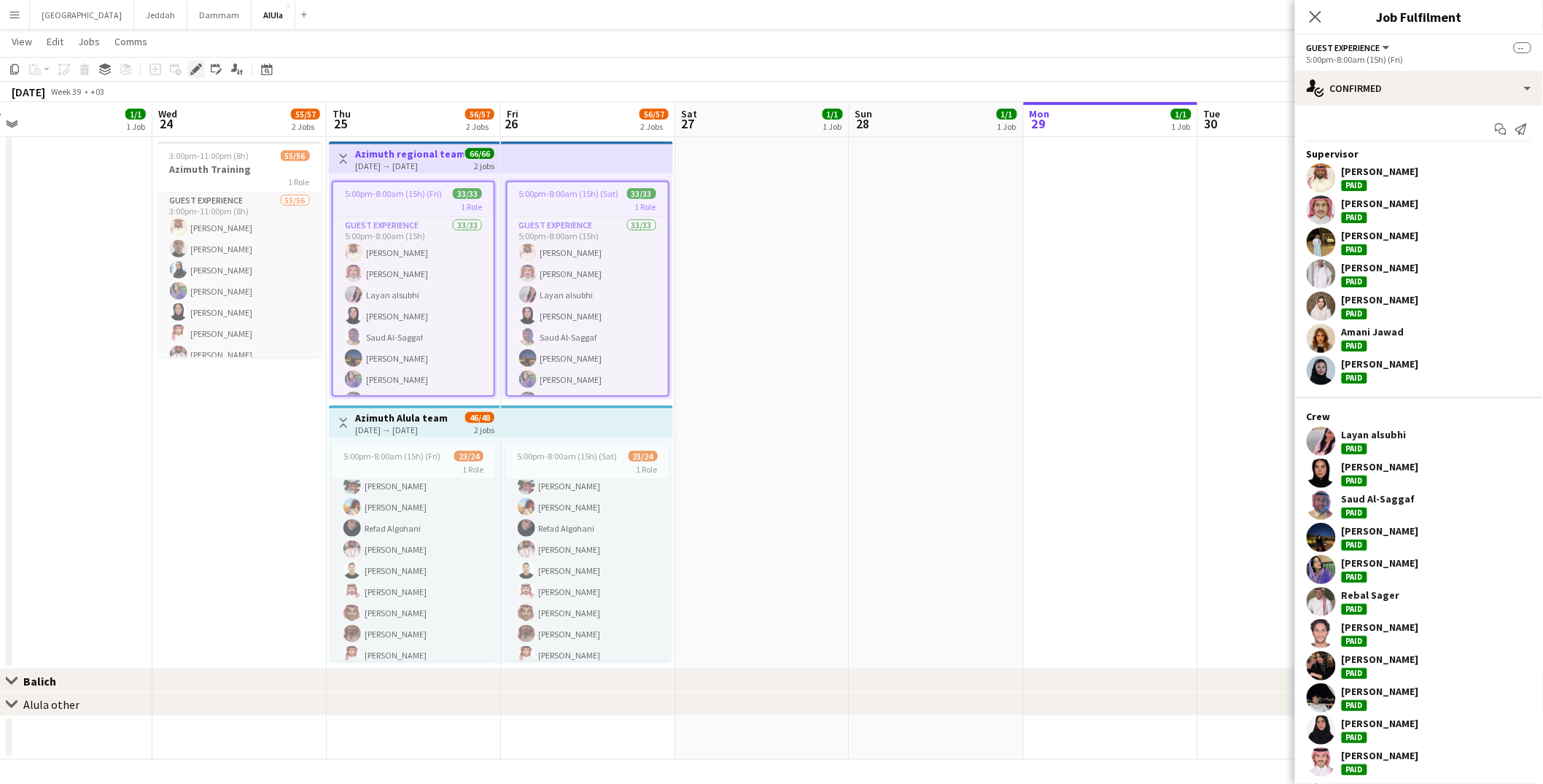
click at [196, 71] on icon "Edit" at bounding box center [196, 69] width 12 height 12
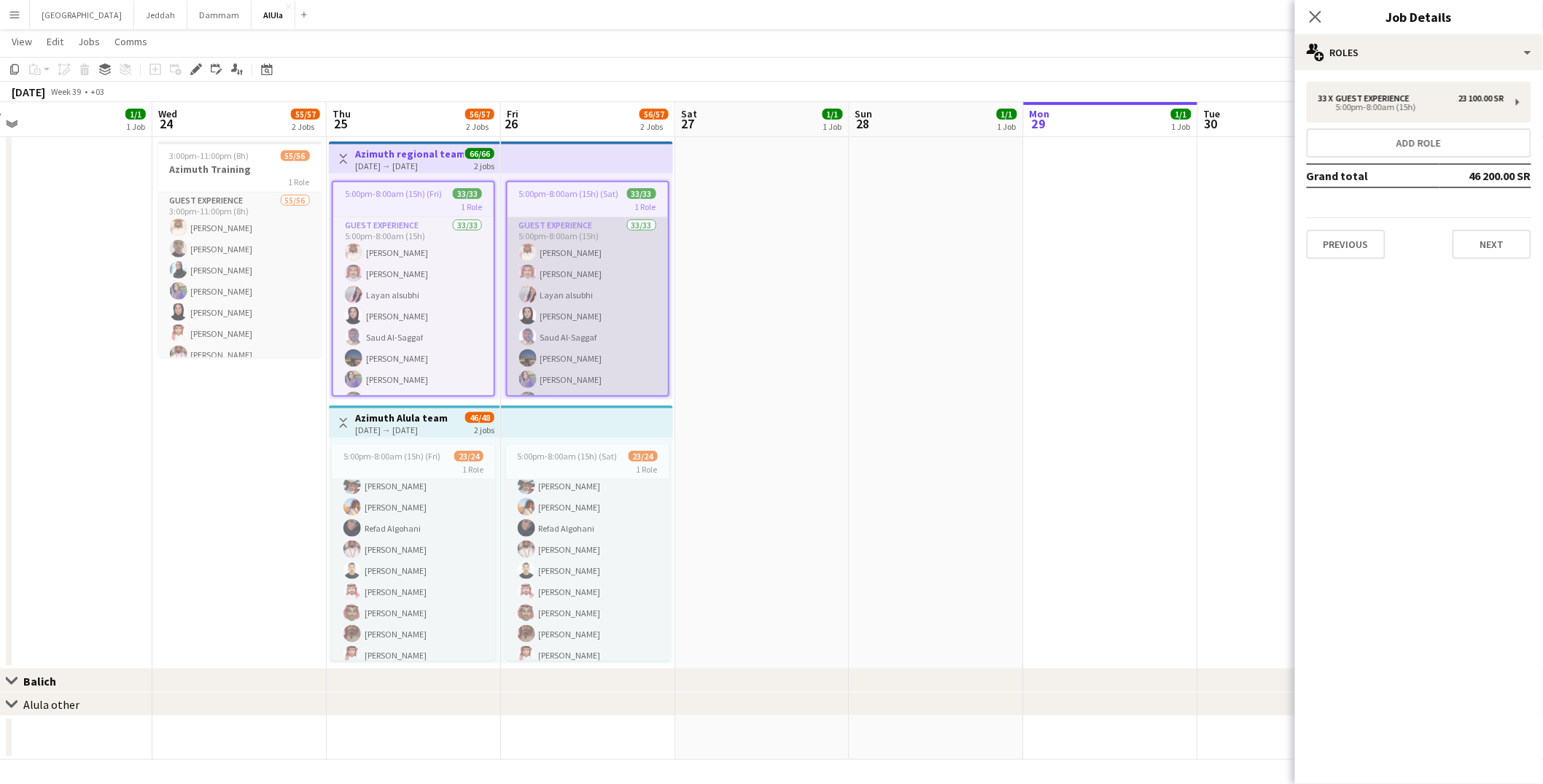
click at [585, 290] on app-card-role "Guest Experience 33/33 5:00pm-8:00am (15h) [PERSON_NAME] Almohaser [PERSON_NAME…" at bounding box center [587, 580] width 160 height 726
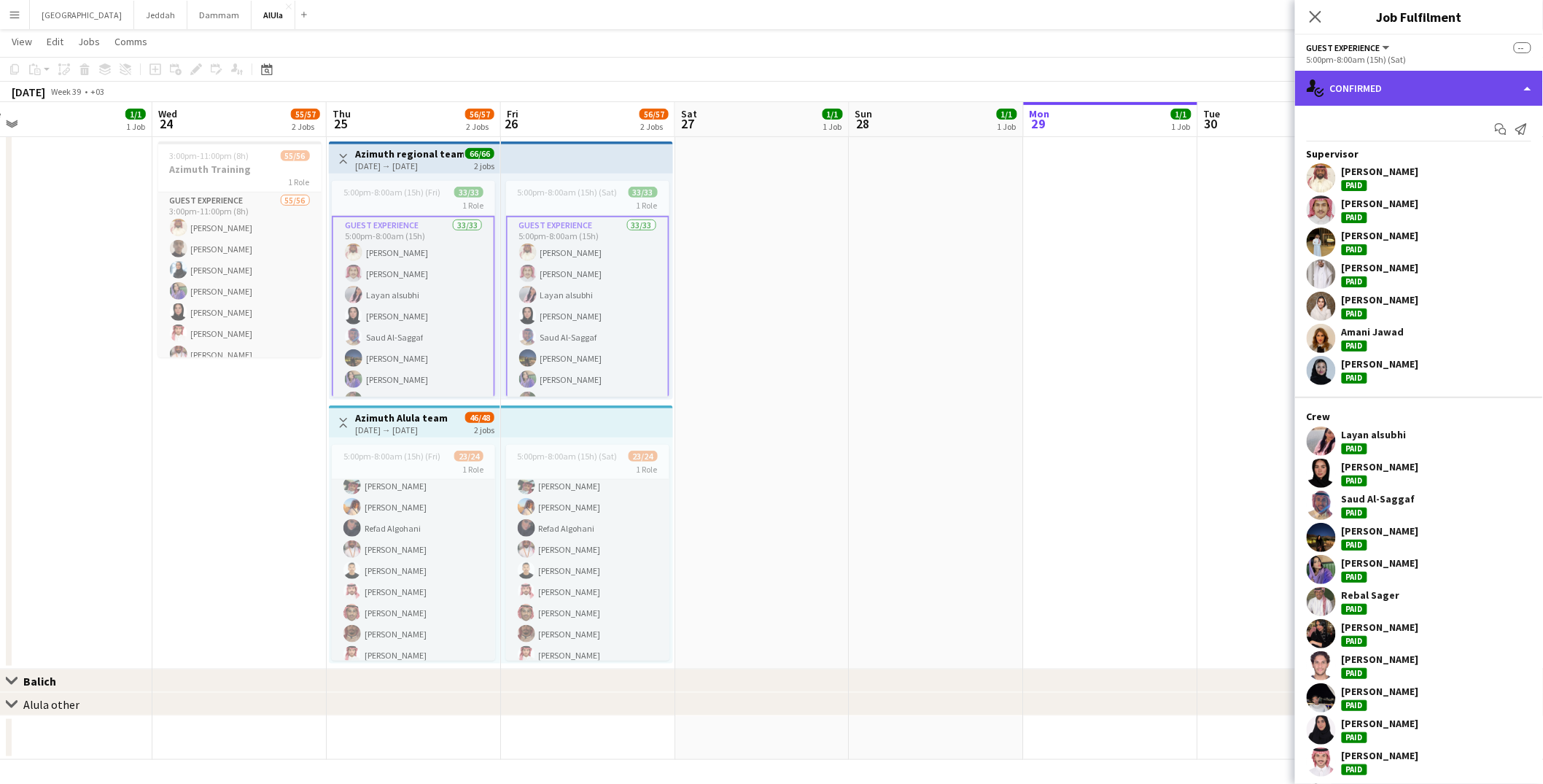
click at [1368, 98] on div "single-neutral-actions-check-2 Confirmed" at bounding box center [1419, 88] width 248 height 35
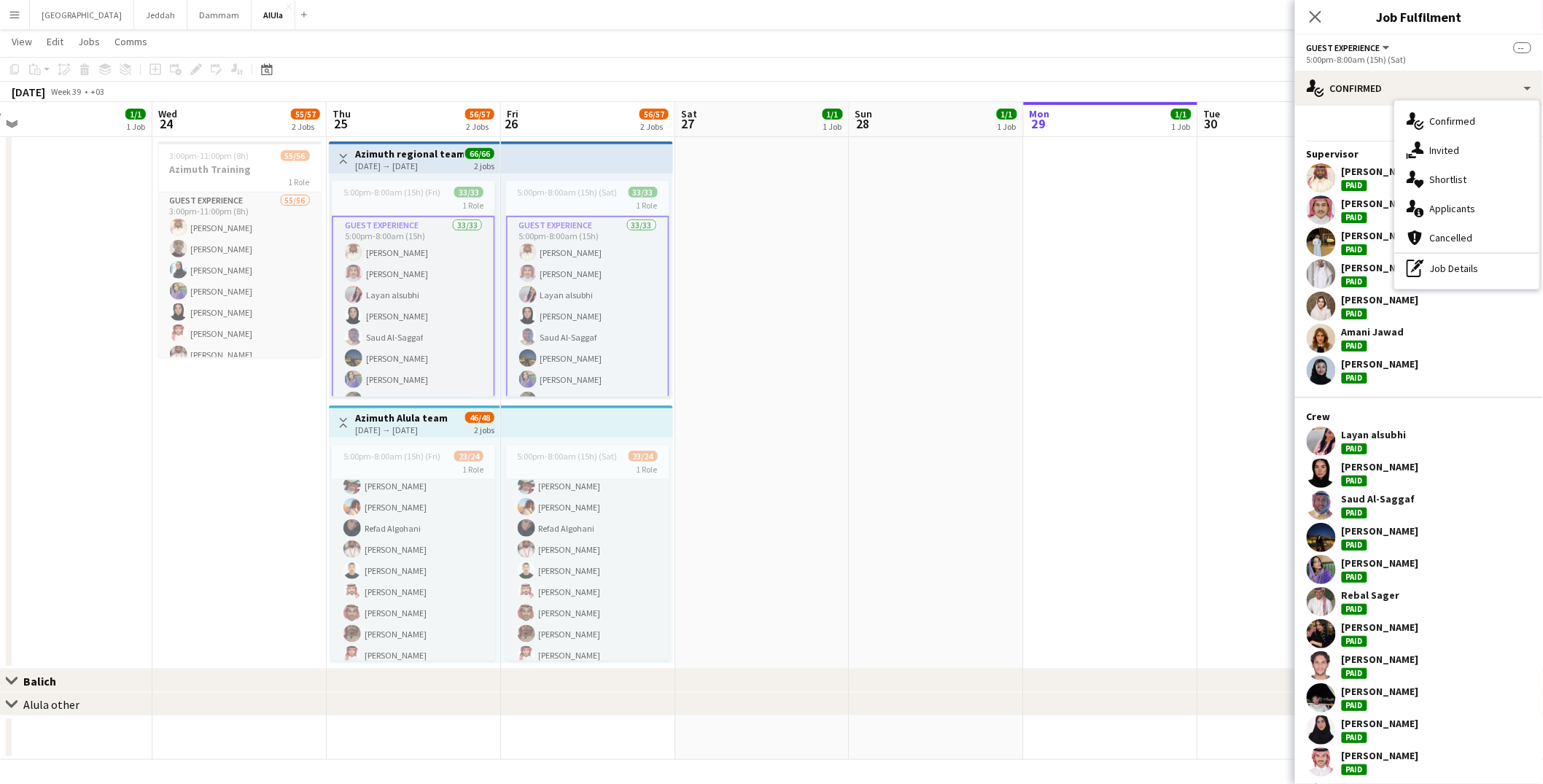
click at [629, 292] on app-card-role "Guest Experience 33/33 5:00pm-8:00am (15h) [PERSON_NAME] Almohaser [PERSON_NAME…" at bounding box center [588, 580] width 164 height 729
click at [610, 297] on app-card-role "Guest Experience 33/33 5:00pm-8:00am (15h) [PERSON_NAME] Almohaser [PERSON_NAME…" at bounding box center [588, 580] width 164 height 729
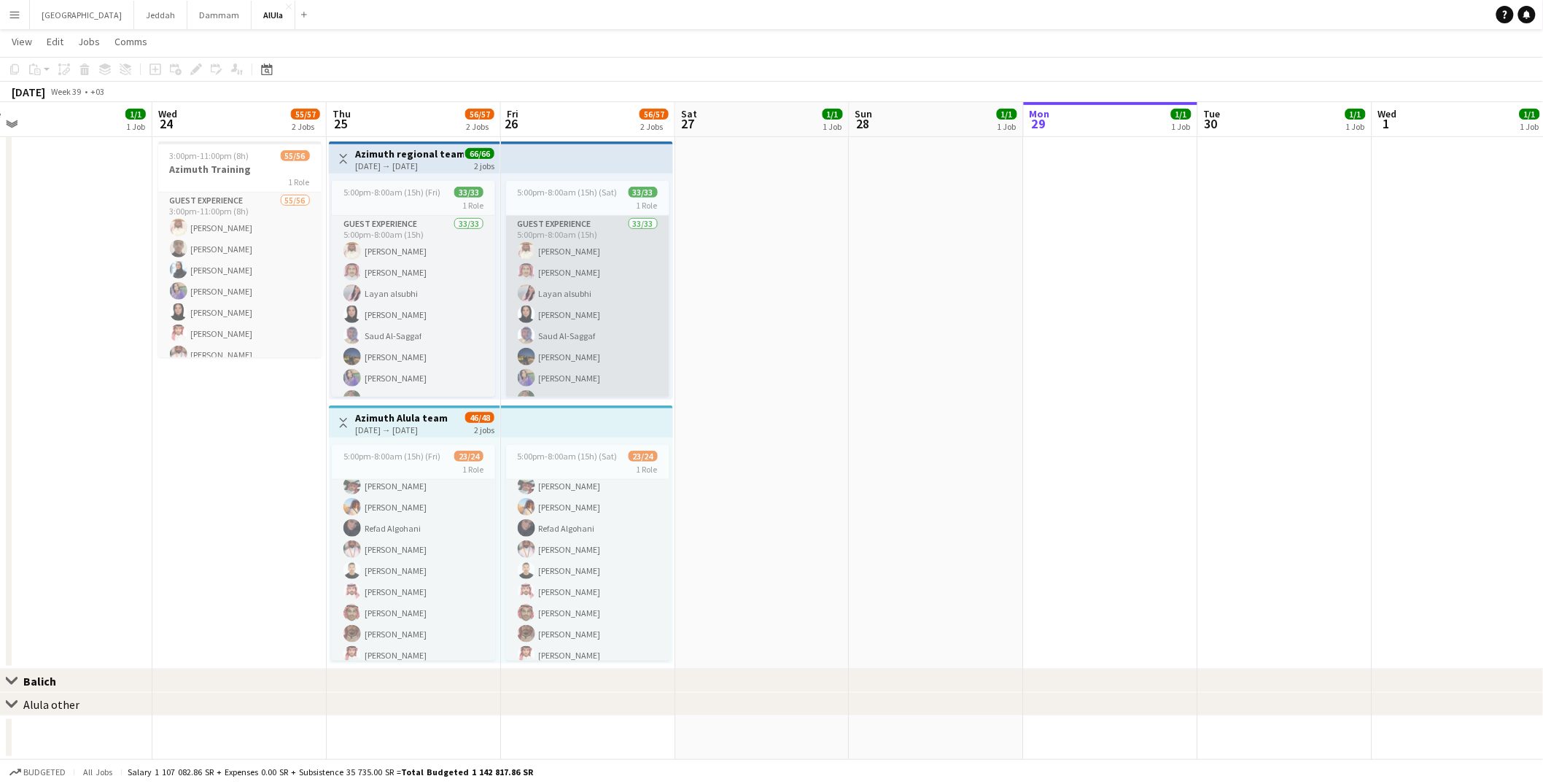
click at [608, 290] on app-card-role "Guest Experience 33/33 5:00pm-8:00am (15h) [PERSON_NAME] Almohaser [PERSON_NAME…" at bounding box center [588, 578] width 164 height 726
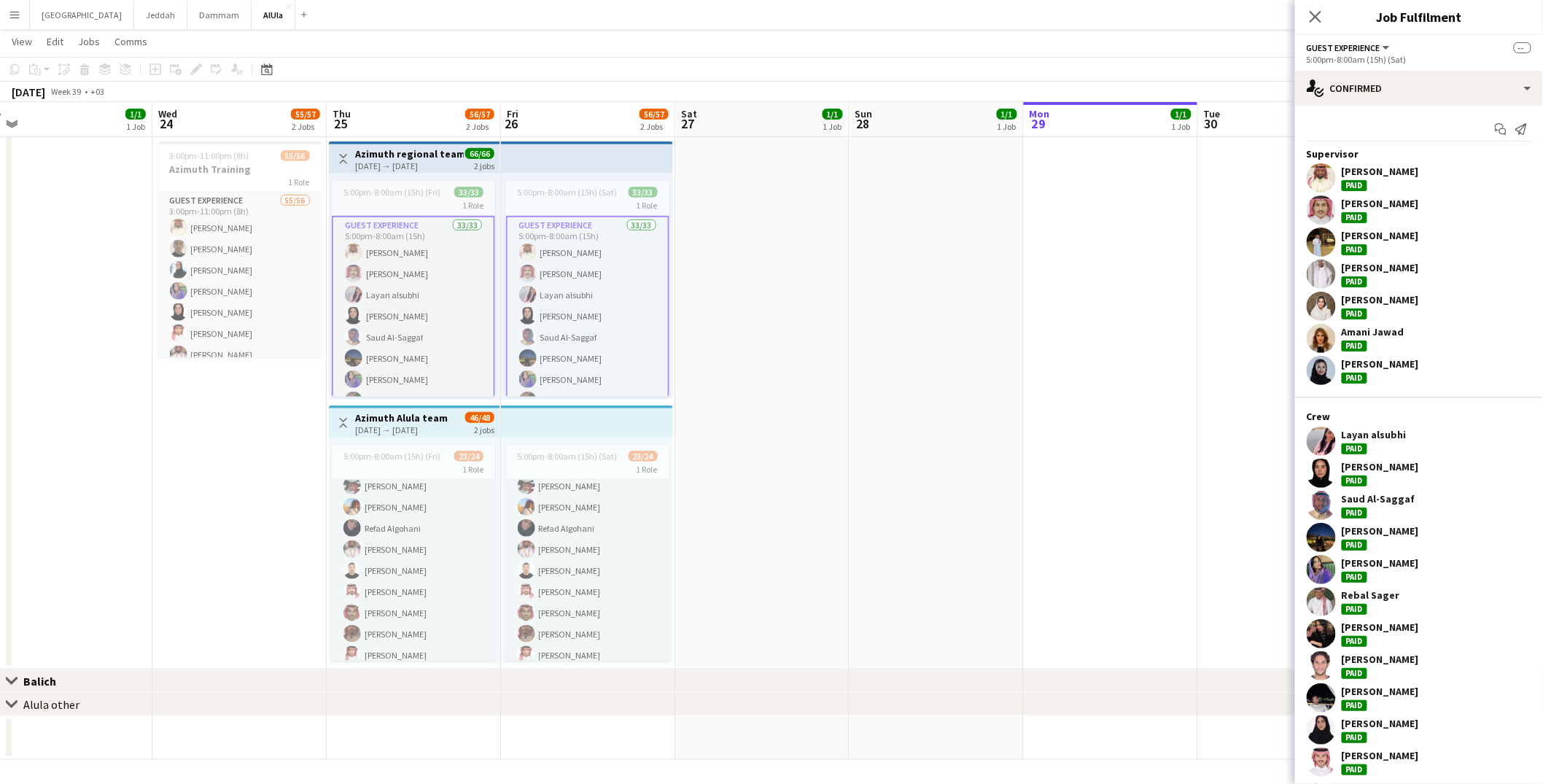
click at [608, 290] on app-card-role "Guest Experience 33/33 5:00pm-8:00am (15h) [PERSON_NAME] Almohaser [PERSON_NAME…" at bounding box center [588, 580] width 164 height 729
click at [1325, 92] on div "single-neutral-actions-check-2 Confirmed" at bounding box center [1419, 88] width 248 height 35
click at [563, 283] on app-card-role "Guest Experience 33/33 5:00pm-8:00am (15h) [PERSON_NAME] Almohaser [PERSON_NAME…" at bounding box center [588, 580] width 164 height 729
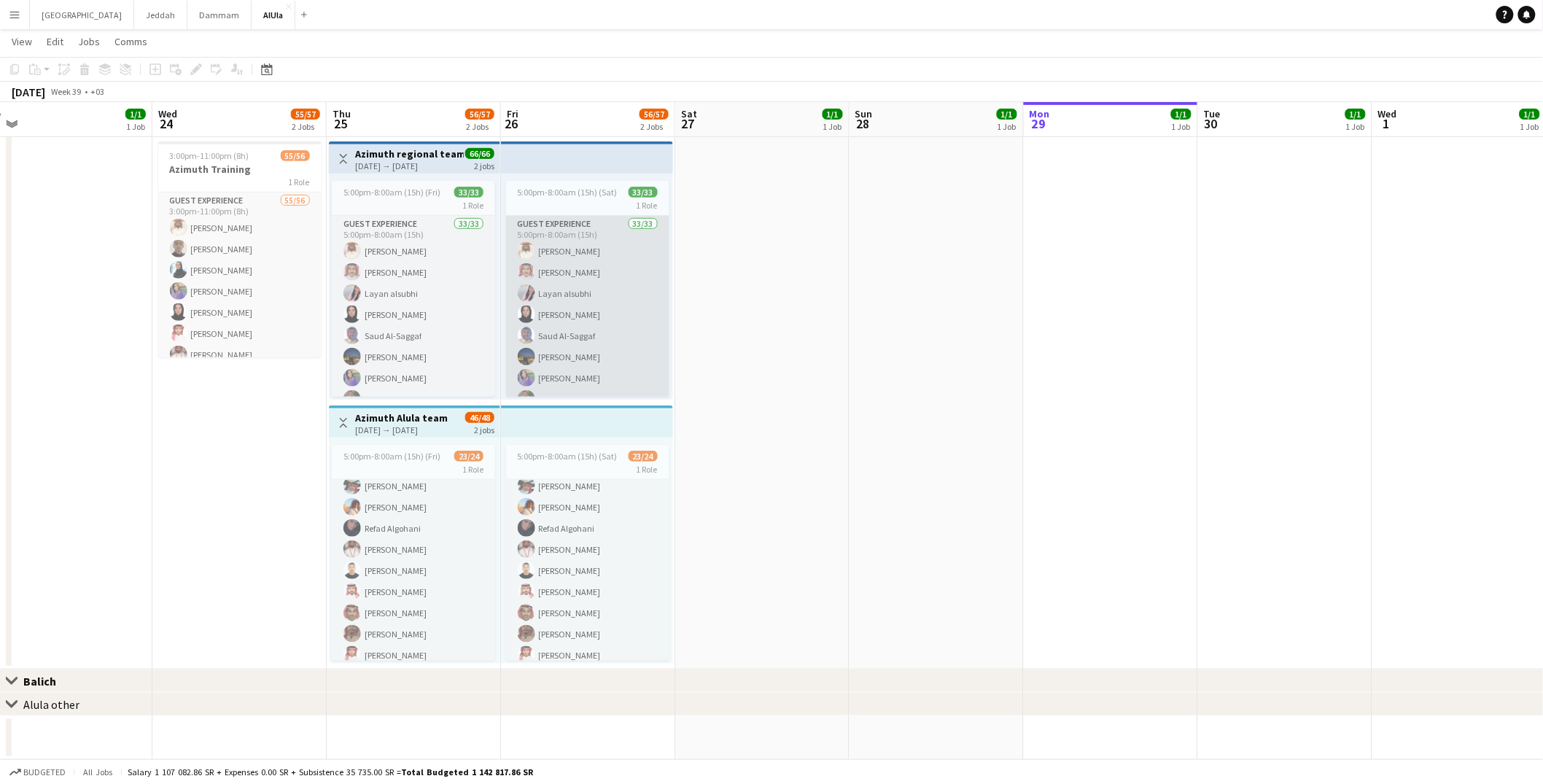
click at [614, 302] on app-card-role "Guest Experience 33/33 5:00pm-8:00am (15h) [PERSON_NAME] Almohaser [PERSON_NAME…" at bounding box center [588, 578] width 164 height 726
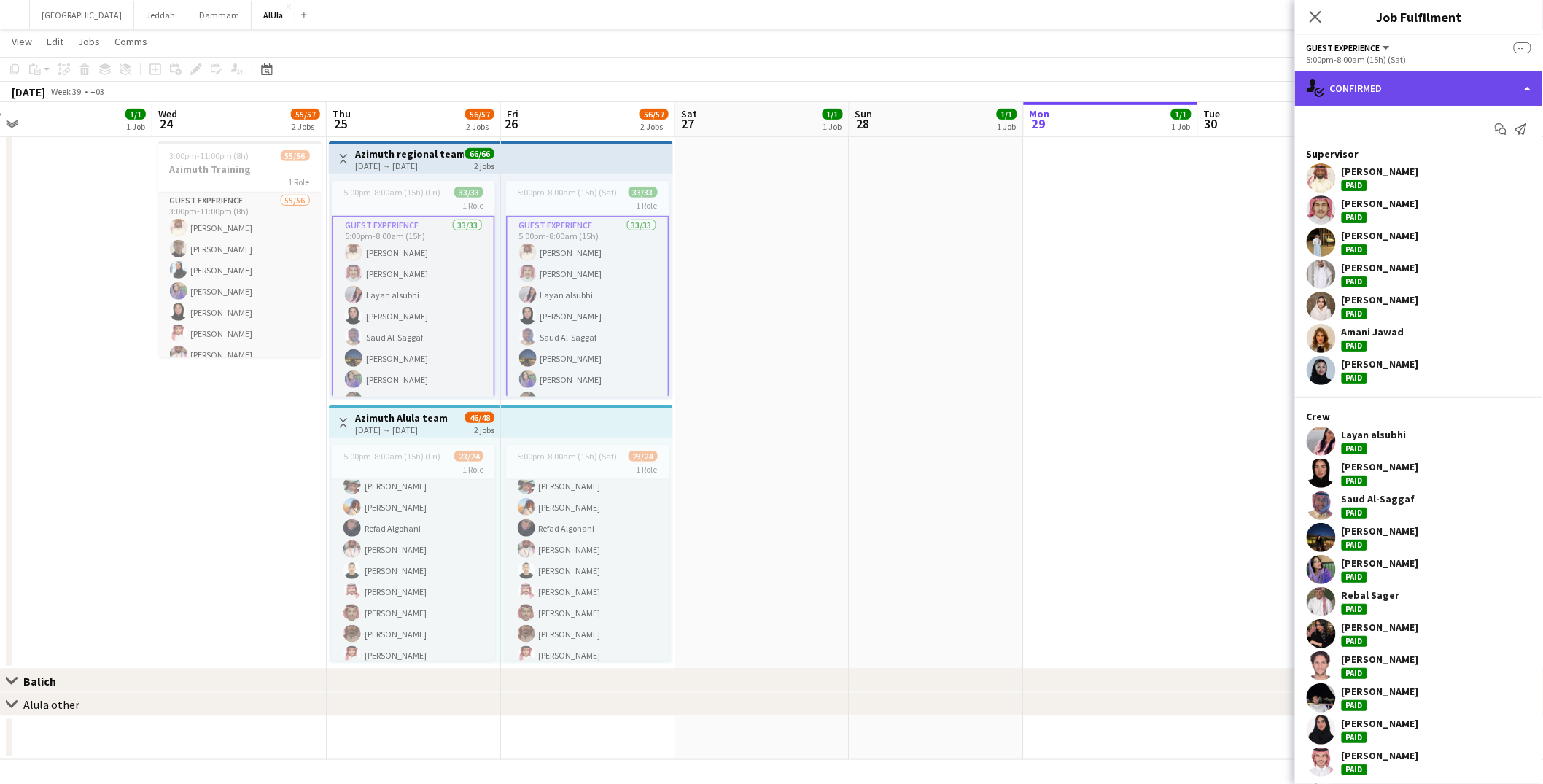
click at [1349, 90] on div "single-neutral-actions-check-2 Confirmed" at bounding box center [1419, 88] width 248 height 35
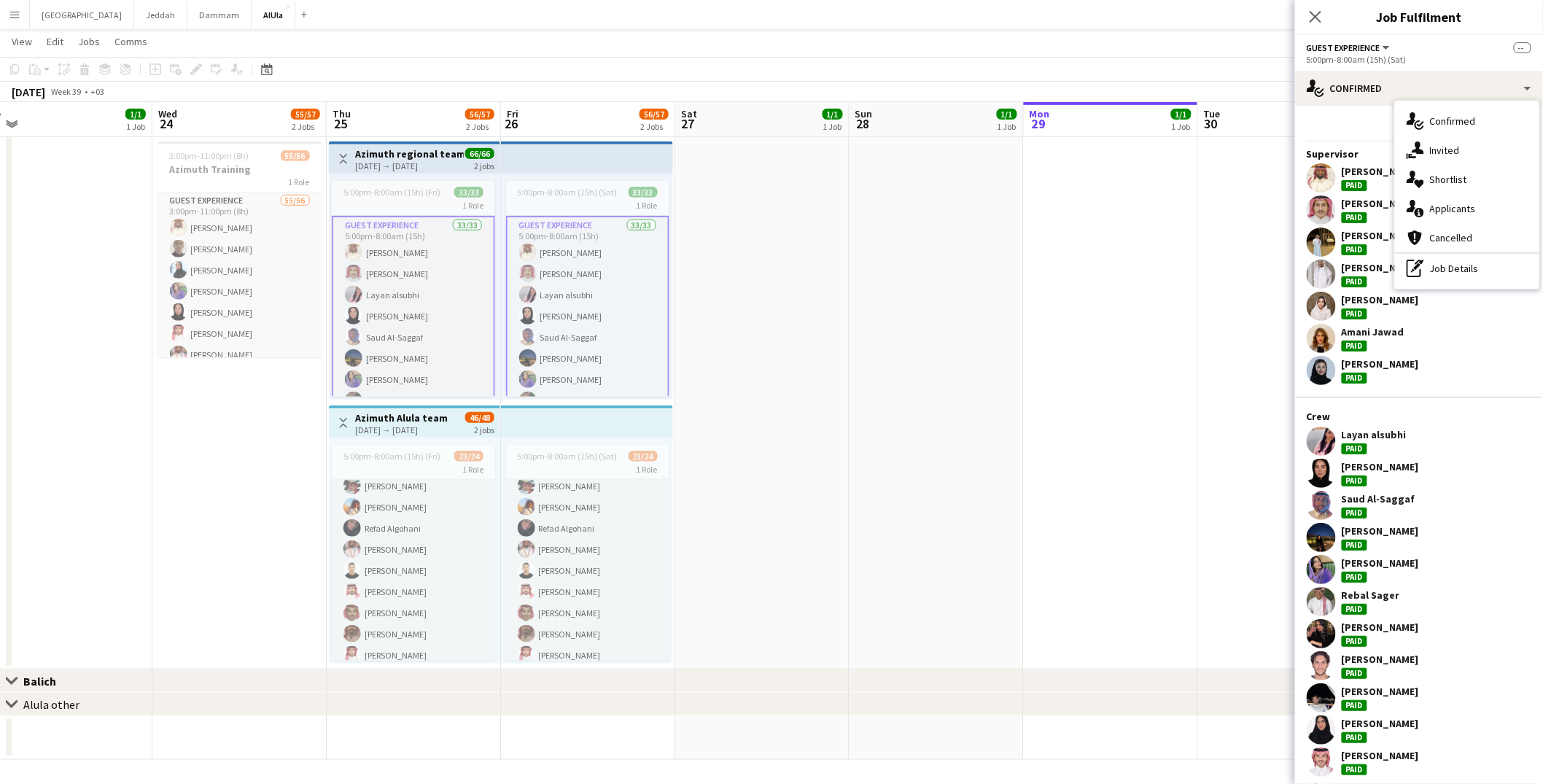
click at [595, 326] on app-card-role "Guest Experience 33/33 5:00pm-8:00am (15h) [PERSON_NAME] Almohaser [PERSON_NAME…" at bounding box center [588, 580] width 164 height 729
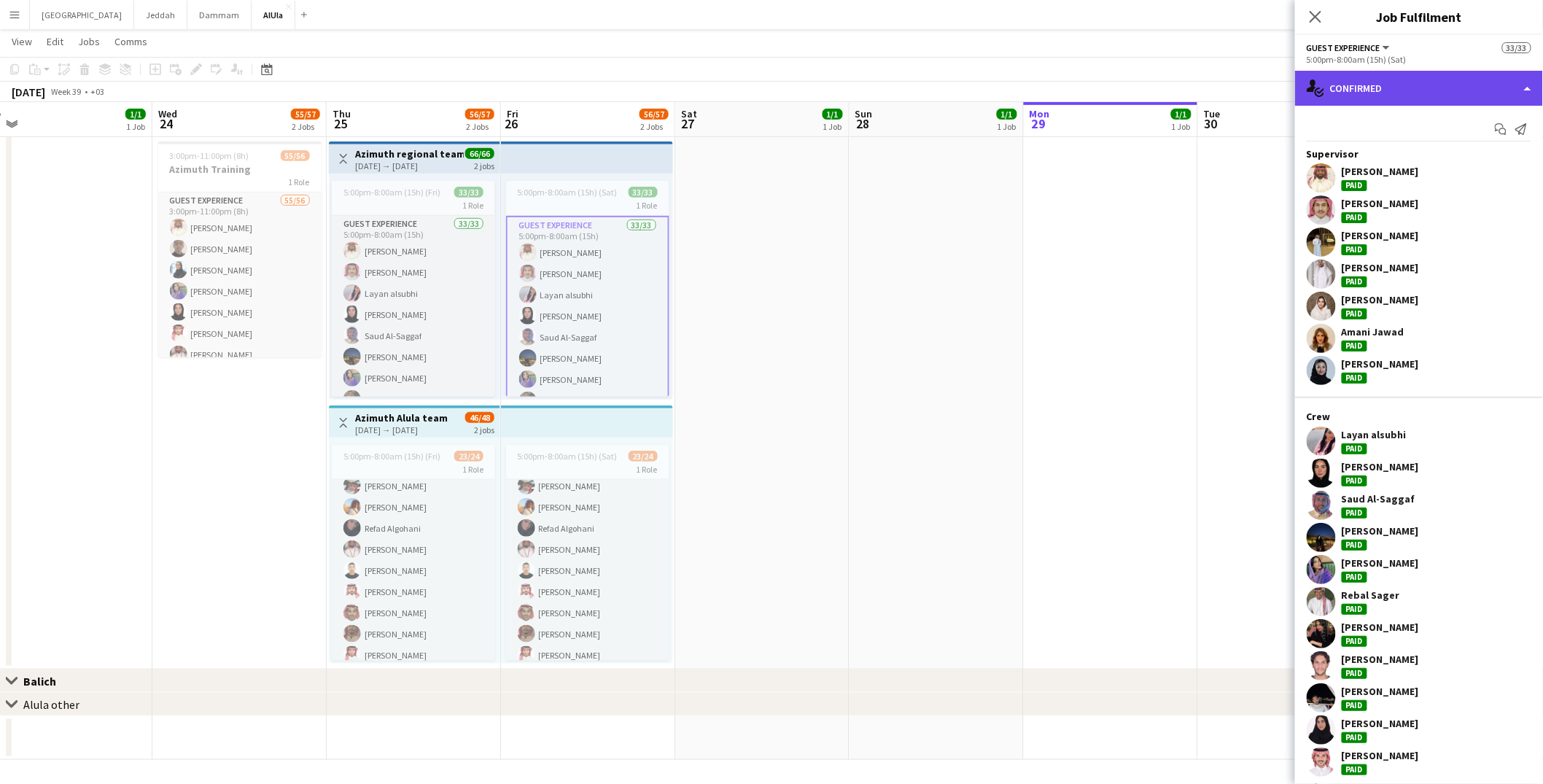
click at [1368, 103] on div "single-neutral-actions-check-2 Confirmed" at bounding box center [1419, 88] width 248 height 35
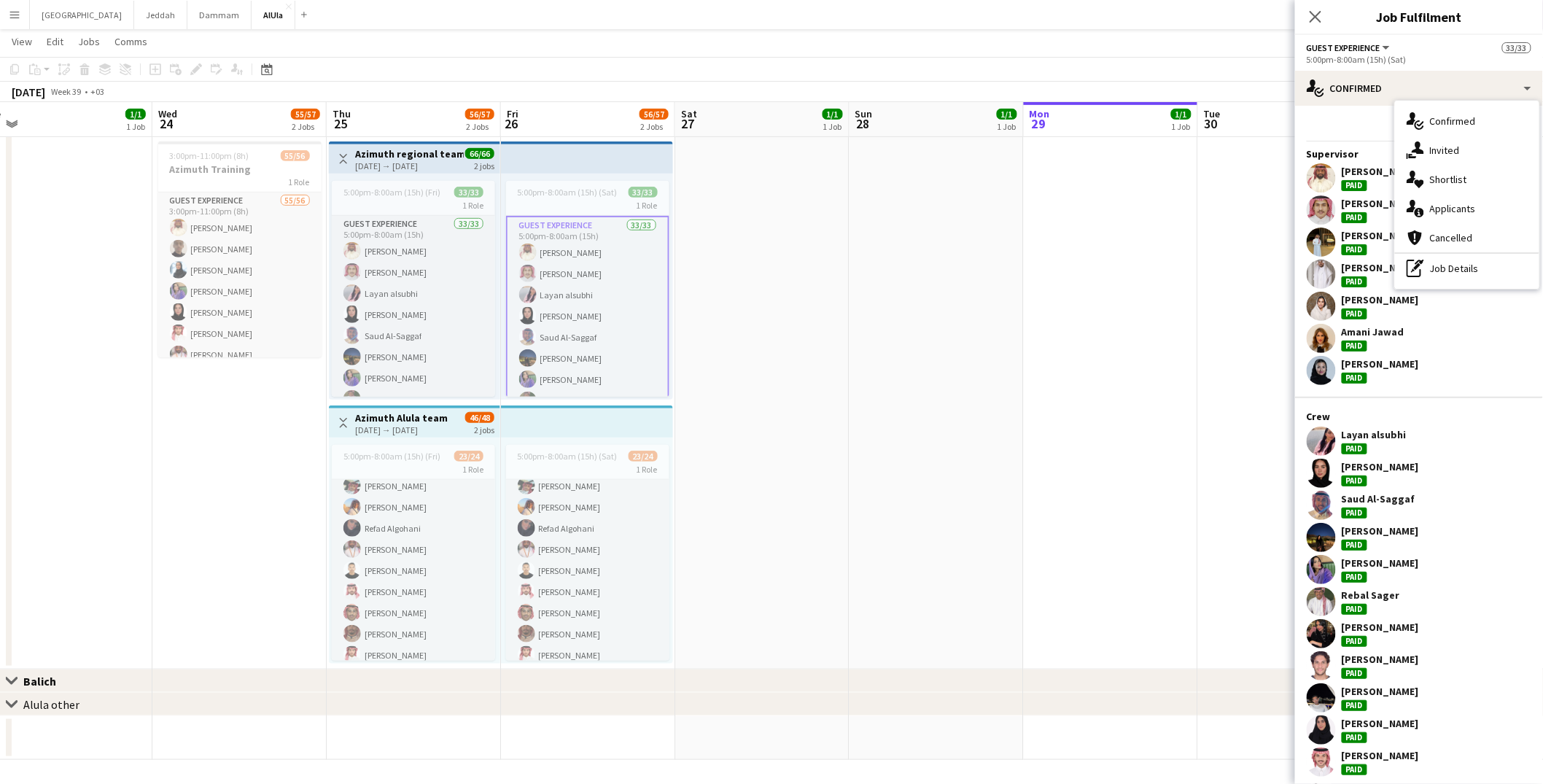
click at [587, 161] on app-top-bar at bounding box center [587, 157] width 172 height 32
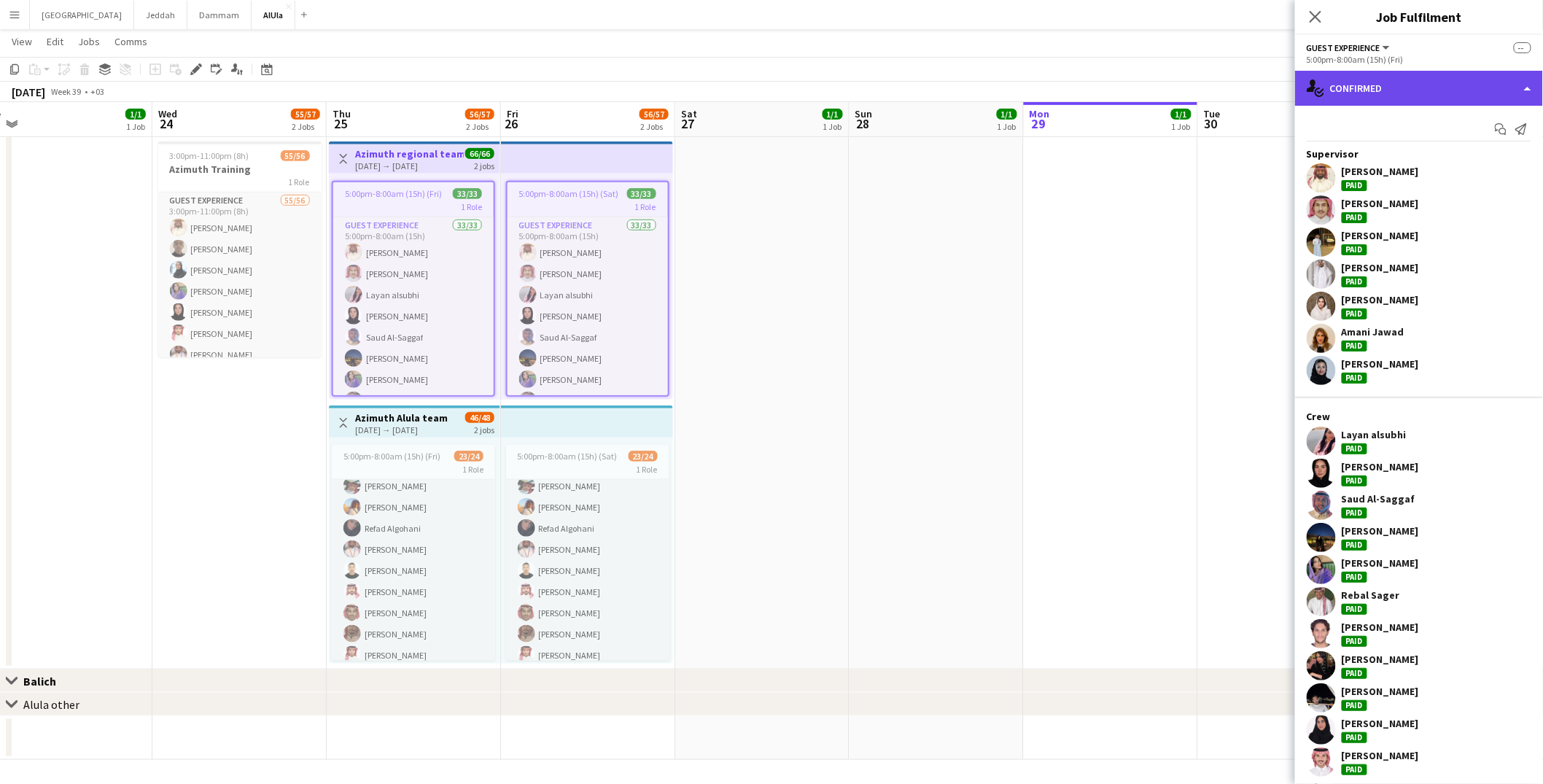
click at [1421, 102] on div "single-neutral-actions-check-2 Confirmed" at bounding box center [1419, 88] width 248 height 35
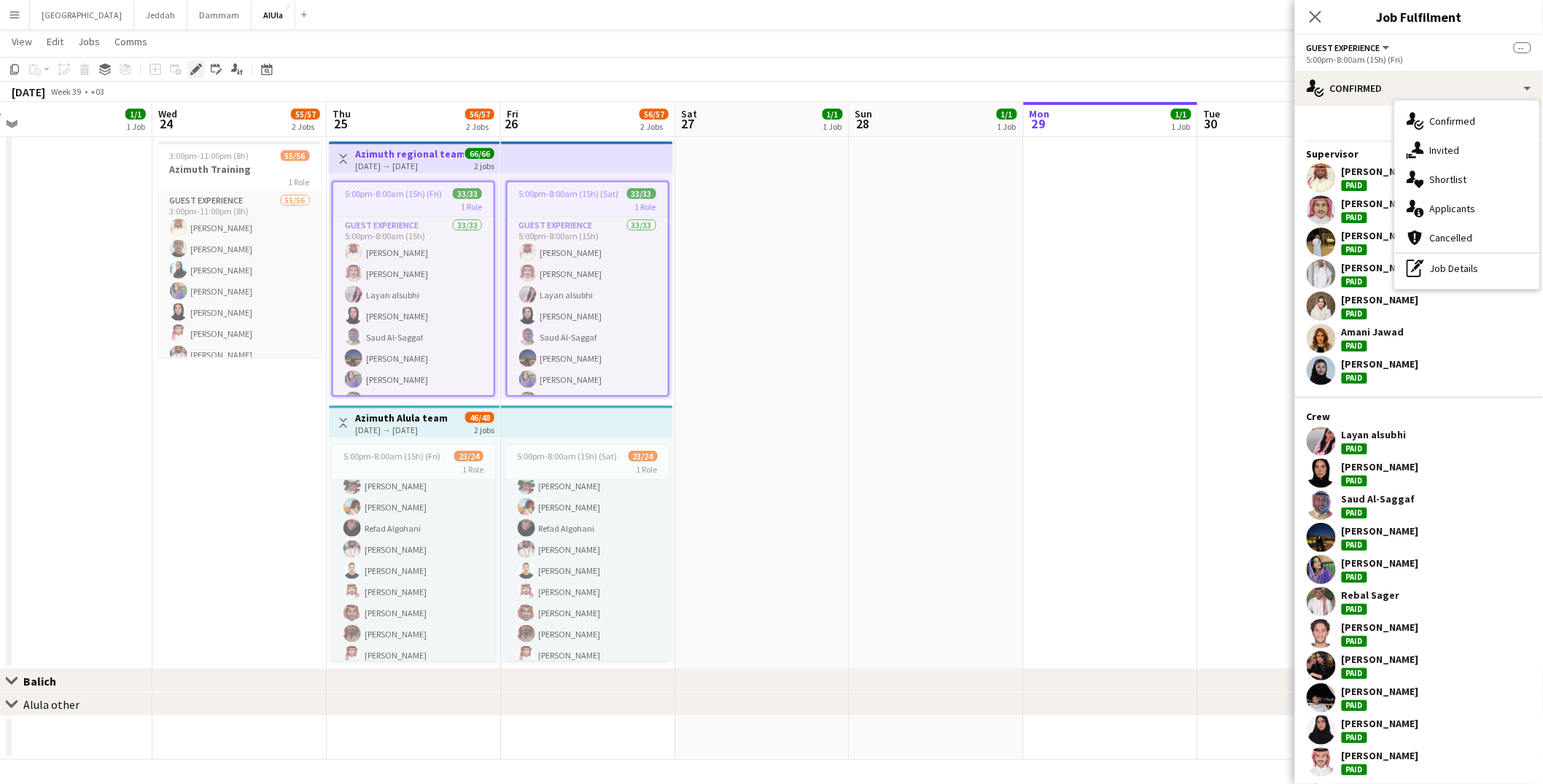
click at [196, 72] on icon "Edit" at bounding box center [196, 69] width 12 height 12
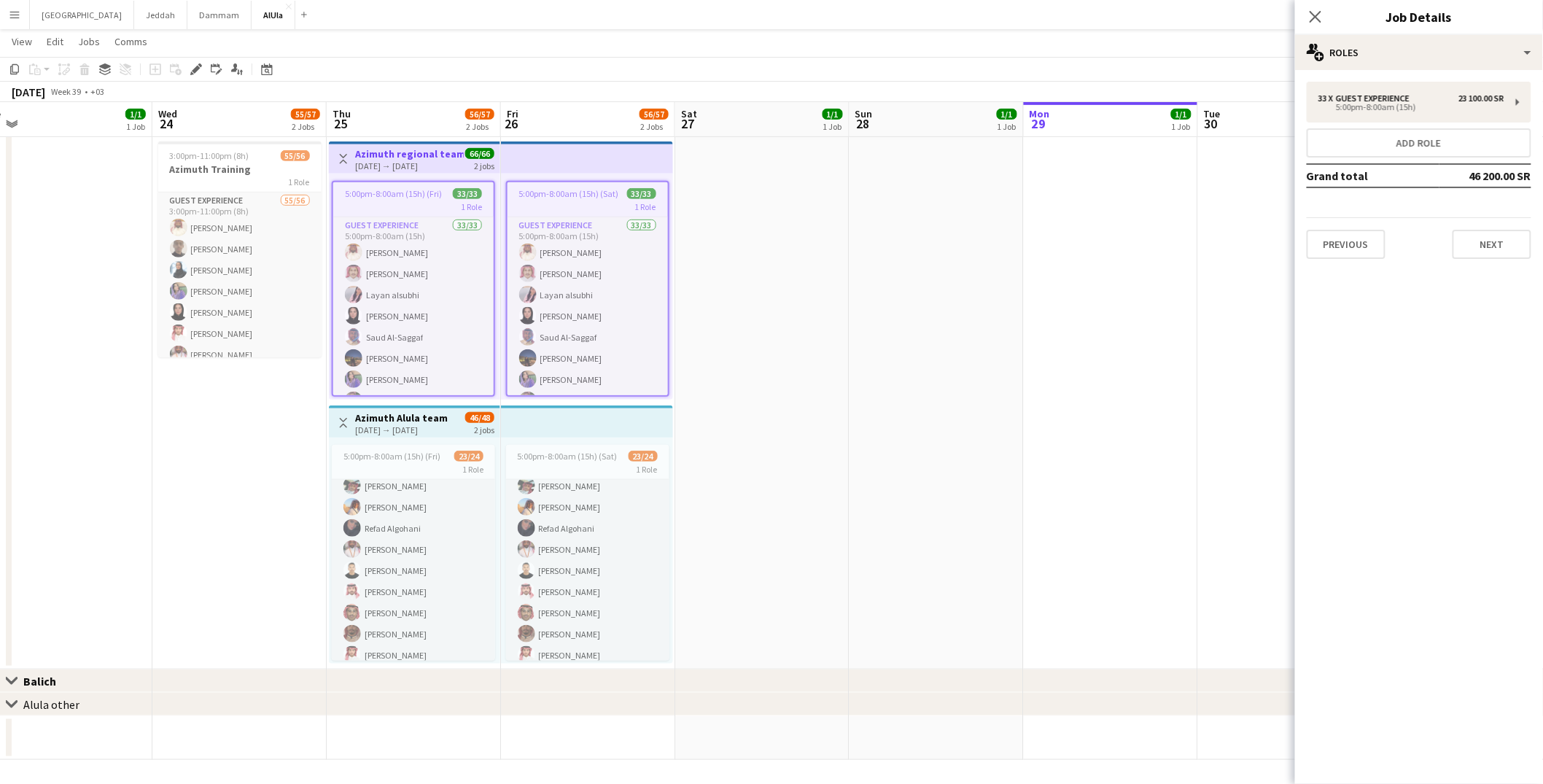
click at [1484, 256] on div "33 x Guest Experience 23 100.00 SR 5:00pm-8:00am (15h) Add role Grand total 46 …" at bounding box center [1419, 170] width 248 height 201
click at [1479, 244] on button "Next" at bounding box center [1491, 244] width 79 height 29
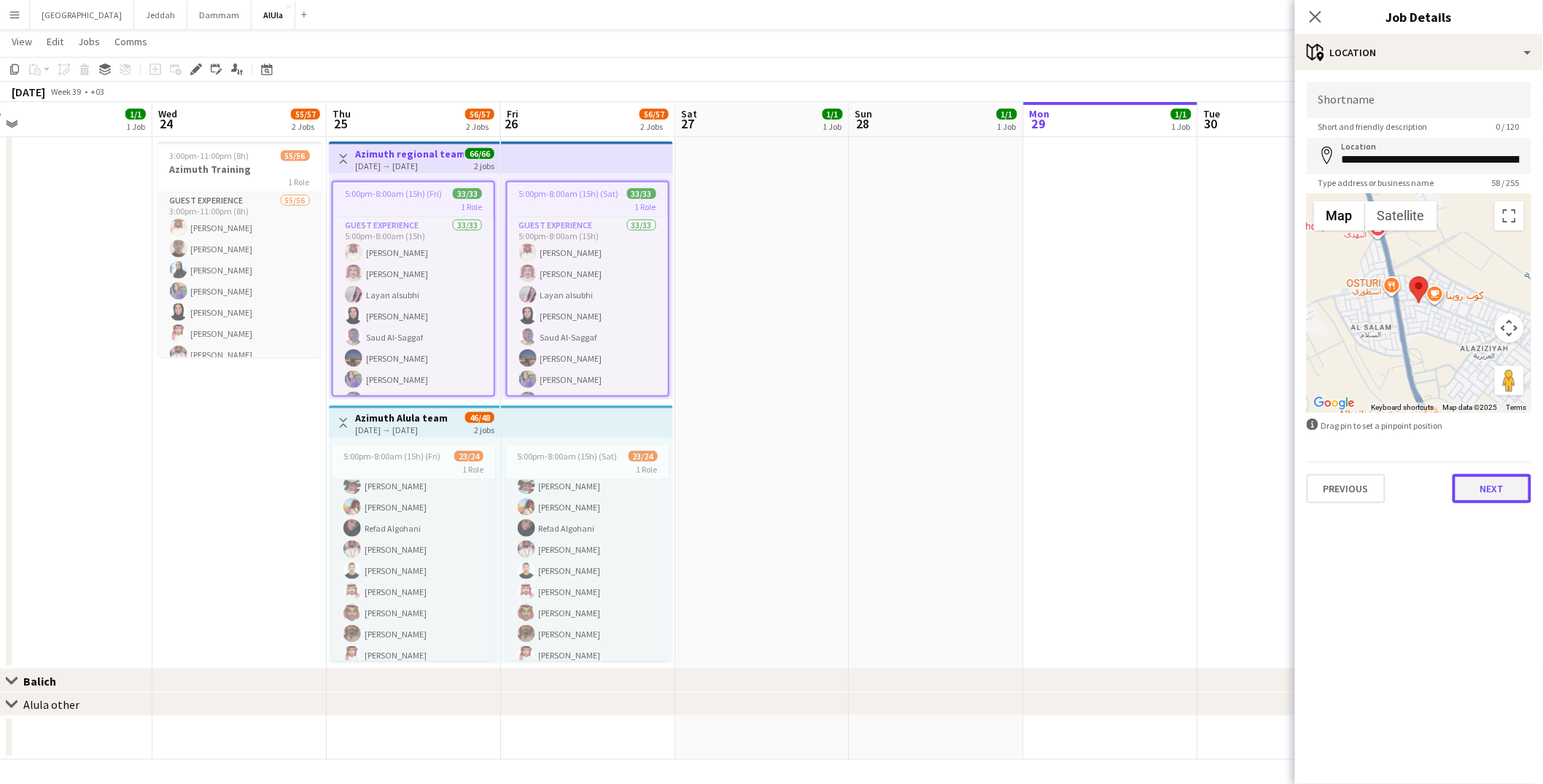
click at [1500, 486] on button "Next" at bounding box center [1491, 488] width 79 height 29
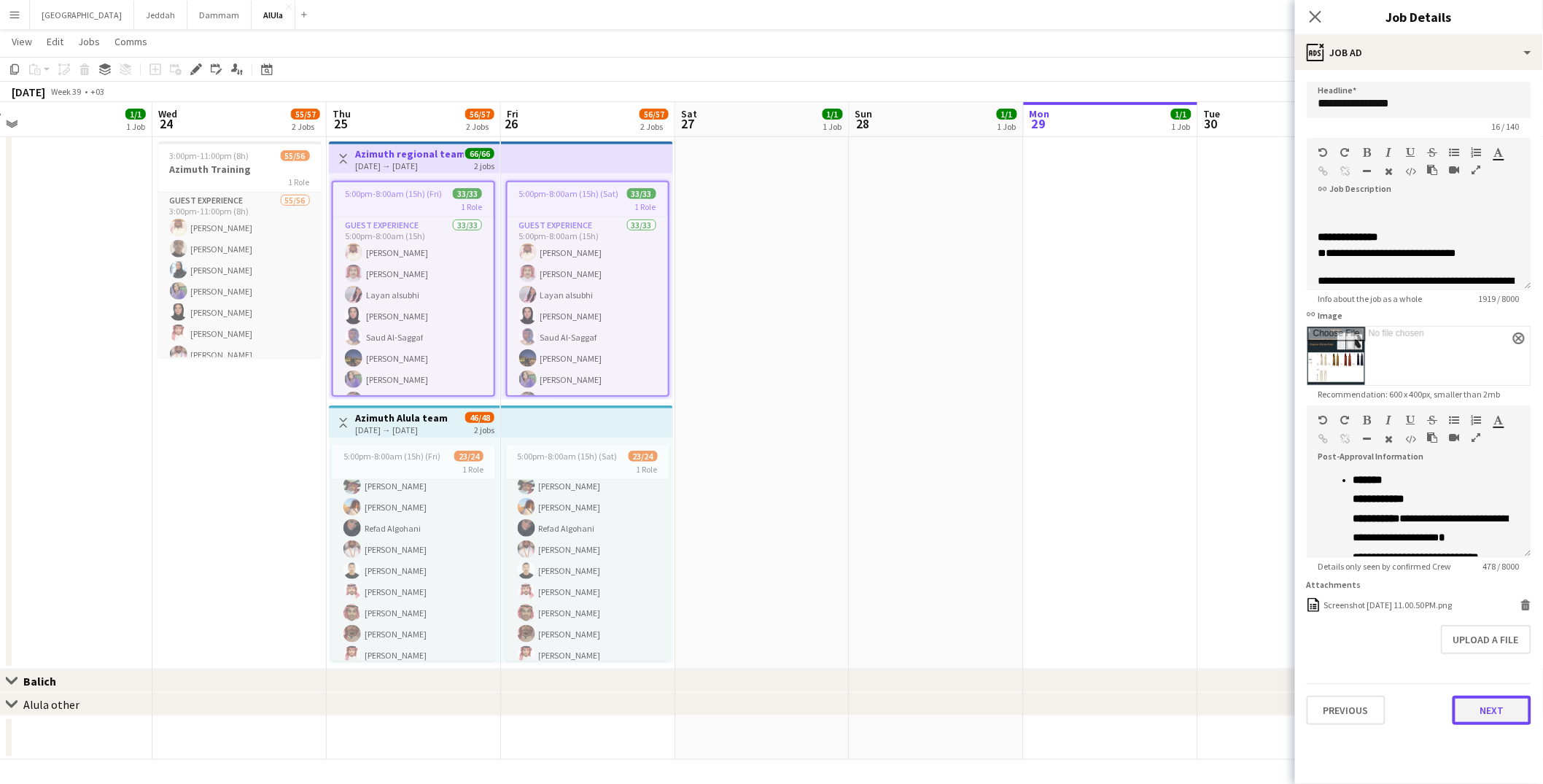
click at [1504, 705] on button "Next" at bounding box center [1491, 709] width 79 height 29
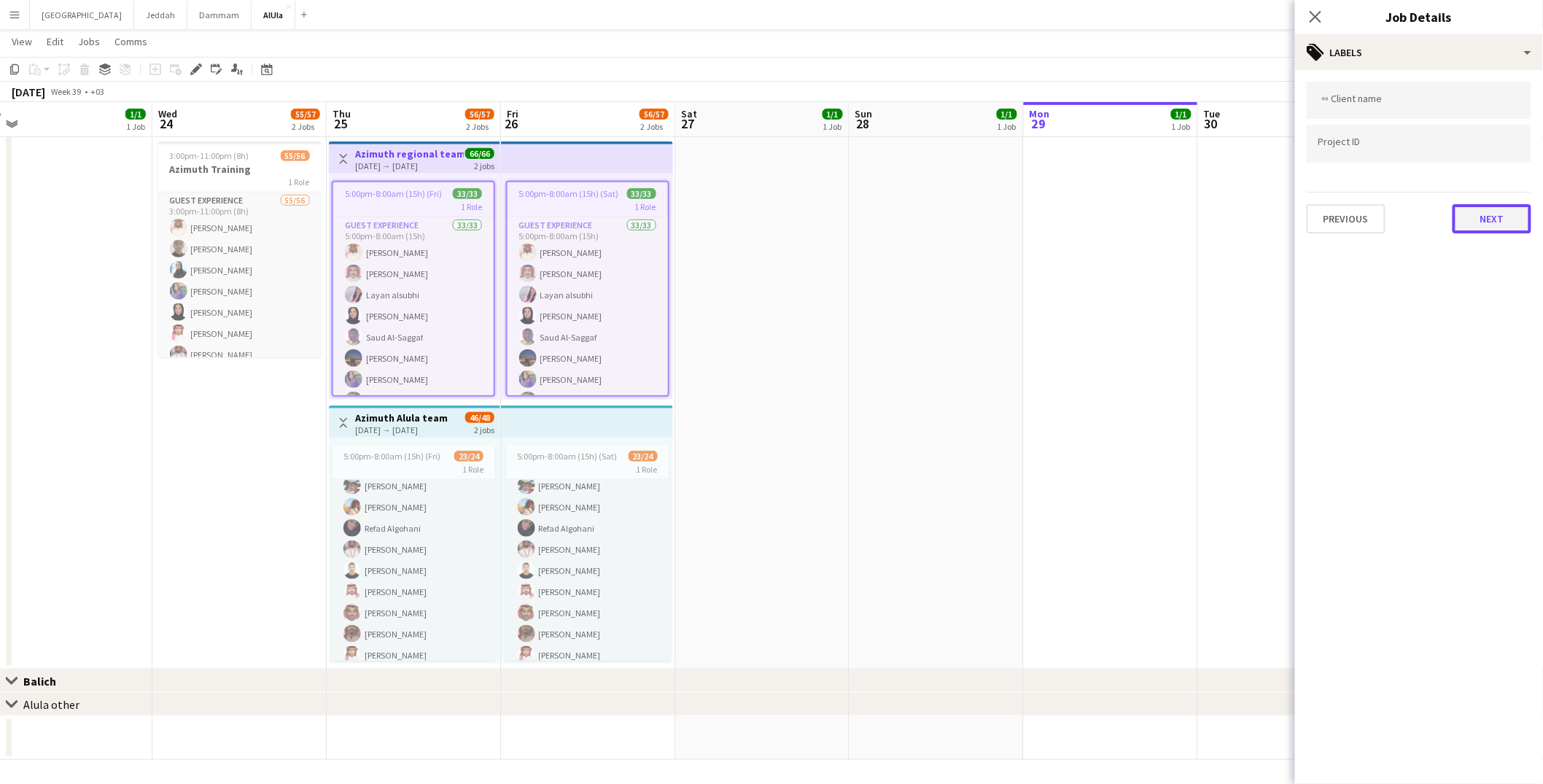
click at [1482, 218] on button "Next" at bounding box center [1491, 218] width 79 height 29
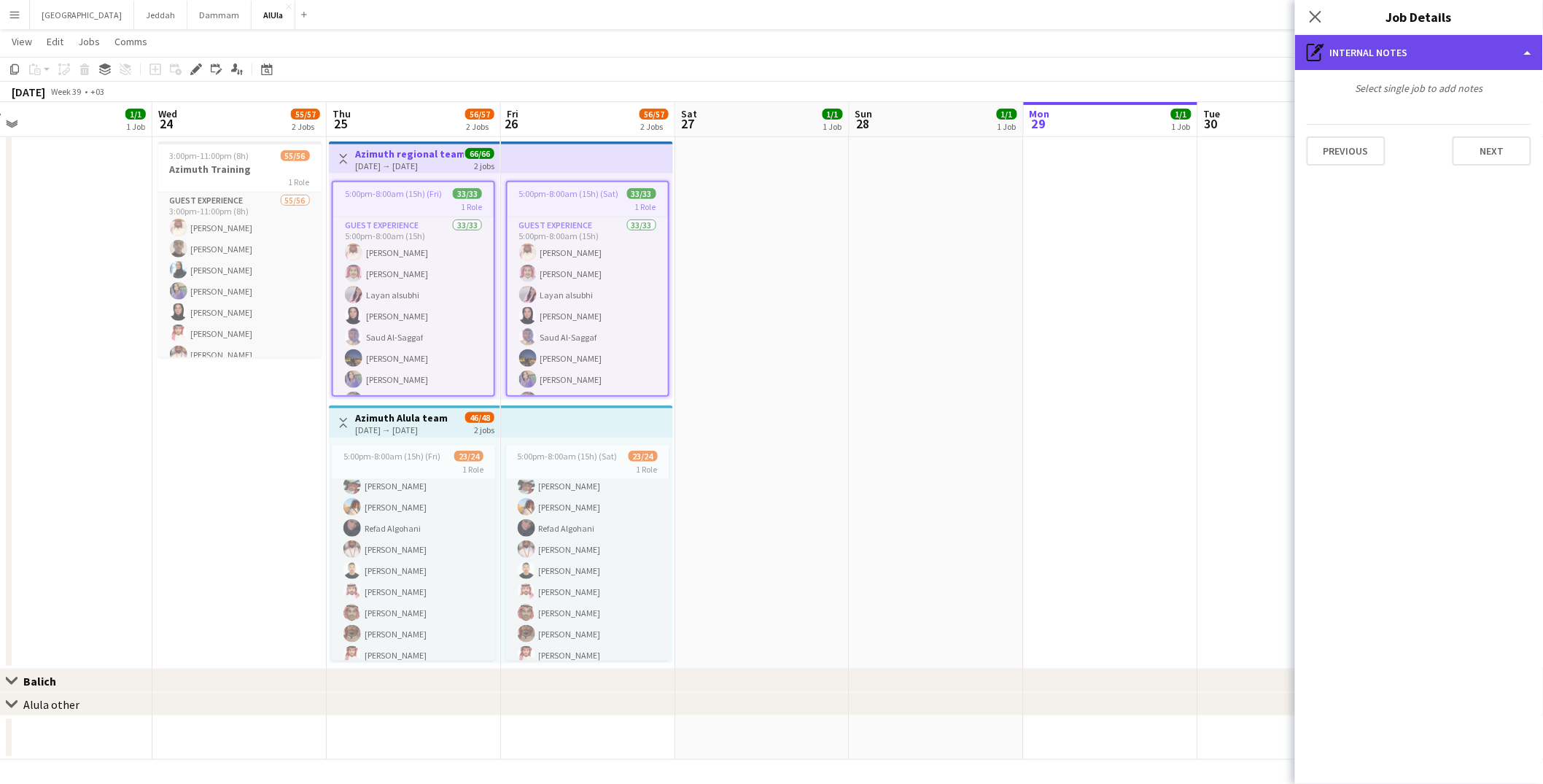
click at [1393, 57] on div "pen-write Internal notes" at bounding box center [1419, 52] width 248 height 35
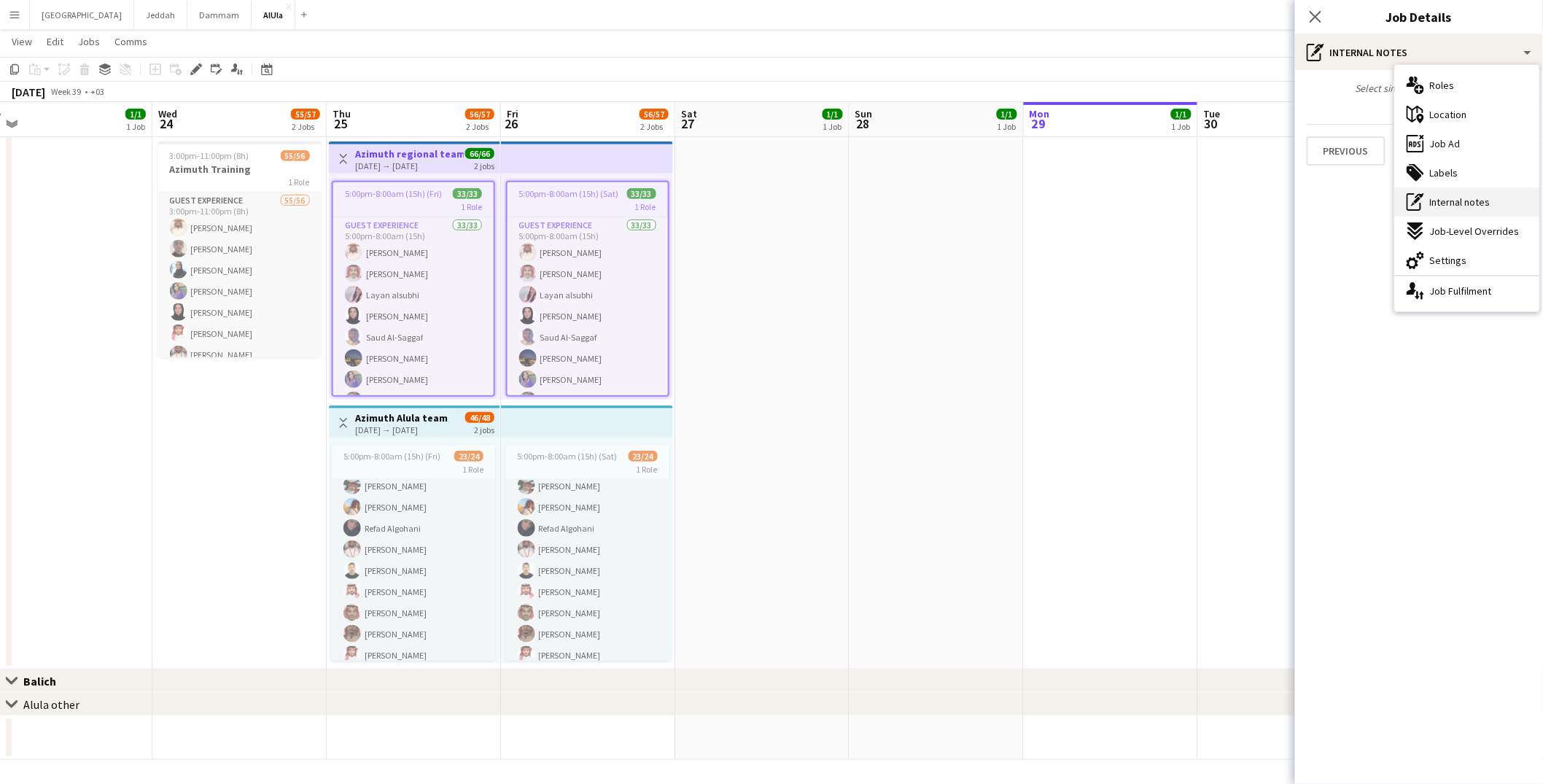
click at [1445, 198] on span "Internal notes" at bounding box center [1460, 202] width 60 height 13
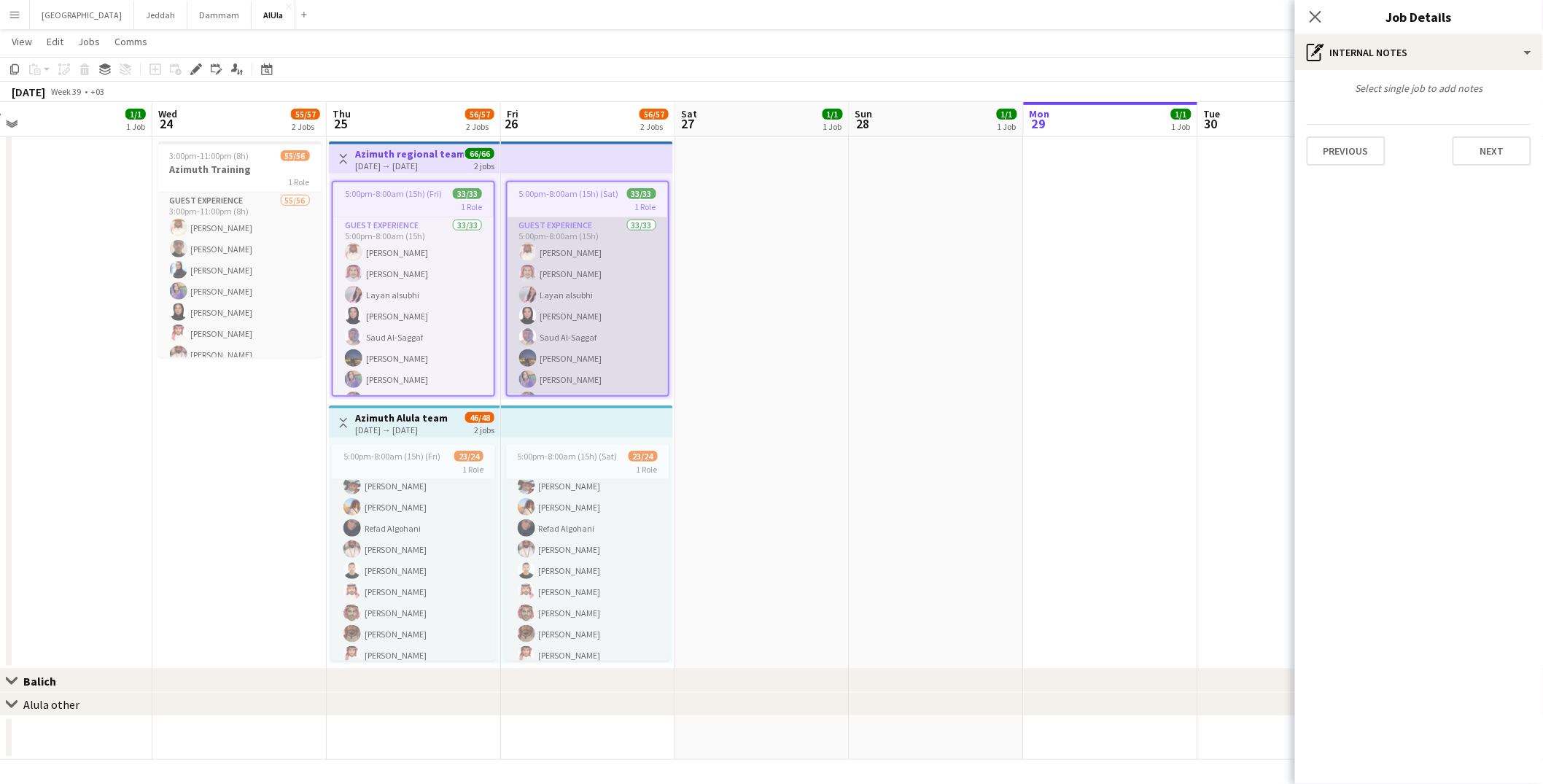
click at [597, 244] on app-card-role "Guest Experience 33/33 5:00pm-8:00am (15h) [PERSON_NAME] Almohaser [PERSON_NAME…" at bounding box center [587, 580] width 160 height 726
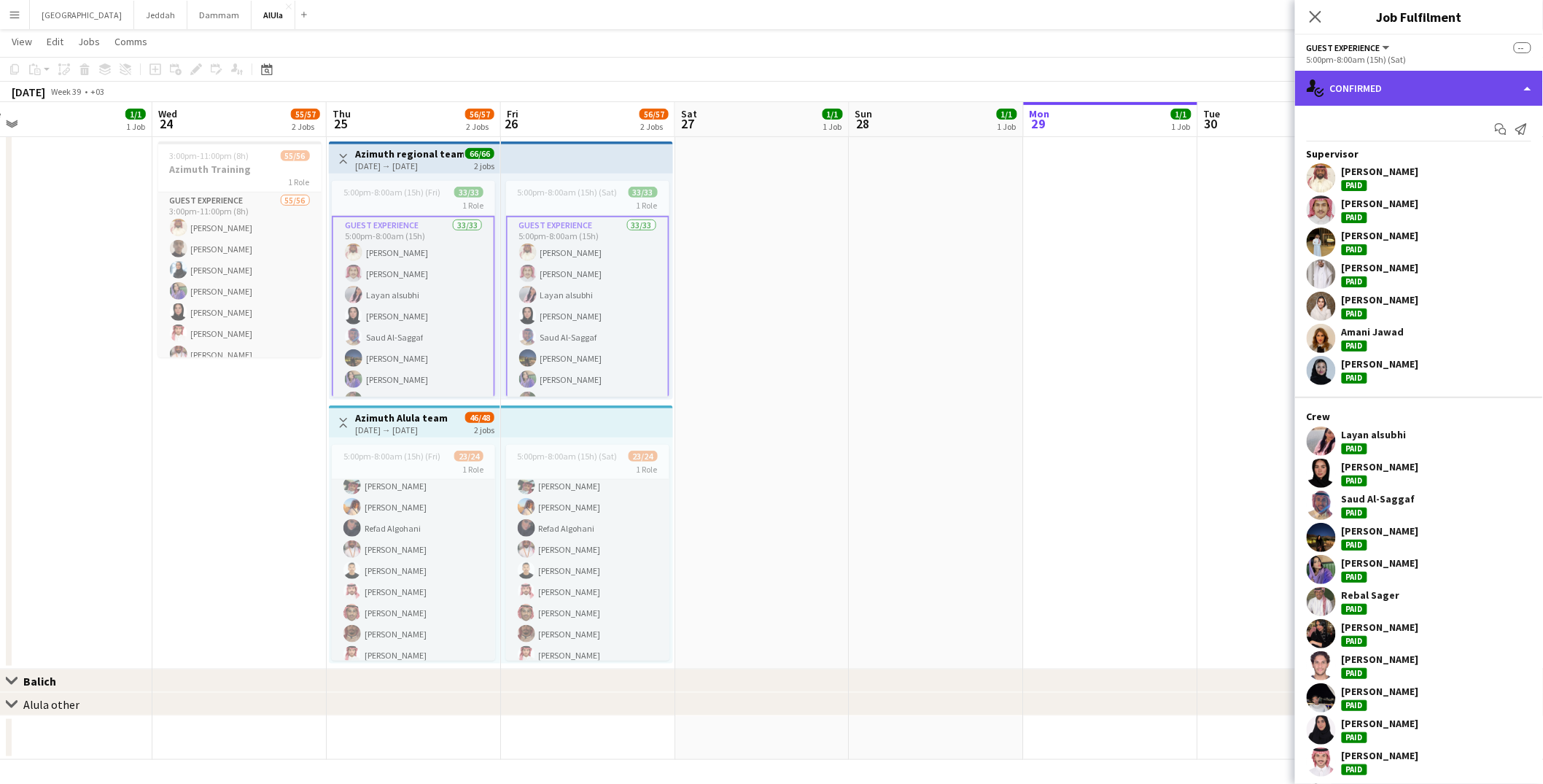
click at [1355, 85] on div "single-neutral-actions-check-2 Confirmed" at bounding box center [1419, 88] width 248 height 35
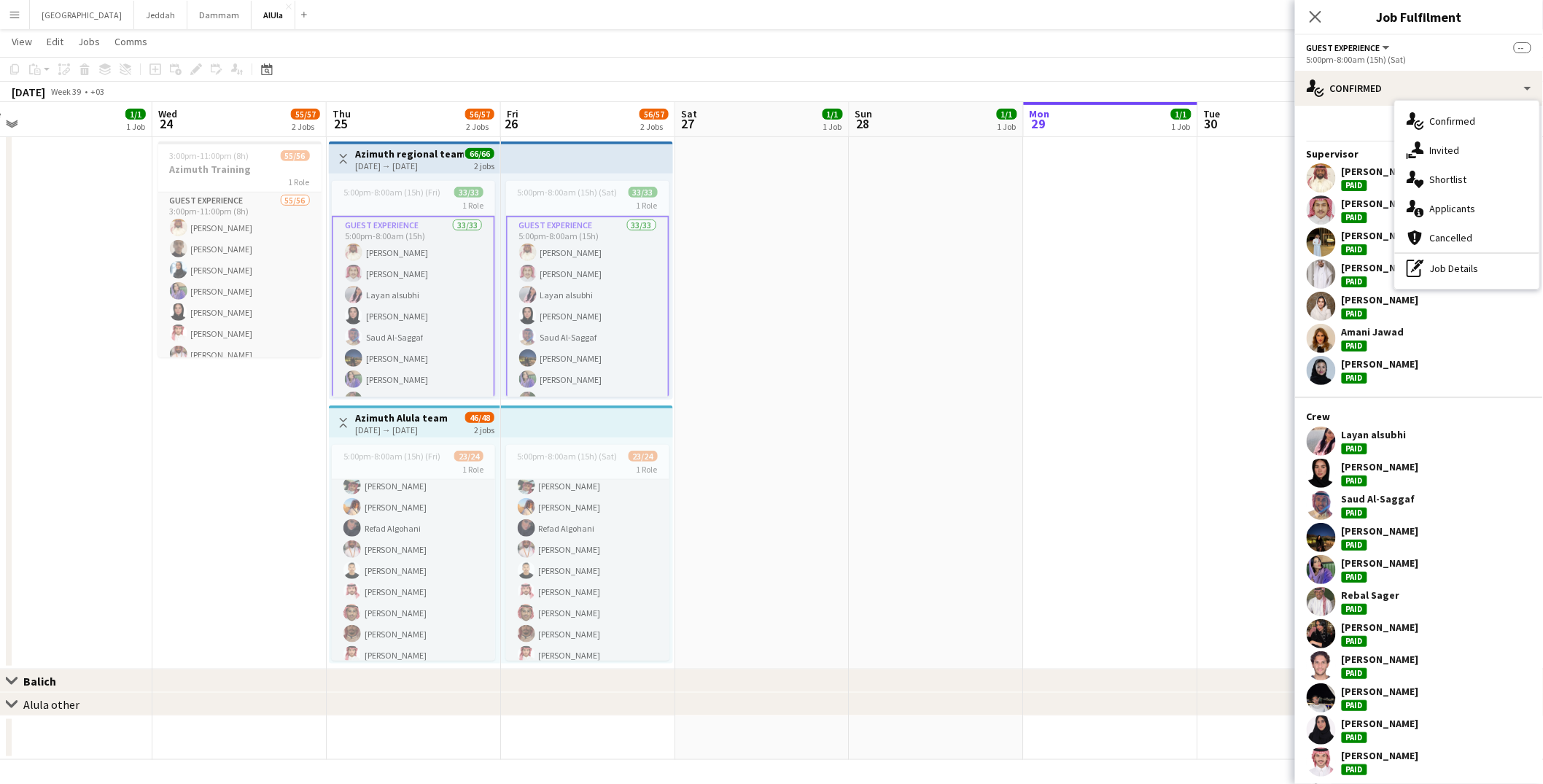
click at [591, 266] on app-card-role "Guest Experience 33/33 5:00pm-8:00am (15h) [PERSON_NAME] Almohaser [PERSON_NAME…" at bounding box center [588, 580] width 164 height 729
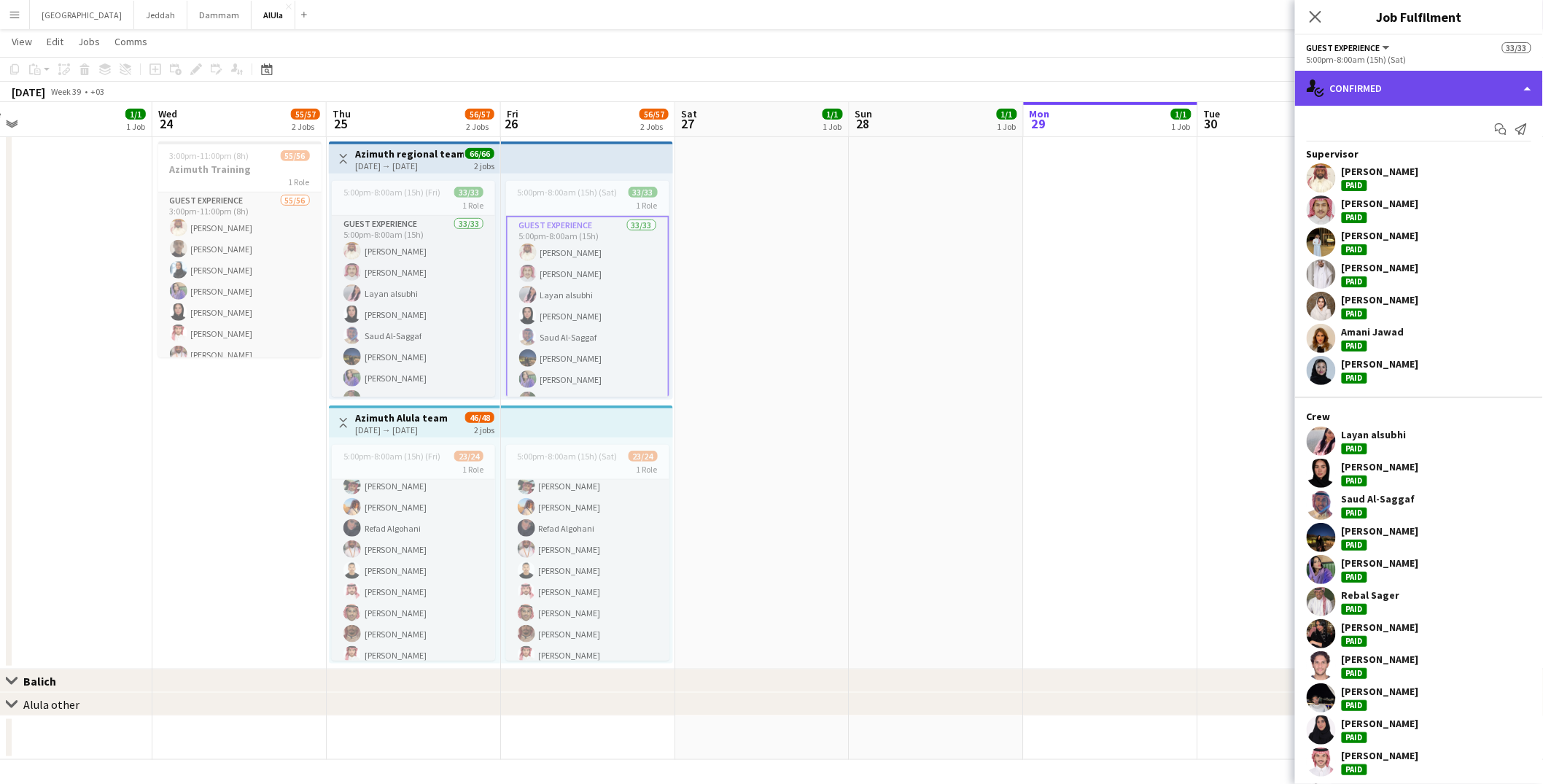
click at [1387, 94] on div "single-neutral-actions-check-2 Confirmed" at bounding box center [1419, 88] width 248 height 35
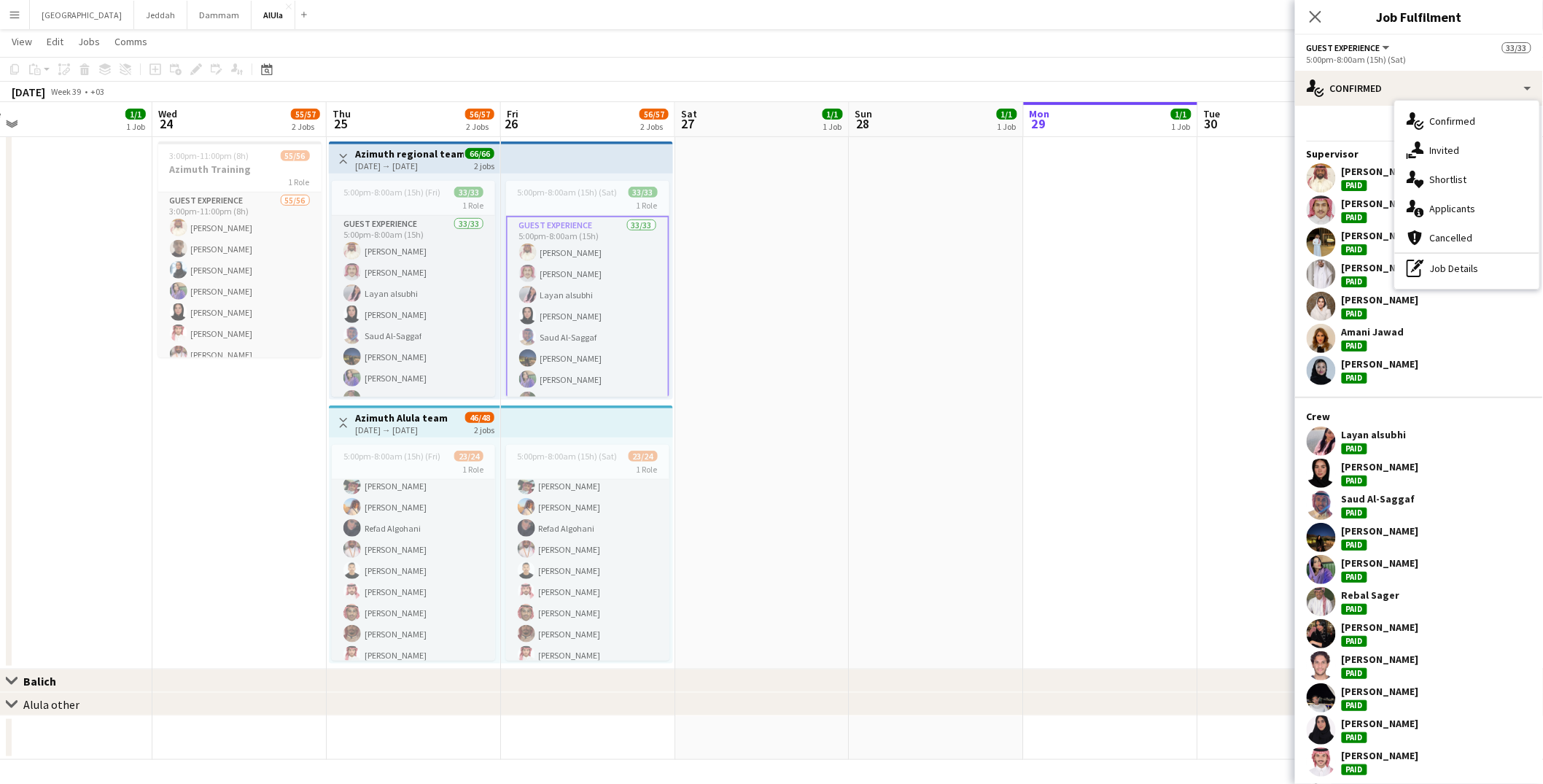
click at [555, 157] on app-top-bar at bounding box center [587, 157] width 172 height 32
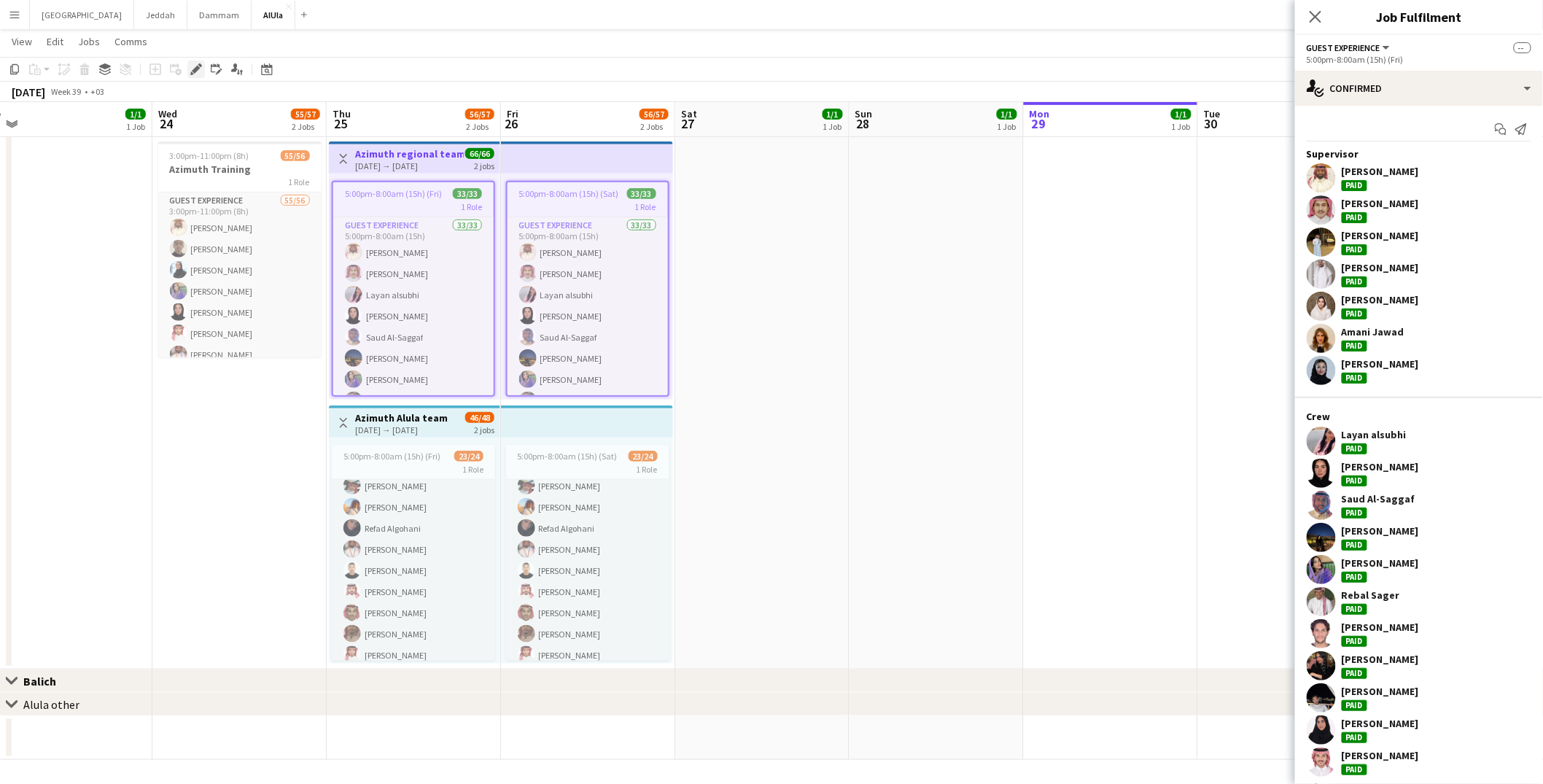
click at [194, 71] on icon at bounding box center [196, 70] width 8 height 8
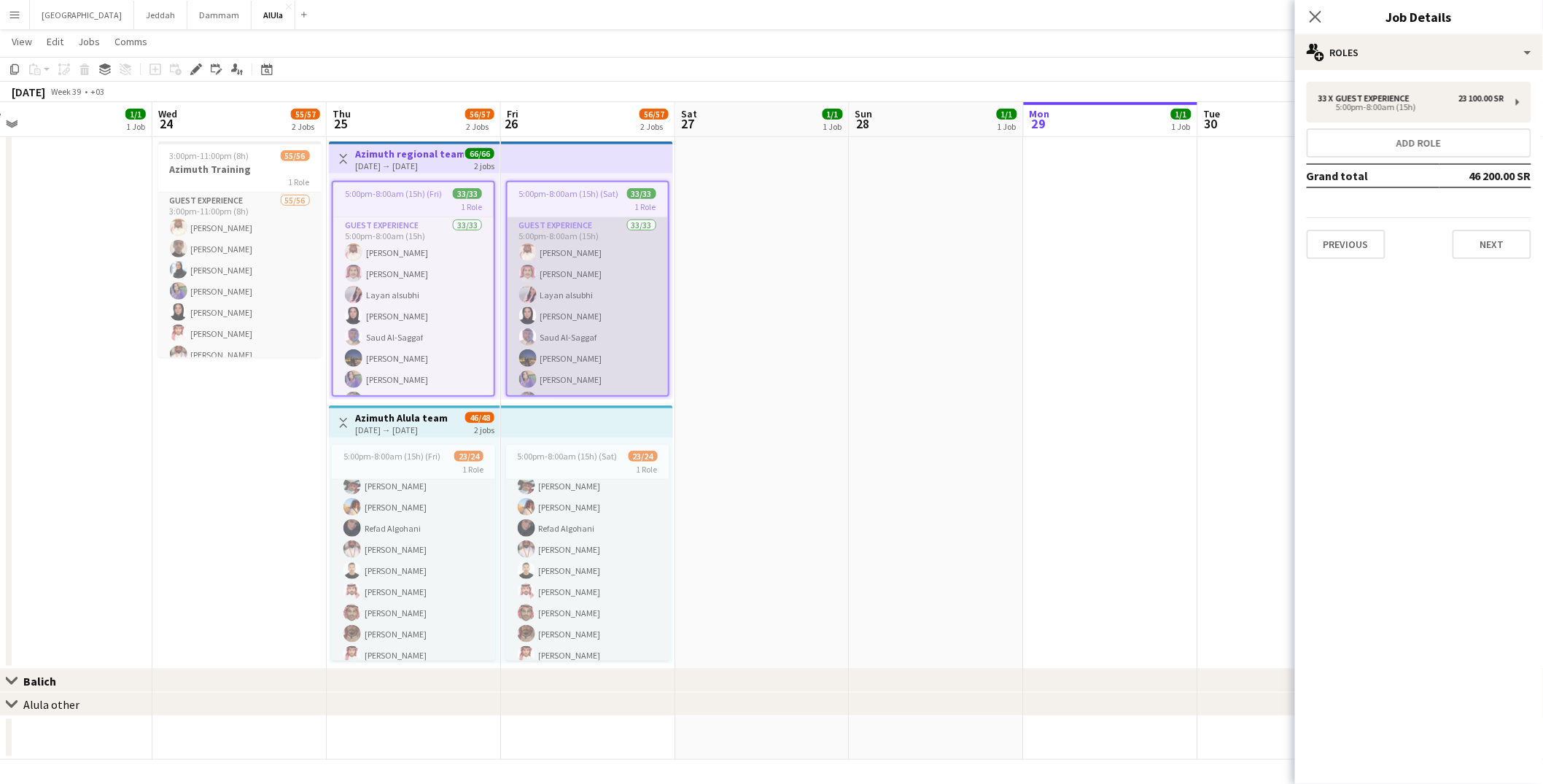
click at [557, 263] on app-card-role "Guest Experience 33/33 5:00pm-8:00am (15h) [PERSON_NAME] Almohaser [PERSON_NAME…" at bounding box center [587, 580] width 160 height 726
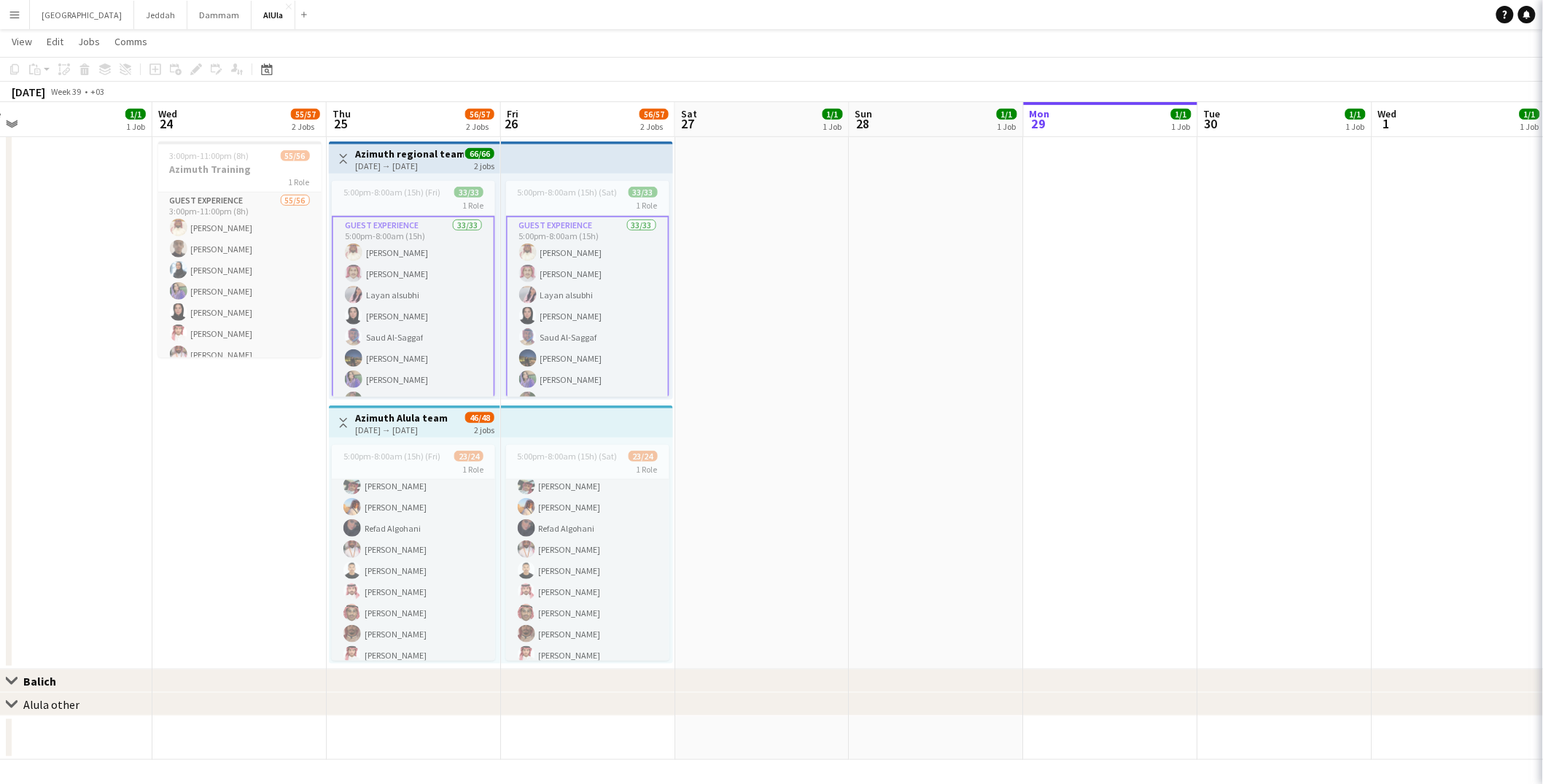
scroll to position [0, 370]
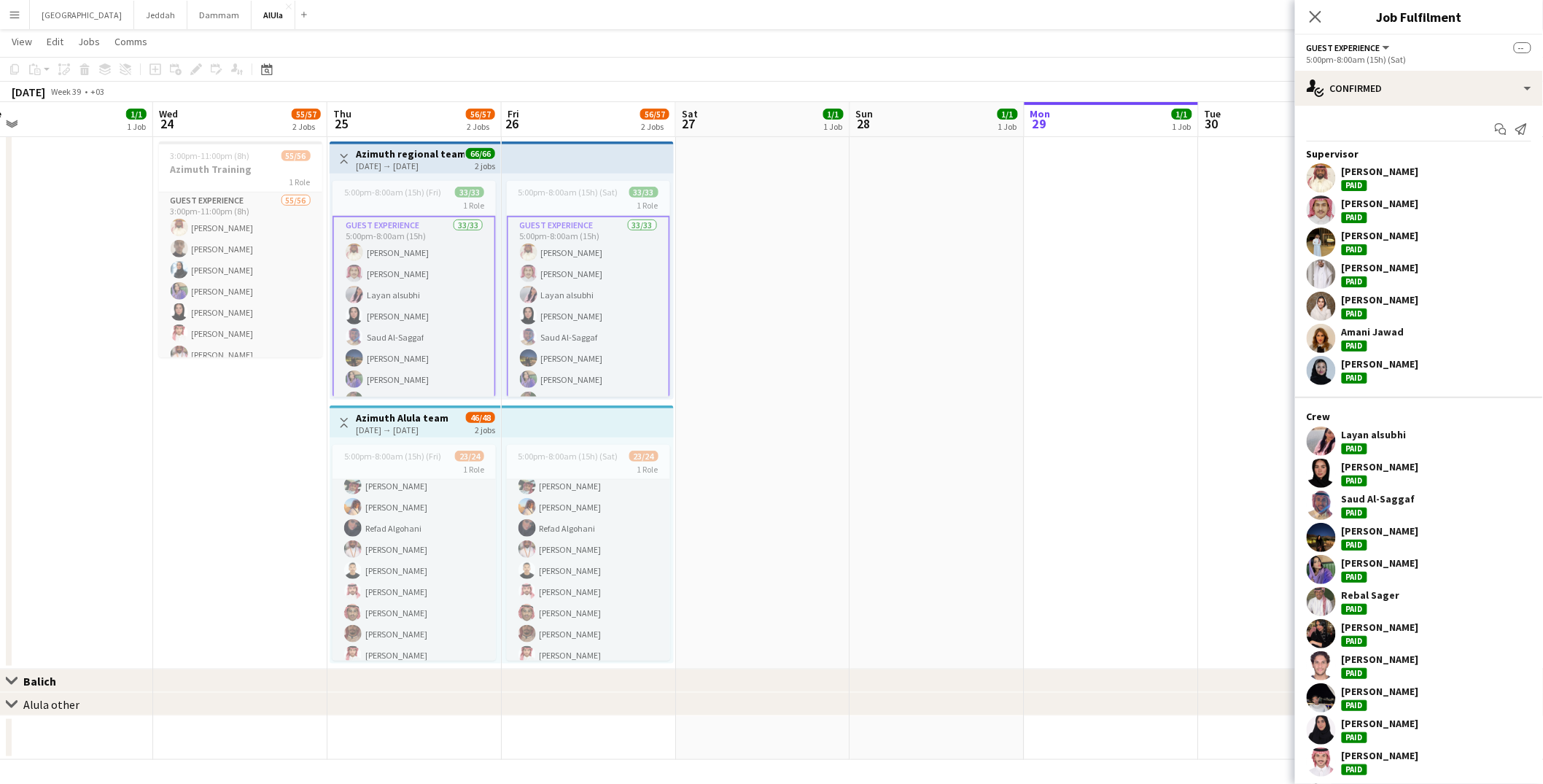
click at [575, 348] on app-card-role "Guest Experience 33/33 5:00pm-8:00am (15h) [PERSON_NAME] Almohaser [PERSON_NAME…" at bounding box center [588, 580] width 164 height 729
click at [187, 79] on app-toolbar "Copy Paste Paste Command V Paste with crew Command Shift V Paste linked Job [GE…" at bounding box center [772, 69] width 1543 height 25
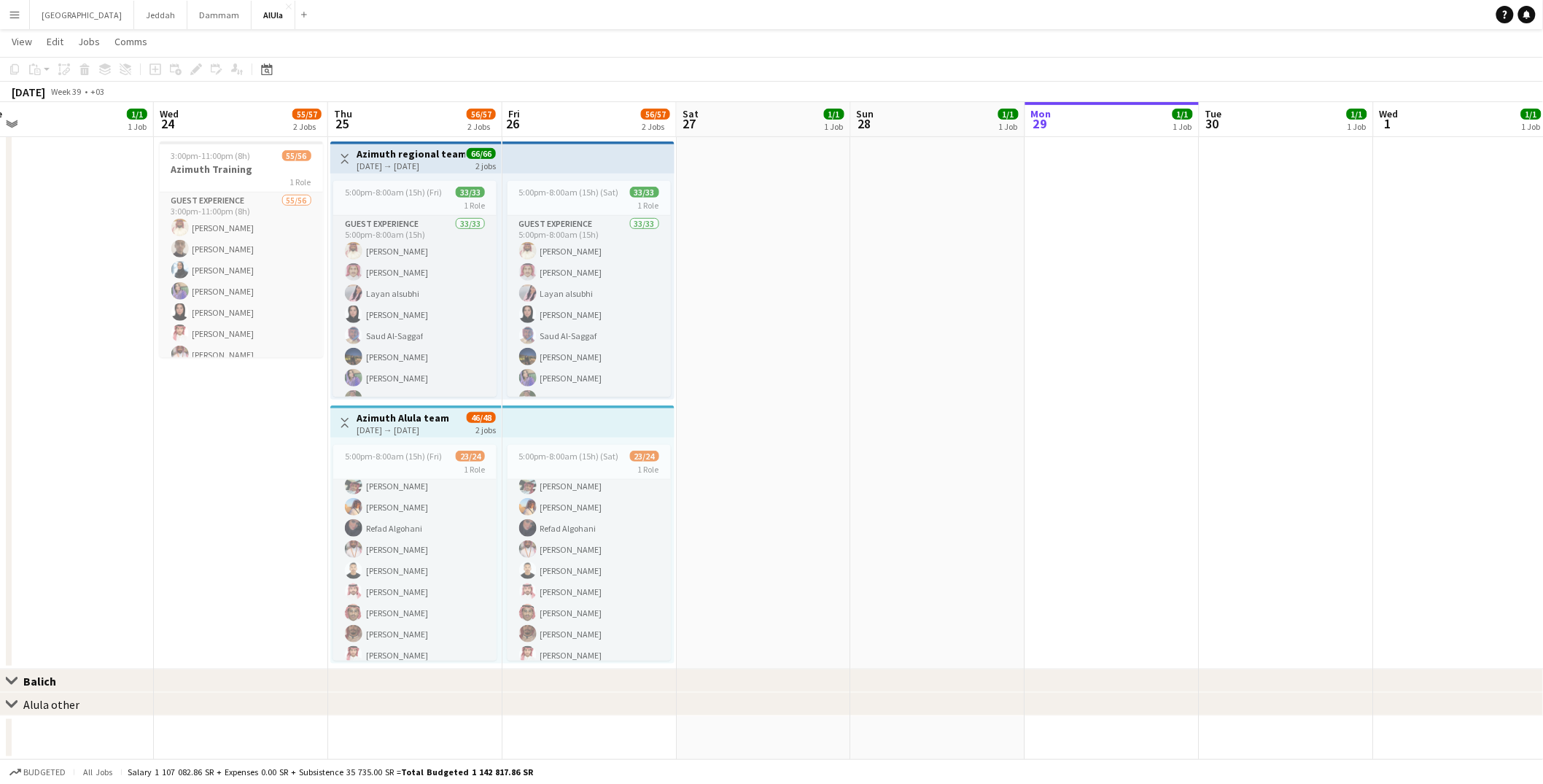
click at [476, 159] on div "2 jobs" at bounding box center [486, 165] width 21 height 13
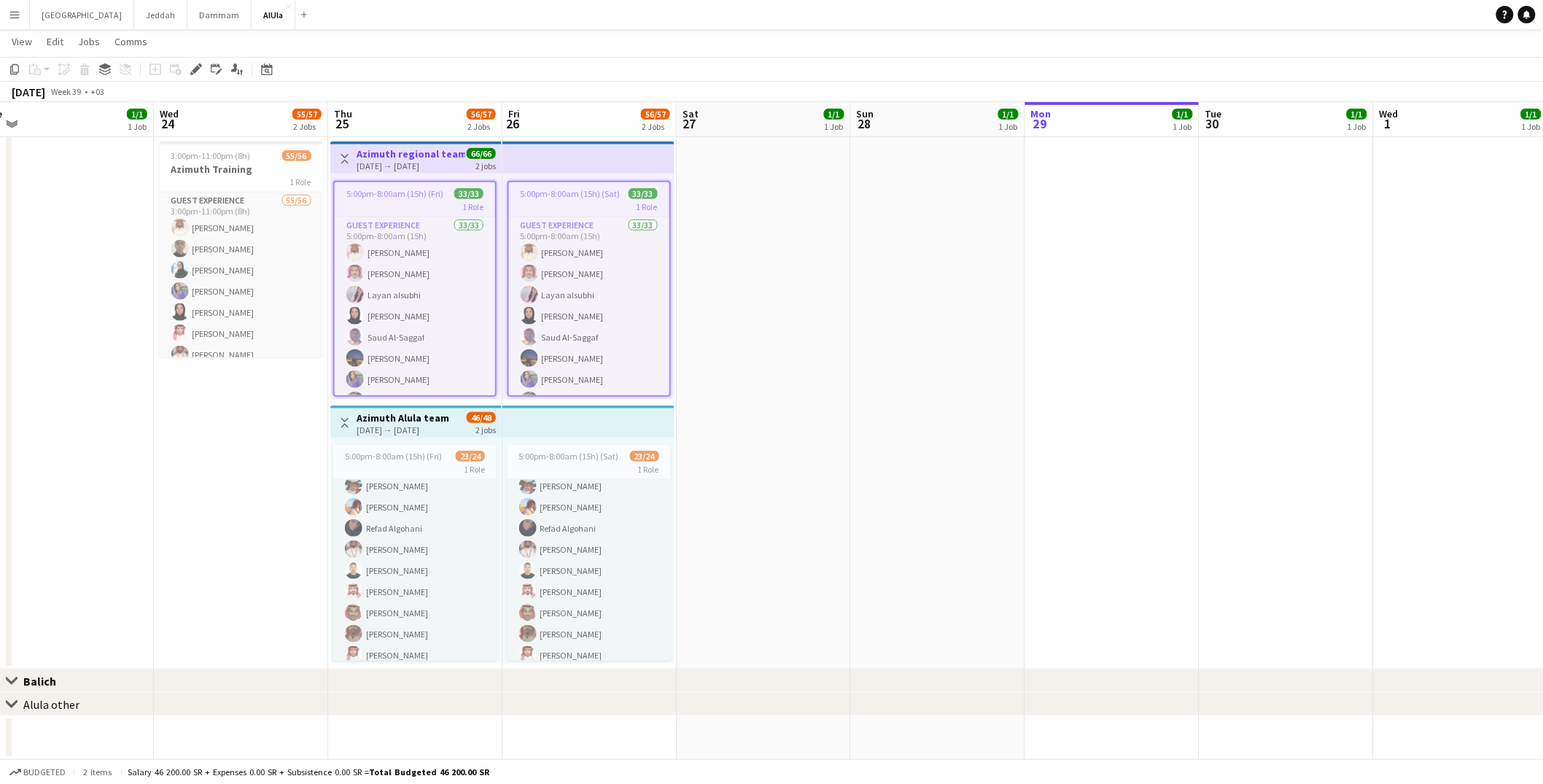
click at [207, 59] on app-toolbar "Copy Paste Paste Command V Paste with crew Command Shift V Paste linked Job [GE…" at bounding box center [772, 69] width 1543 height 25
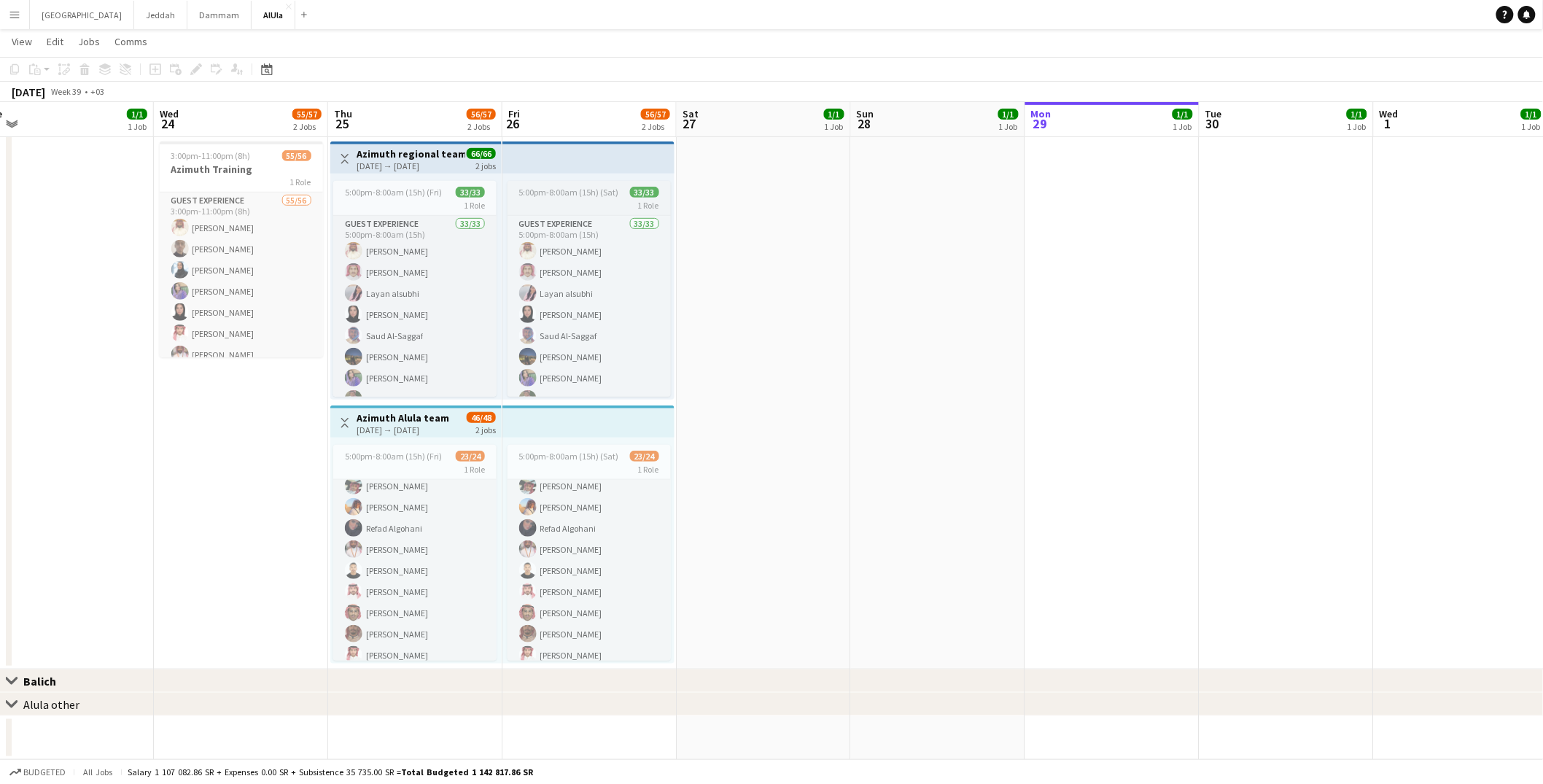
click at [526, 206] on div "1 Role" at bounding box center [589, 205] width 164 height 12
click at [198, 69] on icon "Edit" at bounding box center [196, 69] width 12 height 12
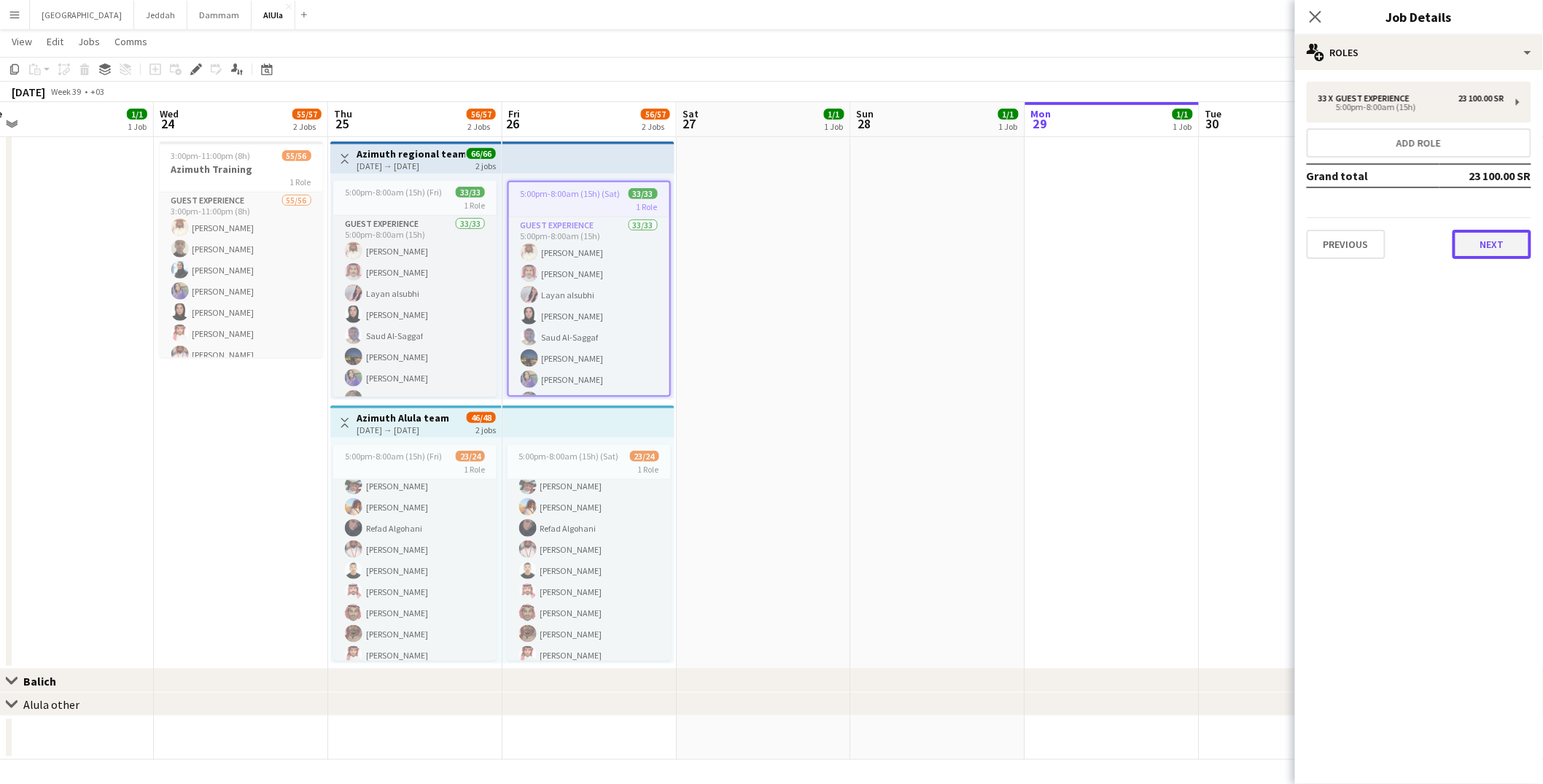
click at [1491, 239] on button "Next" at bounding box center [1491, 244] width 79 height 29
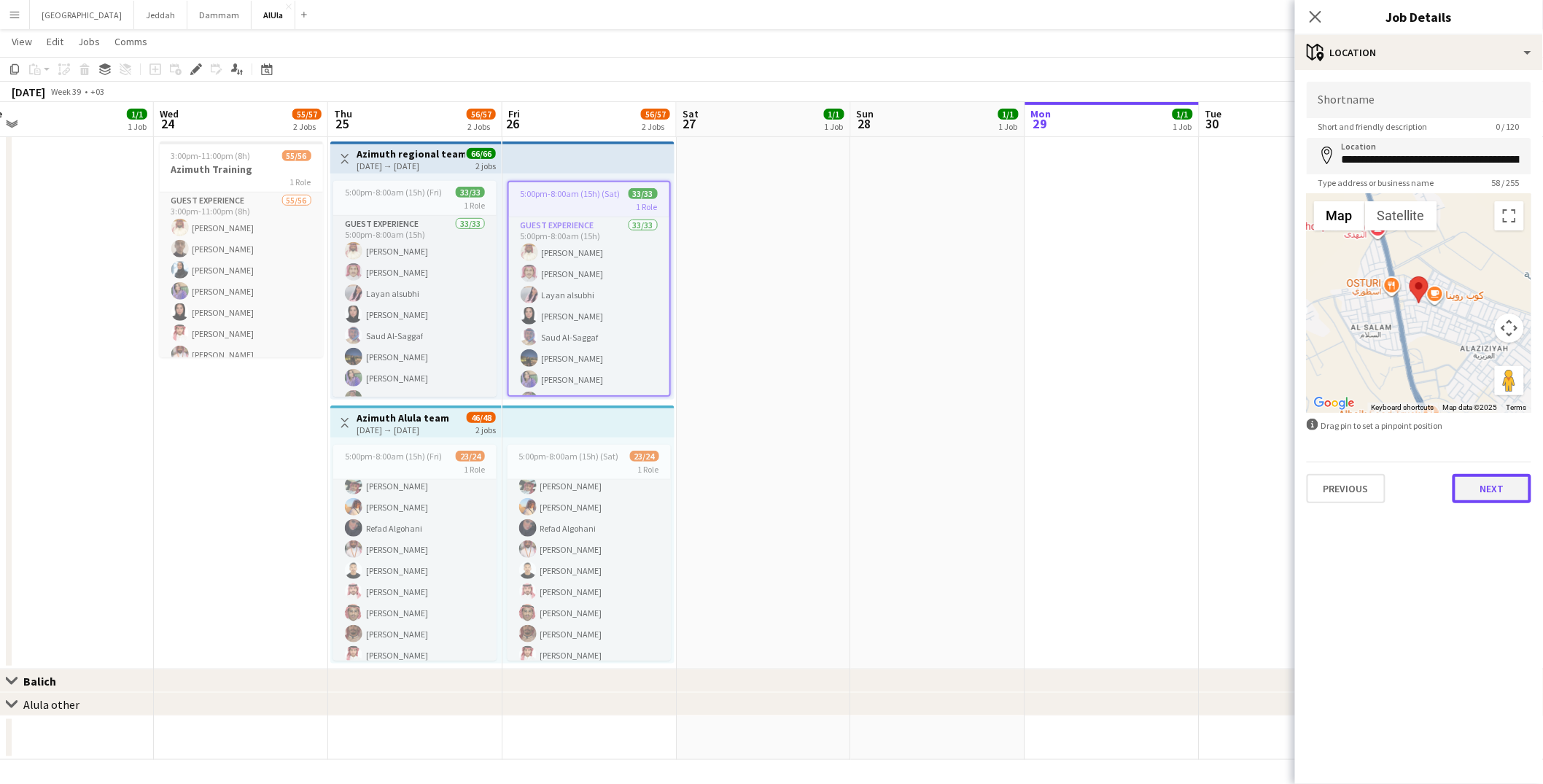
click at [1510, 478] on button "Next" at bounding box center [1491, 488] width 79 height 29
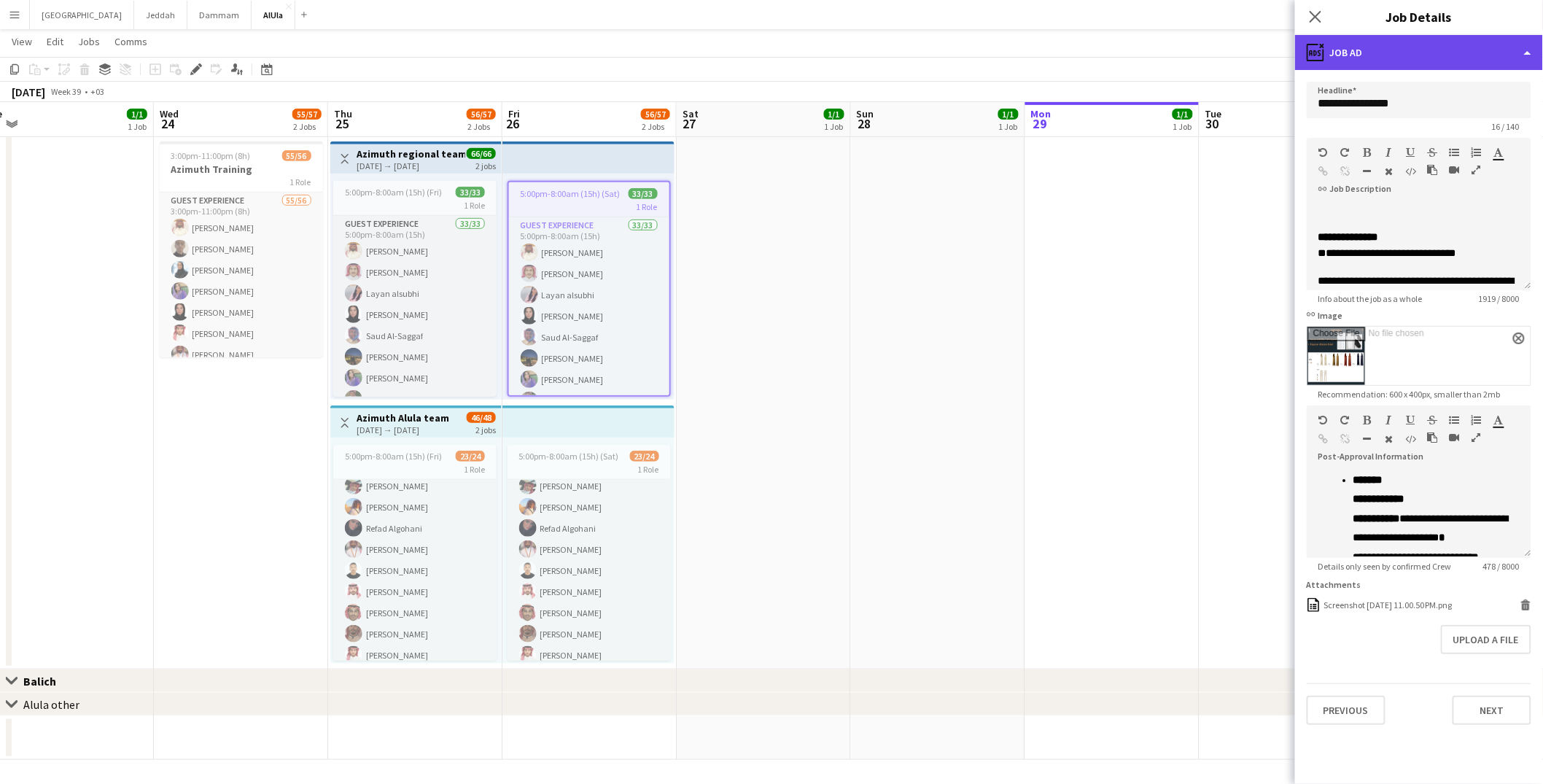
click at [1432, 46] on div "ads-window Job Ad" at bounding box center [1419, 52] width 248 height 35
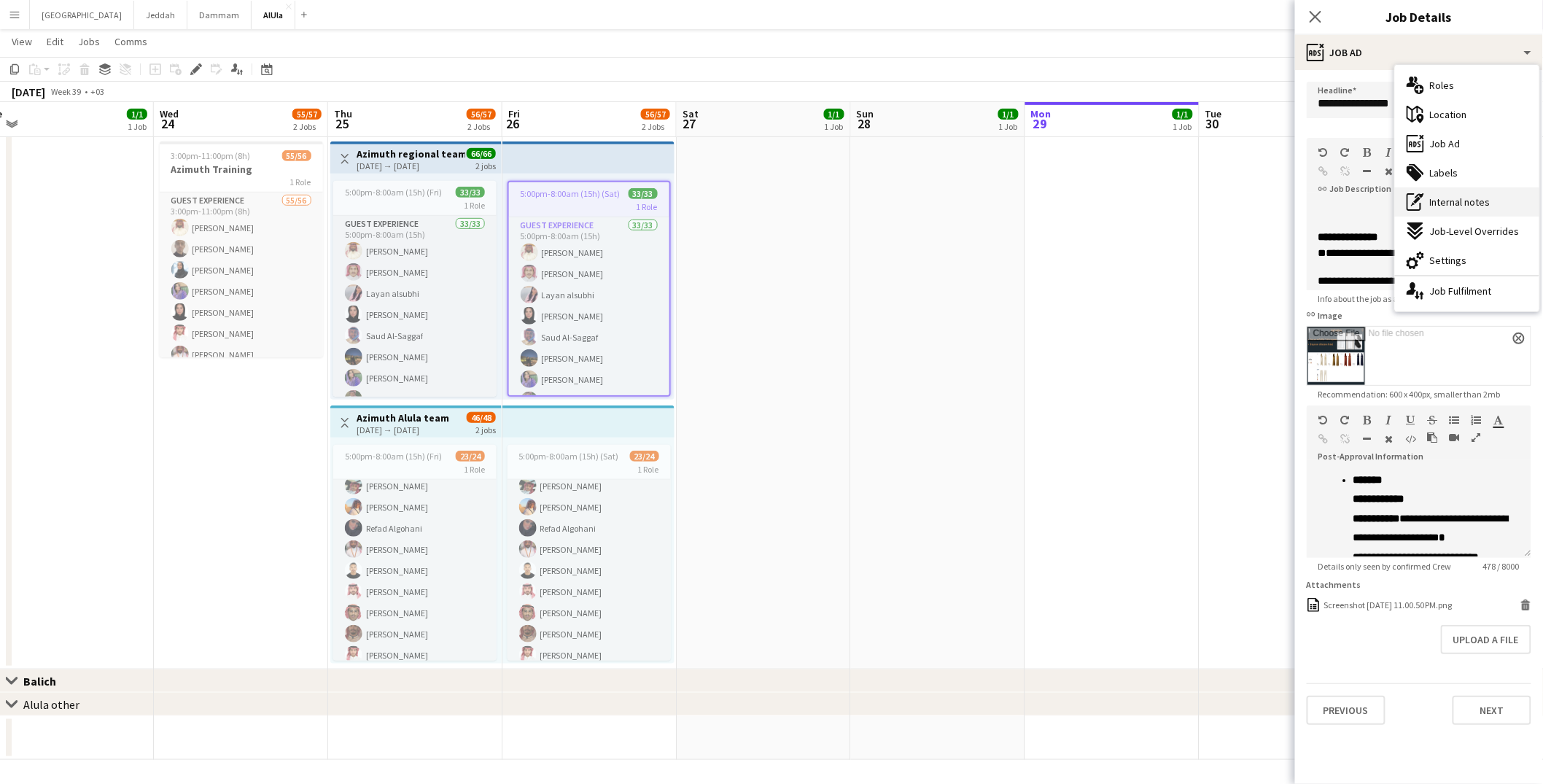
click at [1433, 200] on span "Internal notes" at bounding box center [1460, 202] width 60 height 13
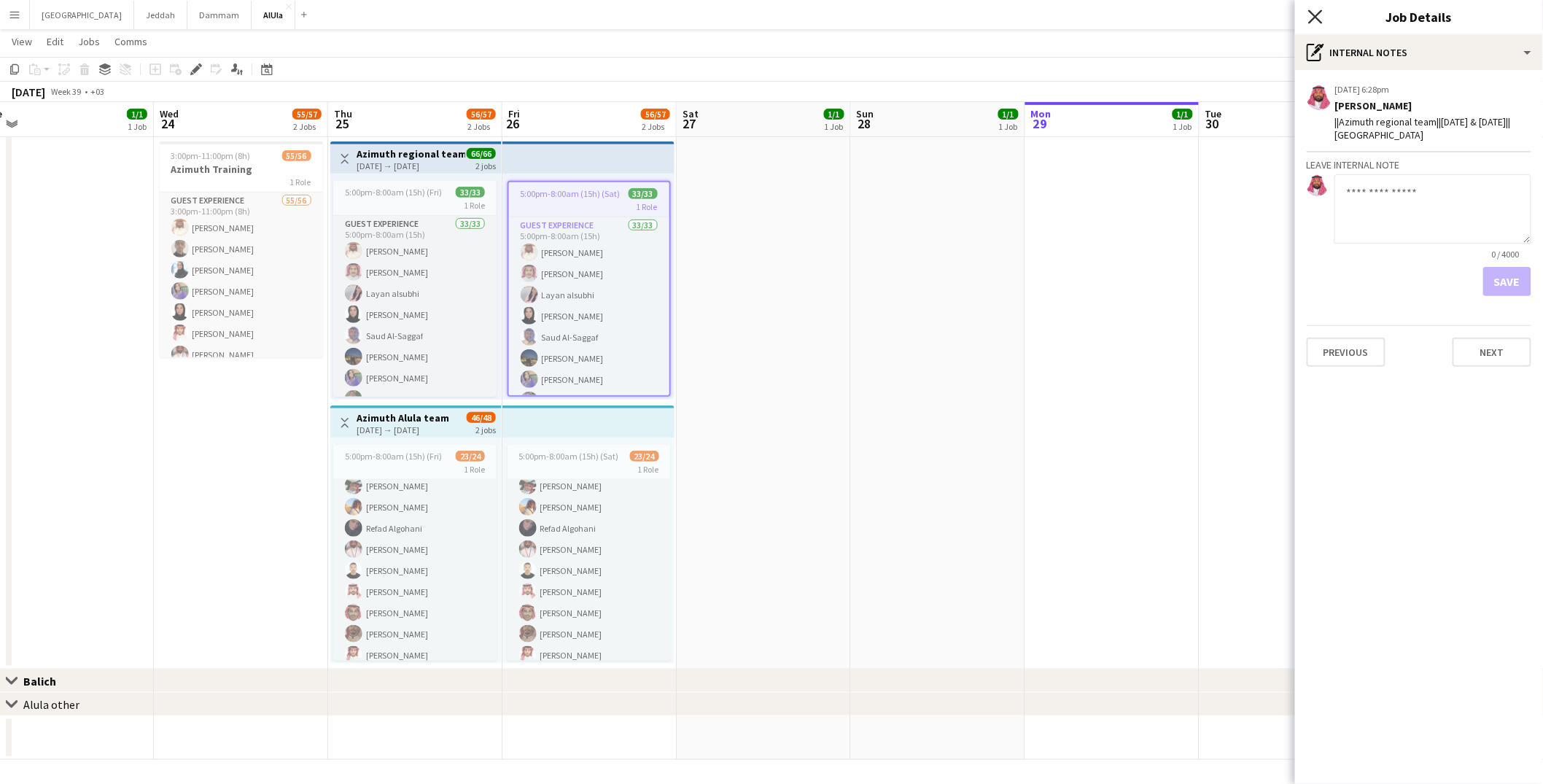
click at [1315, 20] on icon "Close pop-in" at bounding box center [1314, 16] width 13 height 13
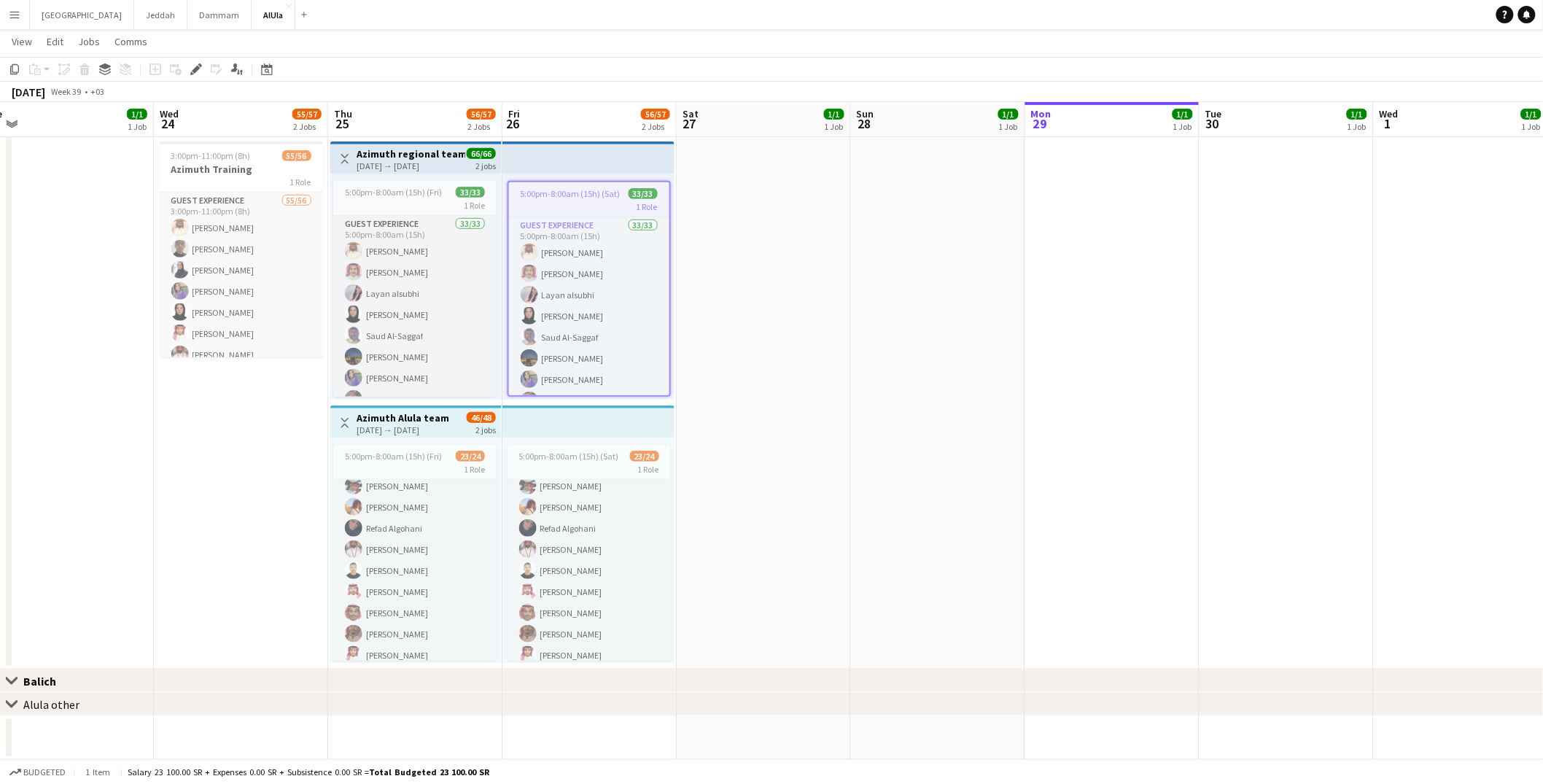
click at [18, 23] on button "Menu" at bounding box center [14, 14] width 29 height 29
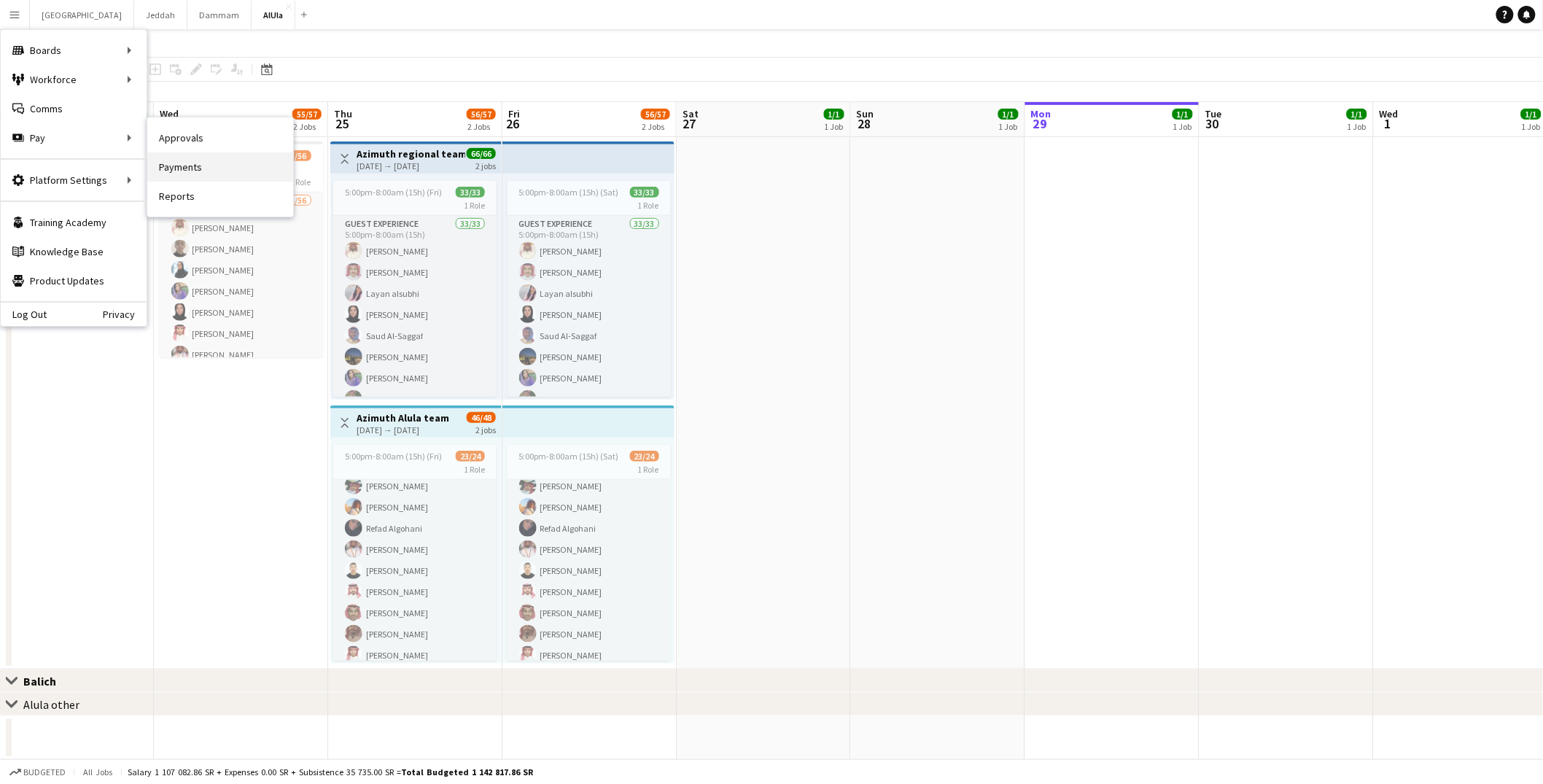
click at [186, 167] on link "Payments" at bounding box center [221, 167] width 146 height 29
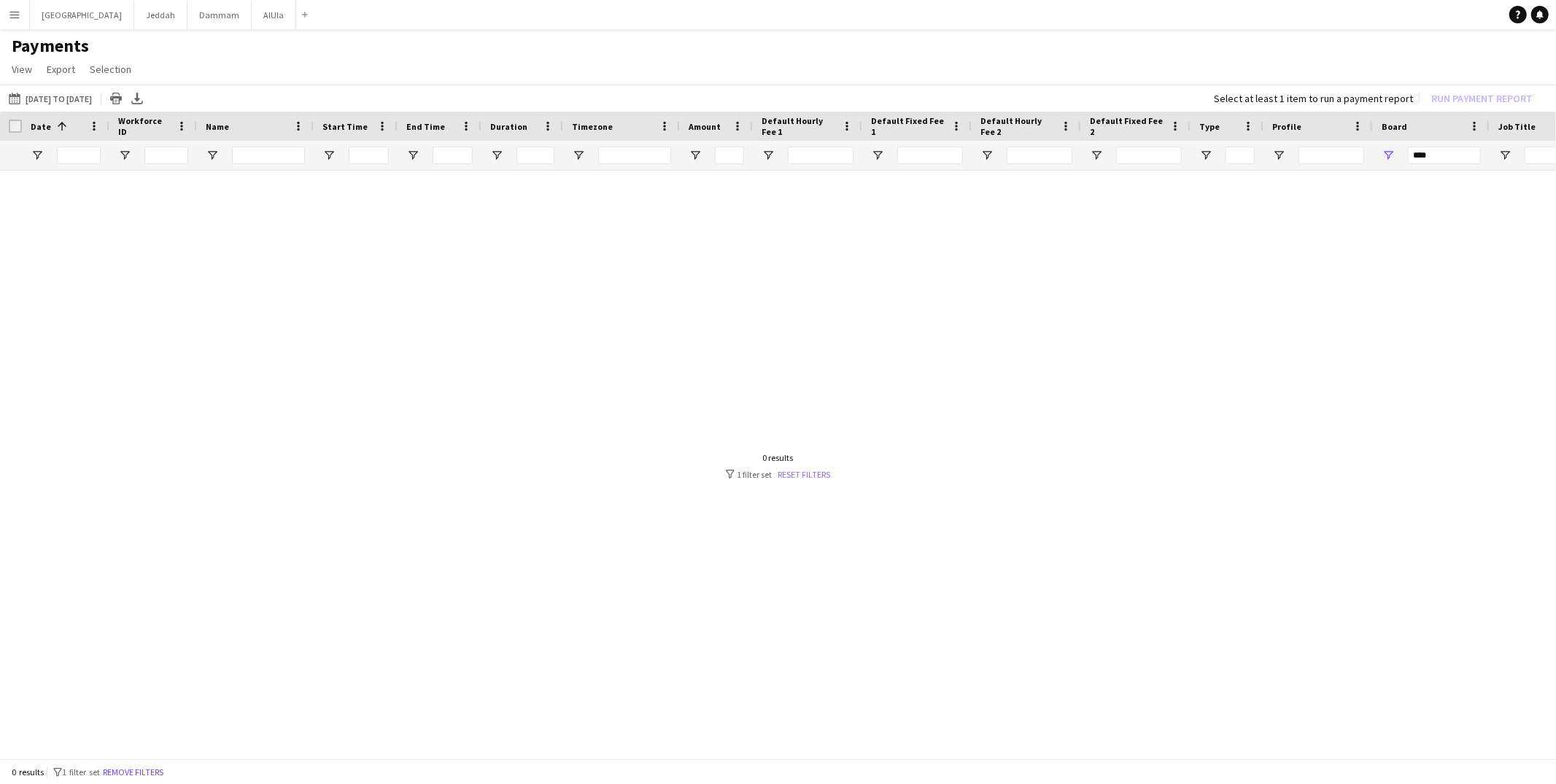
click at [807, 473] on link "Reset filters" at bounding box center [804, 475] width 52 height 11
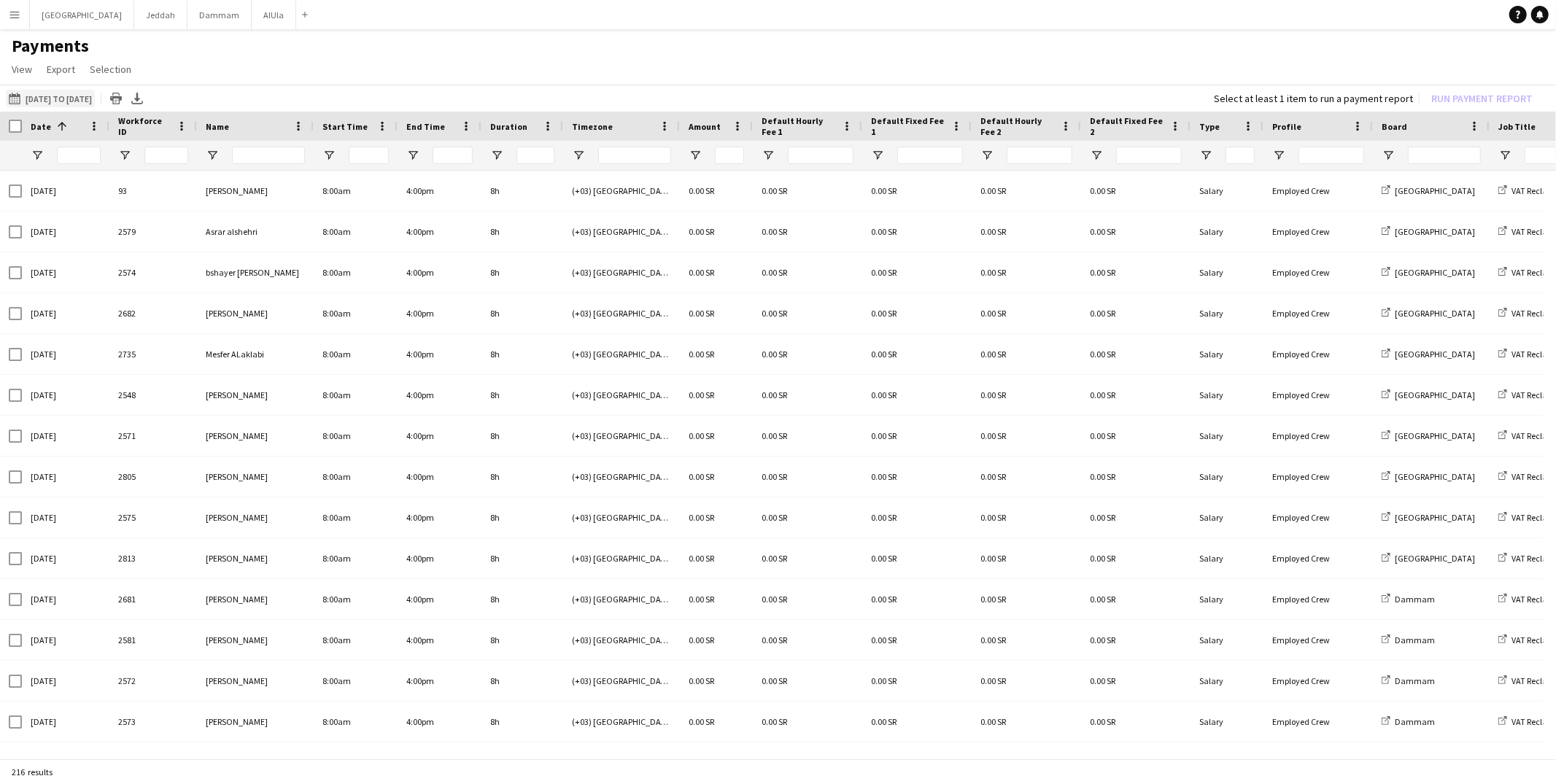
click at [76, 101] on button "[DATE] to [DATE] [DATE] to [DATE]" at bounding box center [50, 98] width 89 height 17
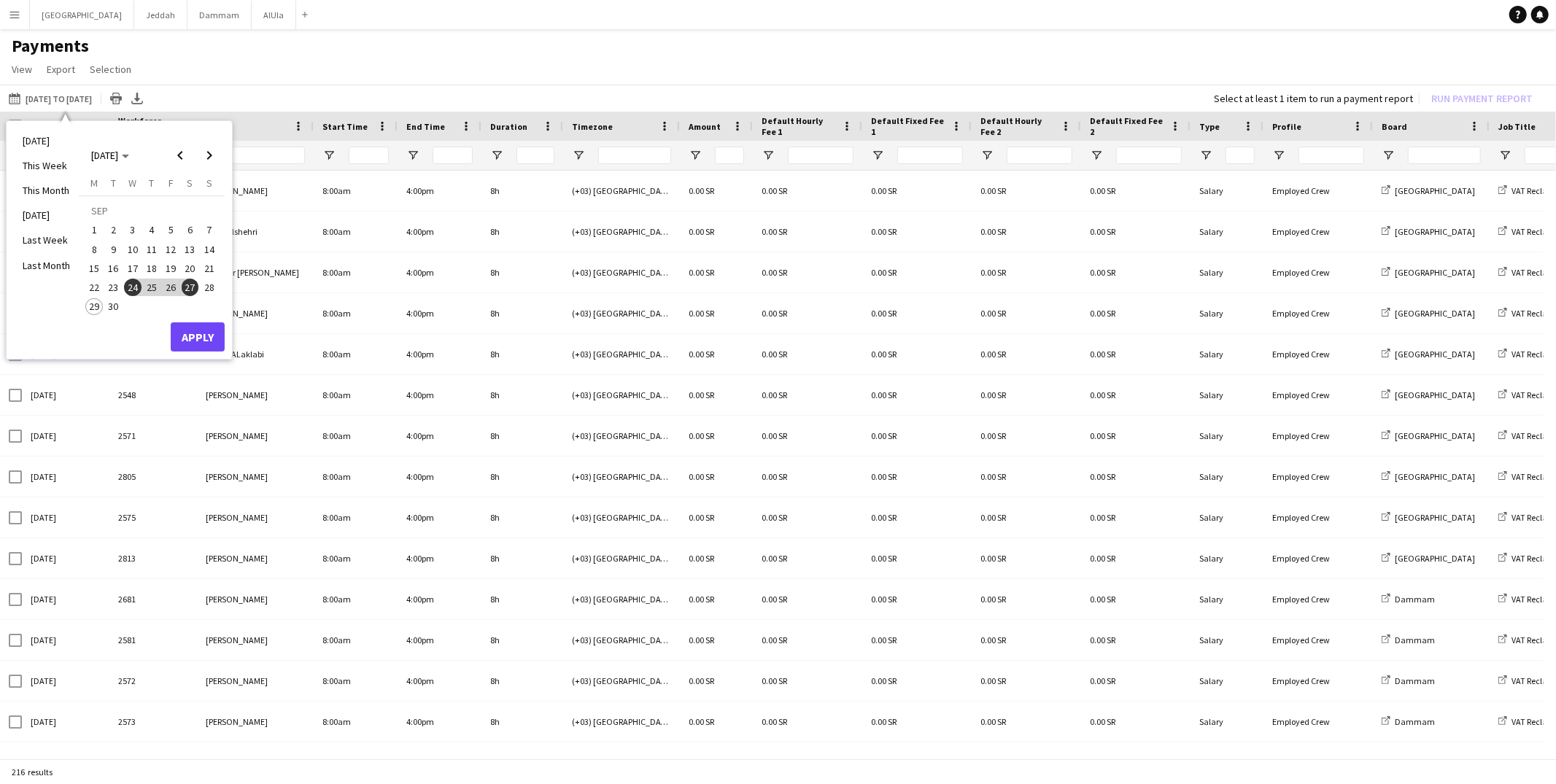
click at [150, 285] on span "25" at bounding box center [152, 287] width 17 height 17
click at [174, 286] on span "26" at bounding box center [171, 287] width 17 height 17
click at [201, 340] on button "Apply" at bounding box center [198, 336] width 54 height 29
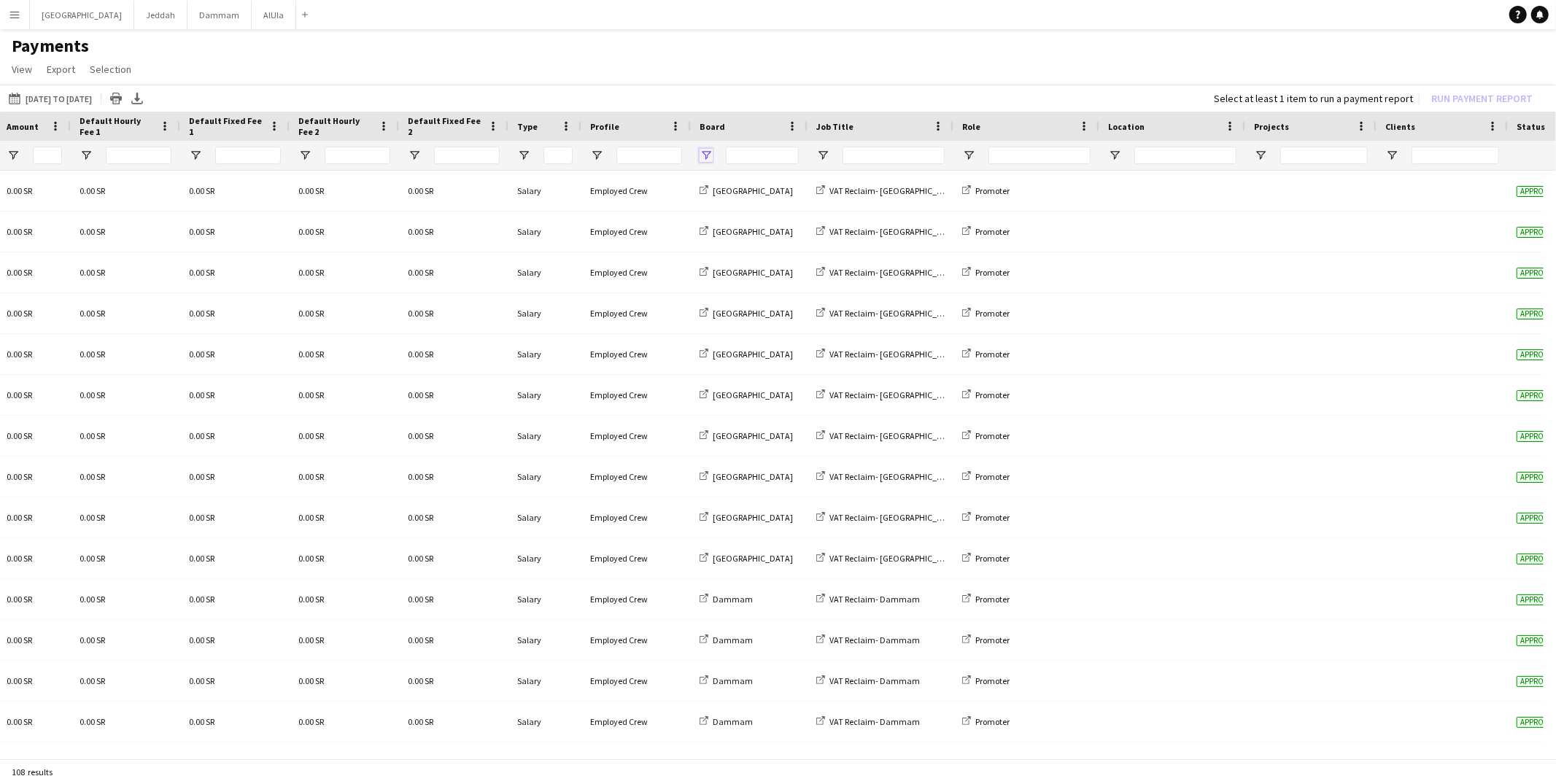
click at [700, 152] on span "Open Filter Menu" at bounding box center [706, 155] width 13 height 13
type input "***"
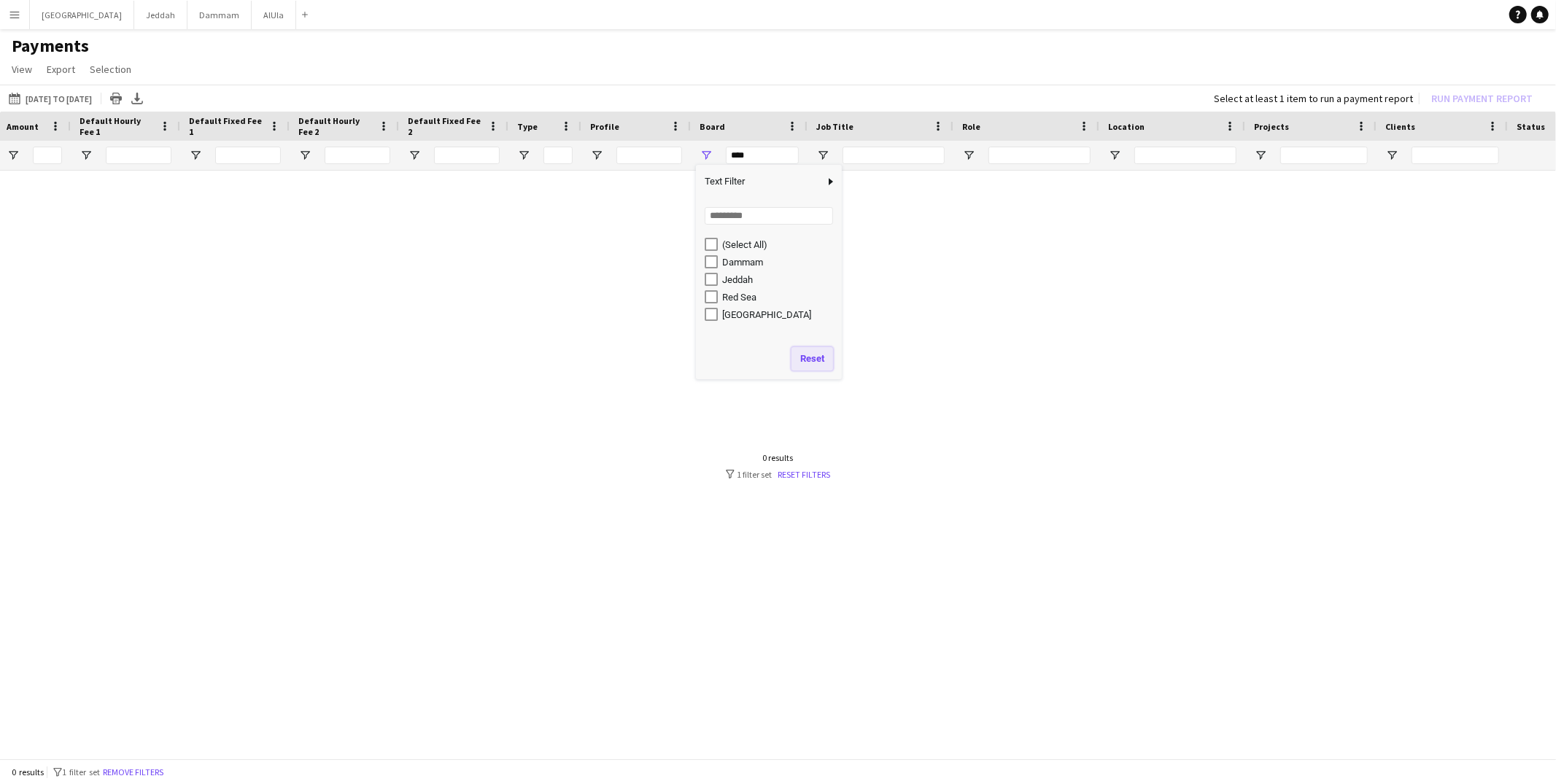
click at [822, 359] on button "Reset" at bounding box center [812, 358] width 41 height 23
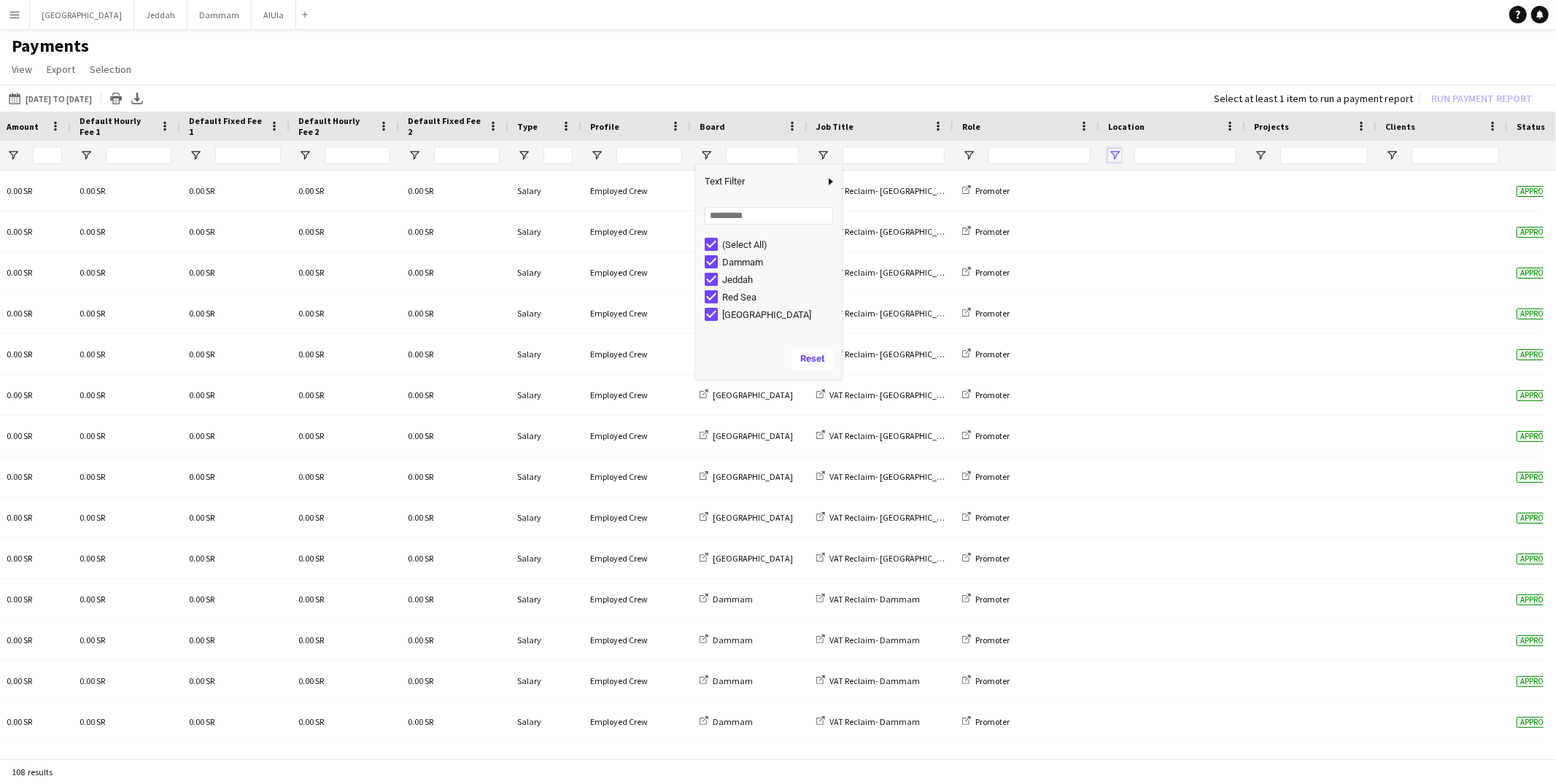
click at [1111, 156] on span "Open Filter Menu" at bounding box center [1114, 155] width 13 height 13
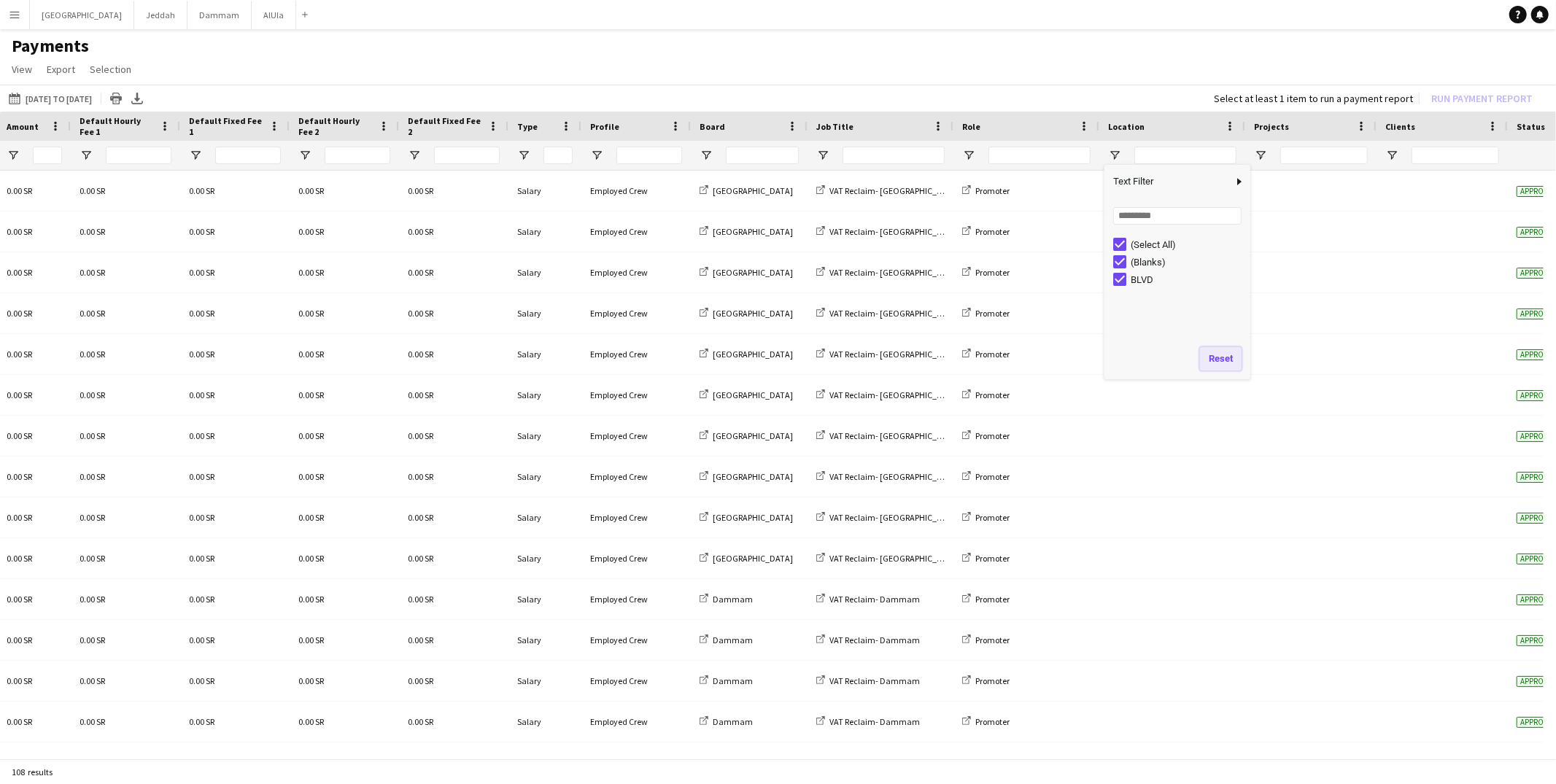
click at [1216, 353] on button "Reset" at bounding box center [1220, 358] width 41 height 23
click at [1137, 52] on h1 "Payments" at bounding box center [778, 46] width 1556 height 22
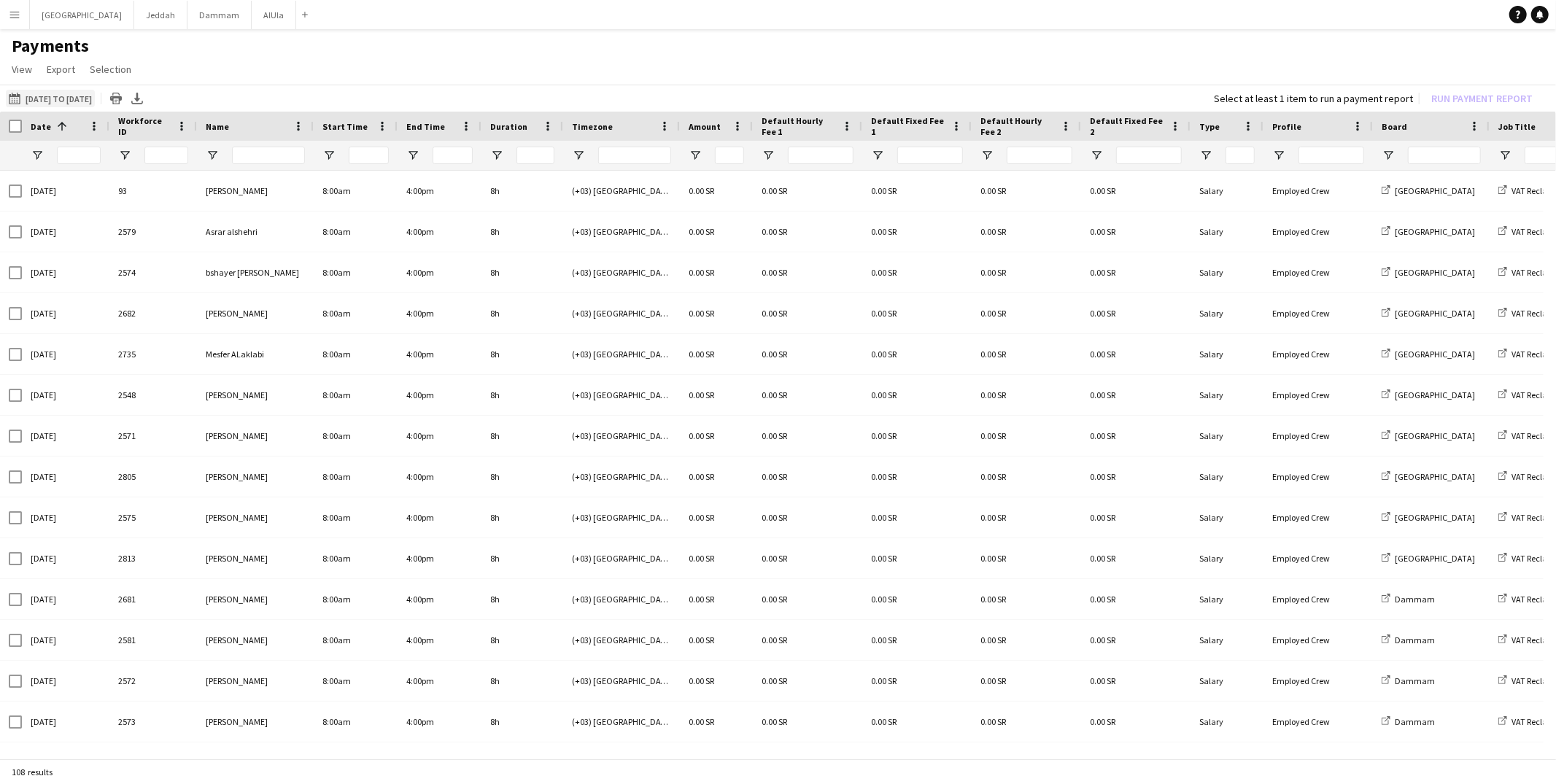
click at [76, 100] on button "[DATE] to [DATE] [DATE] to [DATE]" at bounding box center [50, 98] width 89 height 17
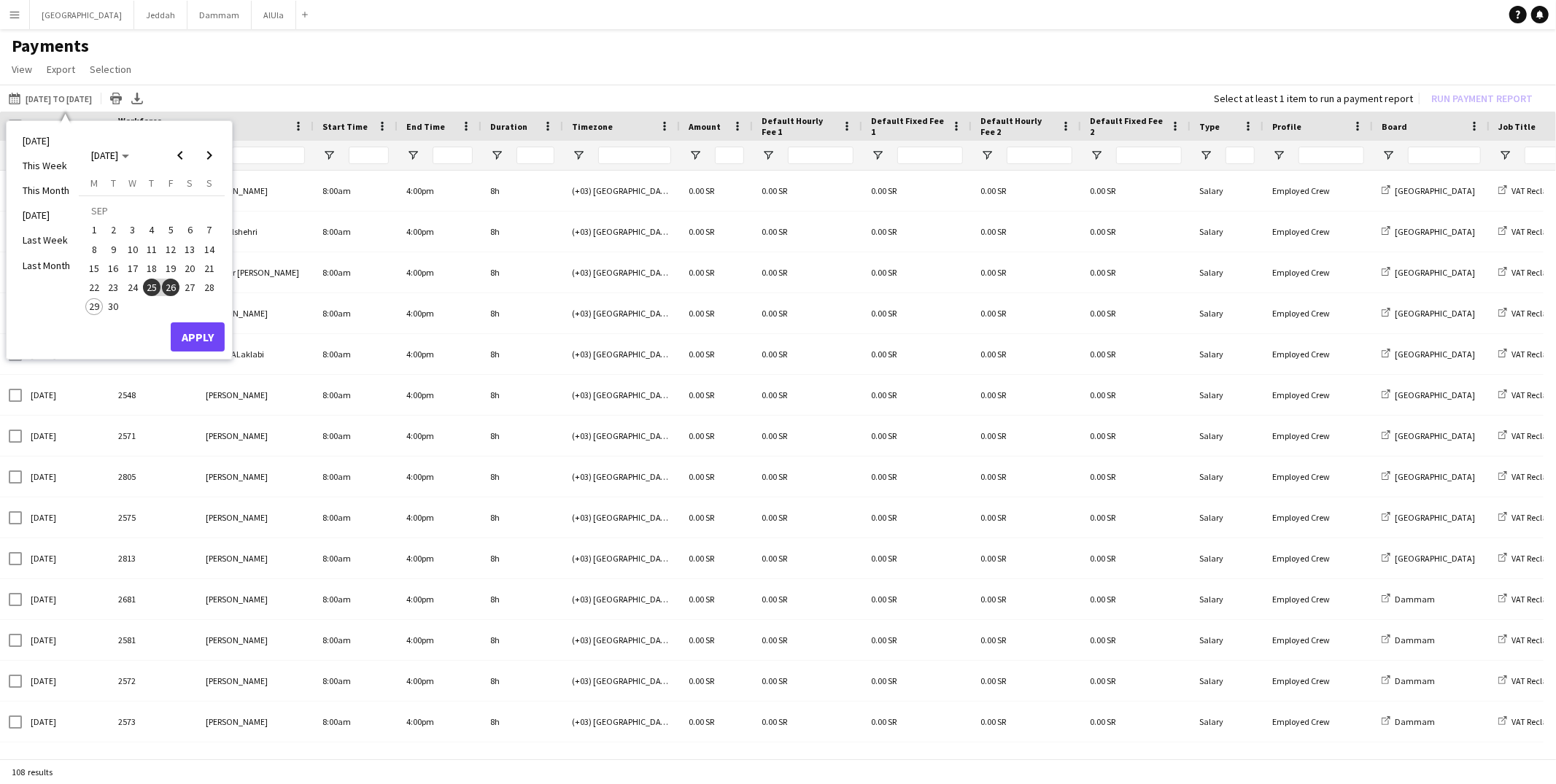
click at [152, 286] on span "25" at bounding box center [152, 287] width 17 height 17
click at [168, 286] on span "26" at bounding box center [171, 287] width 17 height 17
click at [126, 288] on span "24" at bounding box center [133, 287] width 17 height 17
click at [164, 288] on span "26" at bounding box center [171, 287] width 17 height 17
click at [183, 329] on button "Apply" at bounding box center [198, 336] width 54 height 29
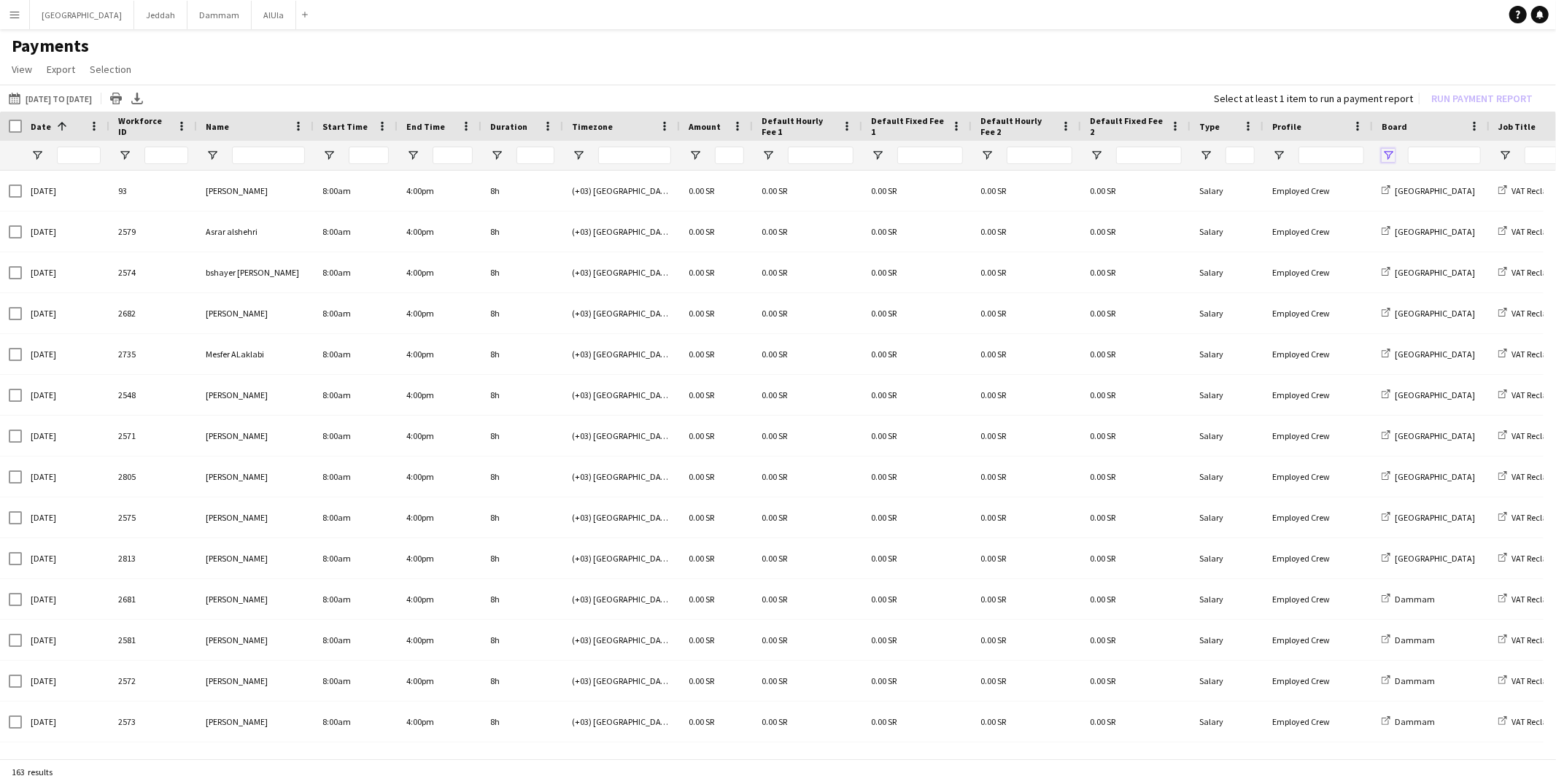
click at [1384, 154] on span "Open Filter Menu" at bounding box center [1388, 155] width 13 height 13
click at [1489, 357] on button "Reset" at bounding box center [1495, 358] width 41 height 23
click at [1080, 73] on app-page-menu "View Customise view Customise filters Reset Filters Reset View Reset All Export…" at bounding box center [778, 71] width 1556 height 28
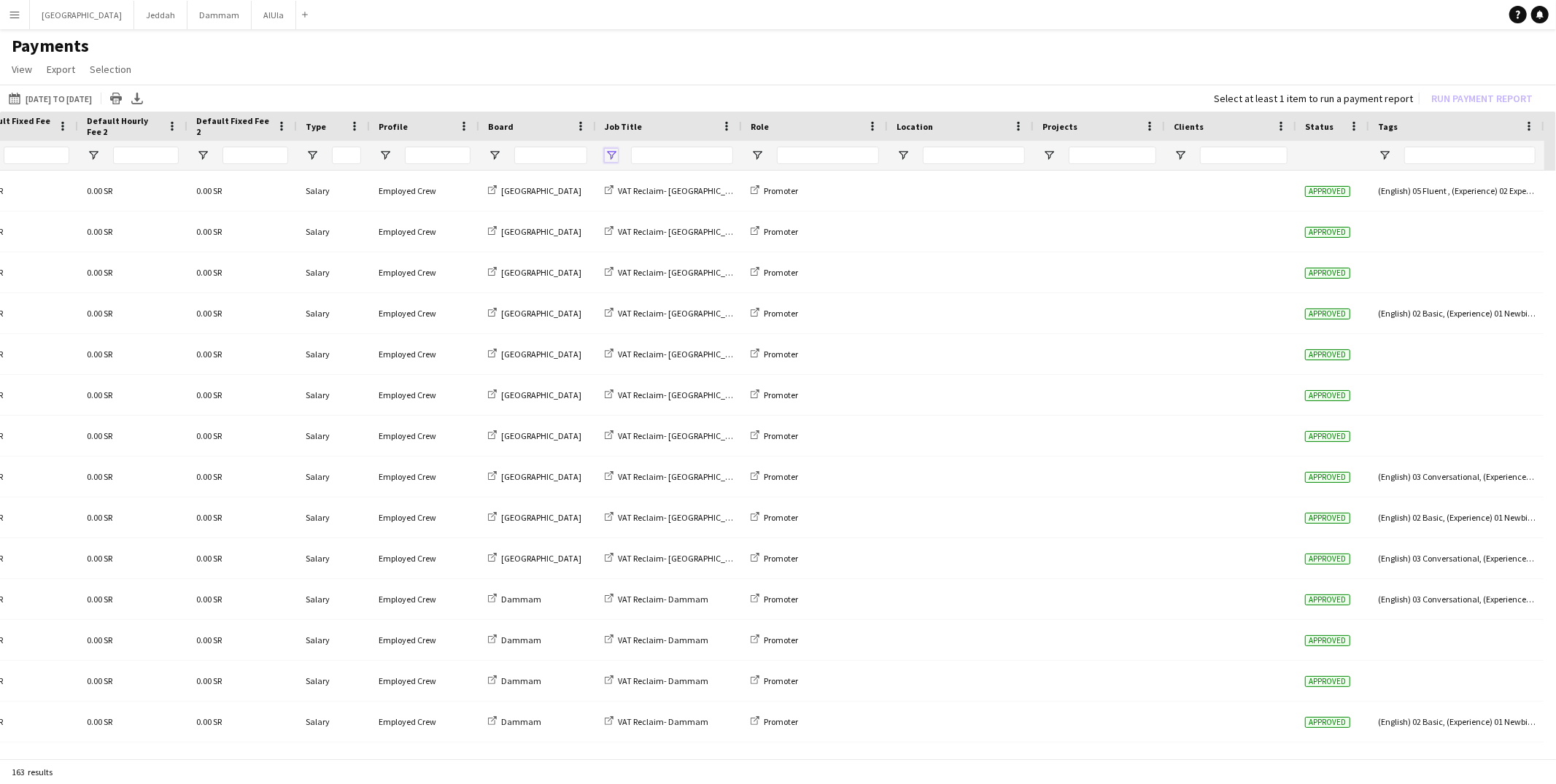
click at [611, 152] on span "Open Filter Menu" at bounding box center [611, 155] width 13 height 13
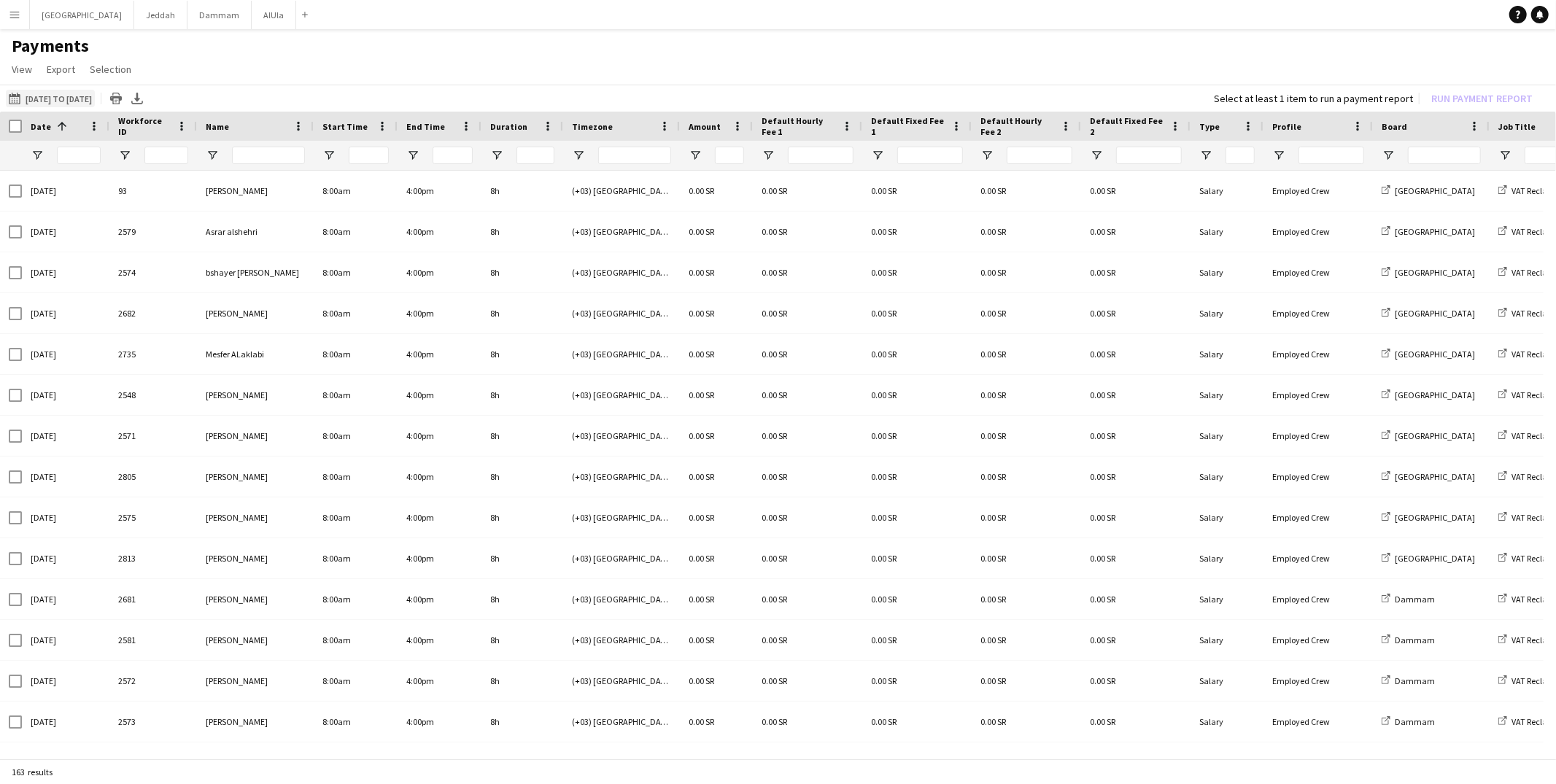
click at [21, 96] on app-icon "[DATE] to [DATE]" at bounding box center [17, 98] width 17 height 12
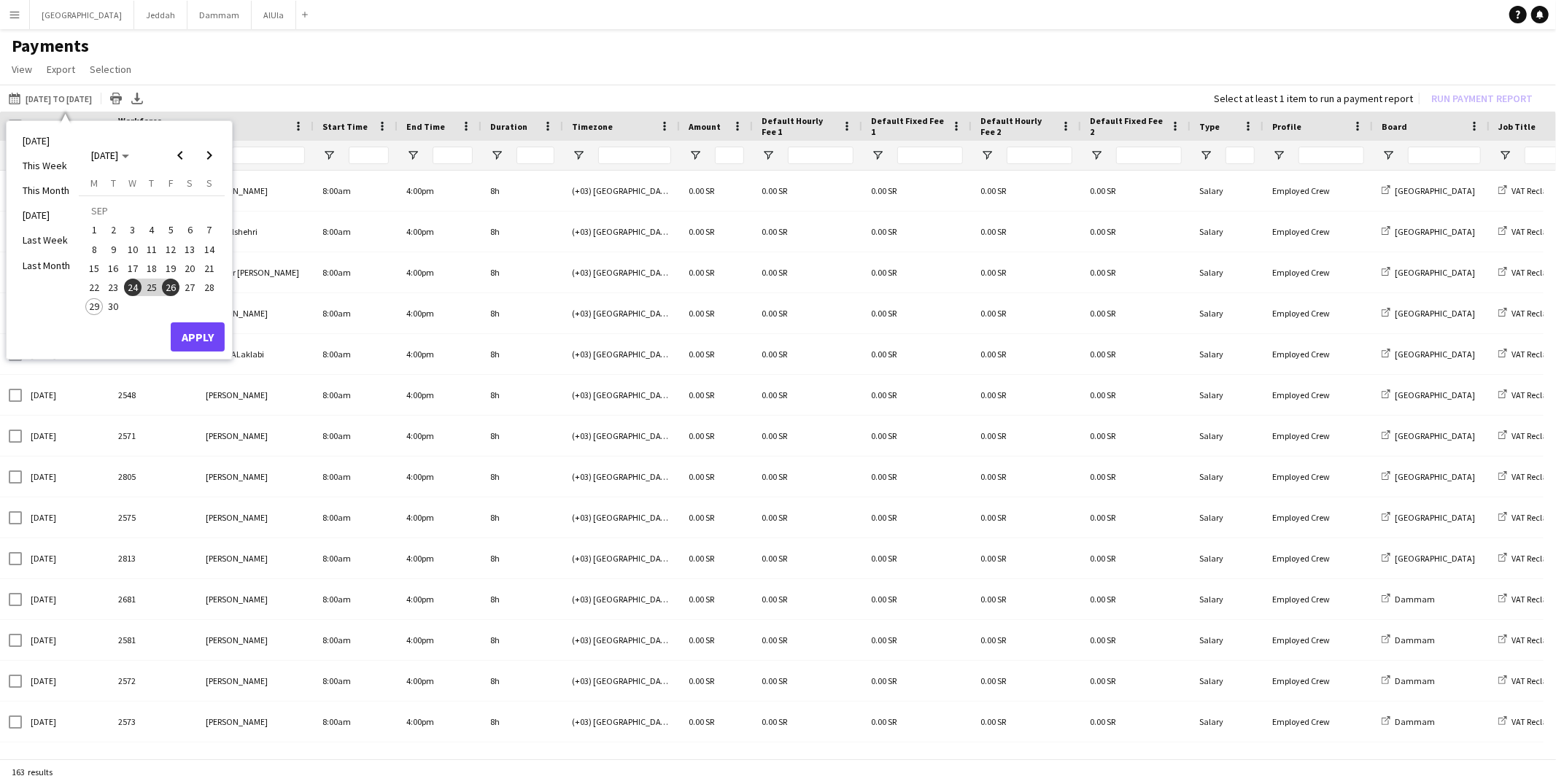
click at [154, 282] on span "25" at bounding box center [152, 287] width 17 height 17
click at [166, 283] on span "26" at bounding box center [171, 287] width 17 height 17
click at [168, 283] on span "26" at bounding box center [171, 287] width 17 height 17
click at [184, 333] on button "Apply" at bounding box center [198, 336] width 54 height 29
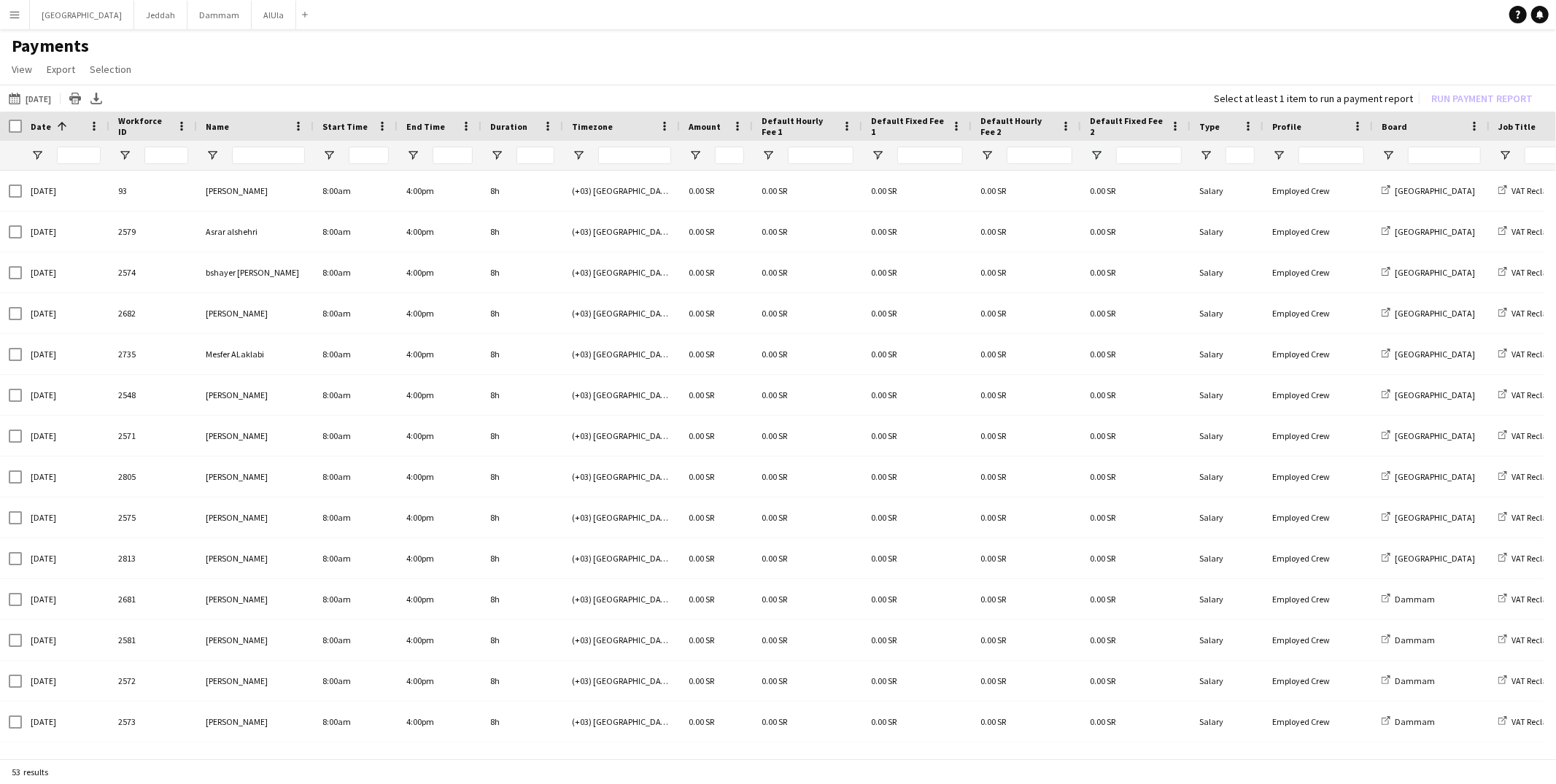
click at [1395, 151] on div at bounding box center [1431, 155] width 117 height 29
click at [1393, 150] on span "Open Filter Menu" at bounding box center [1388, 155] width 13 height 13
click at [1507, 156] on span "Open Filter Menu" at bounding box center [1504, 155] width 13 height 13
click at [483, 57] on app-page-menu "View Customise view Customise filters Reset Filters Reset View Reset All Export…" at bounding box center [778, 71] width 1556 height 28
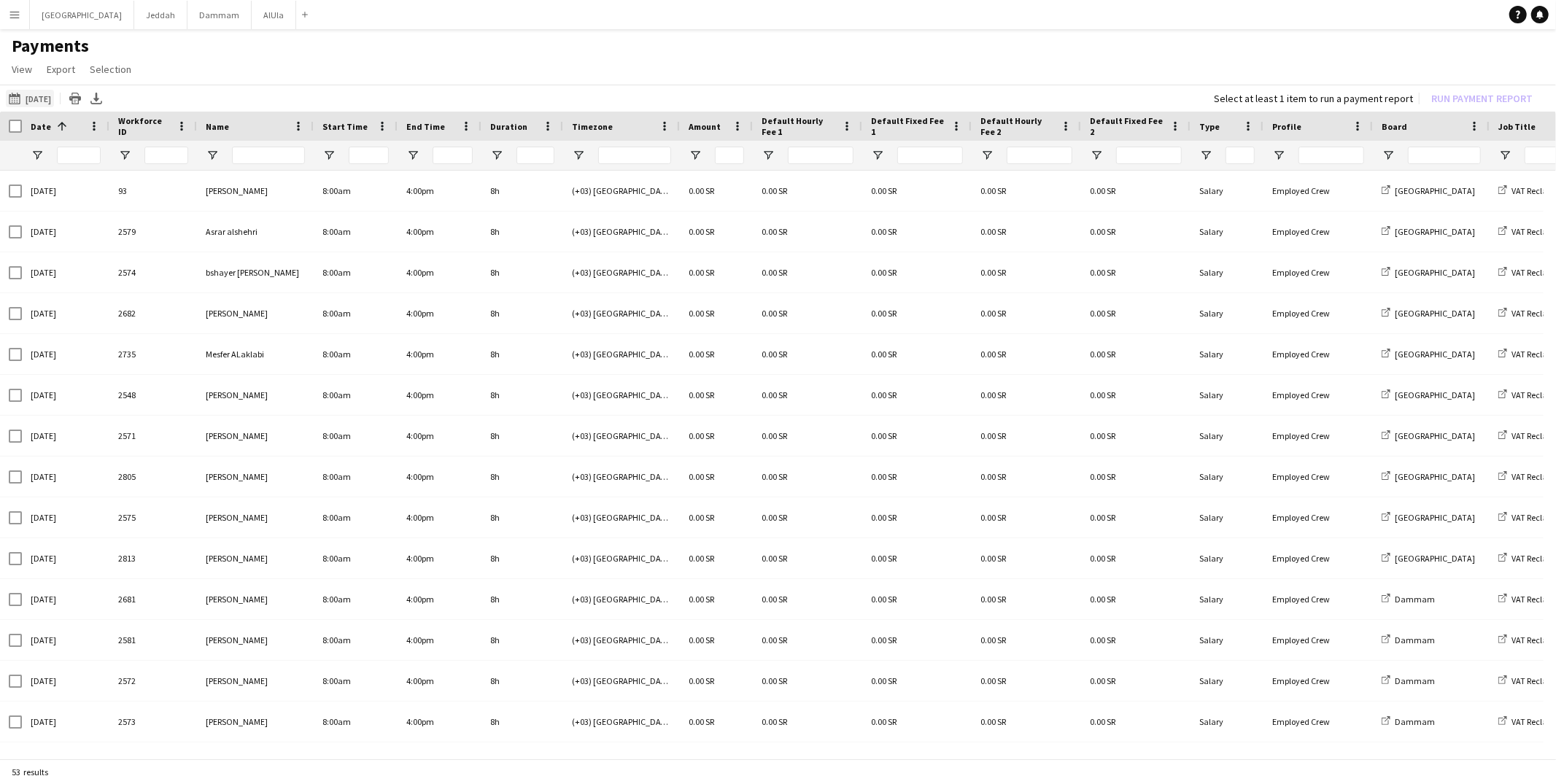
click at [41, 96] on button "[DATE] to [DATE] [DATE]" at bounding box center [29, 98] width 48 height 17
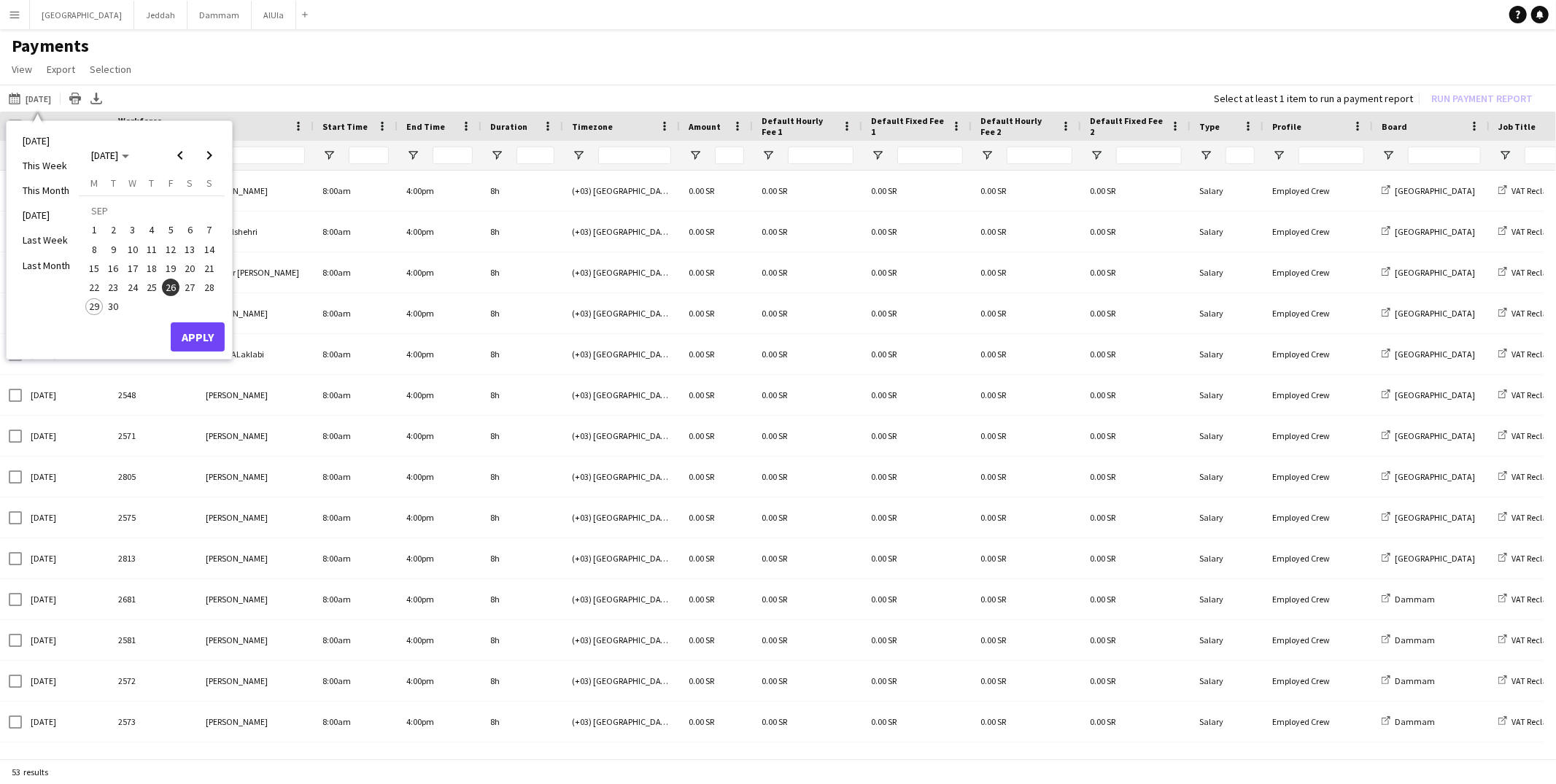
click at [157, 284] on span "25" at bounding box center [152, 287] width 17 height 17
click at [359, 76] on app-page-menu "View Customise view Customise filters Reset Filters Reset View Reset All Export…" at bounding box center [778, 71] width 1556 height 28
